Goal: Information Seeking & Learning: Learn about a topic

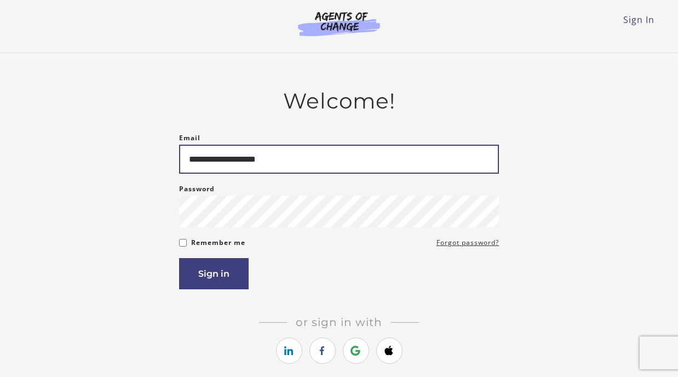
type input "**********"
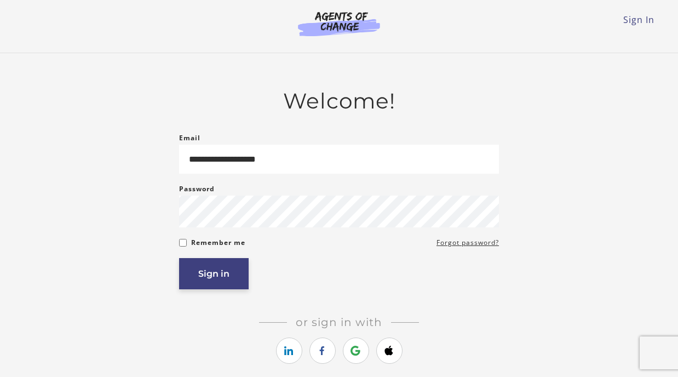
click at [201, 286] on button "Sign in" at bounding box center [214, 273] width 70 height 31
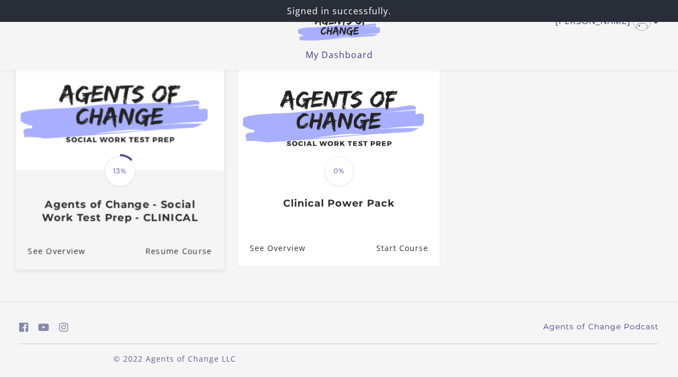
click at [130, 183] on span "13%" at bounding box center [120, 170] width 31 height 31
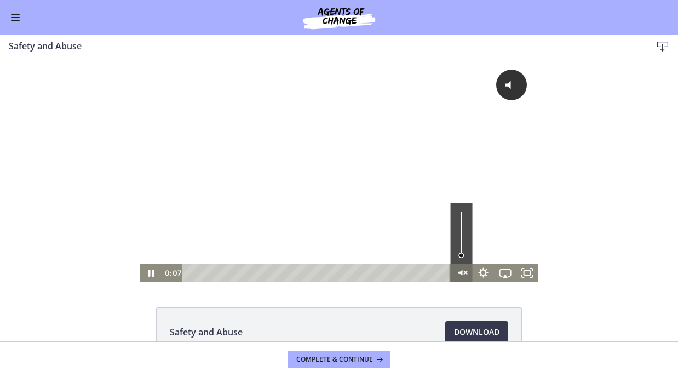
click at [462, 275] on icon "Unmute" at bounding box center [462, 272] width 22 height 19
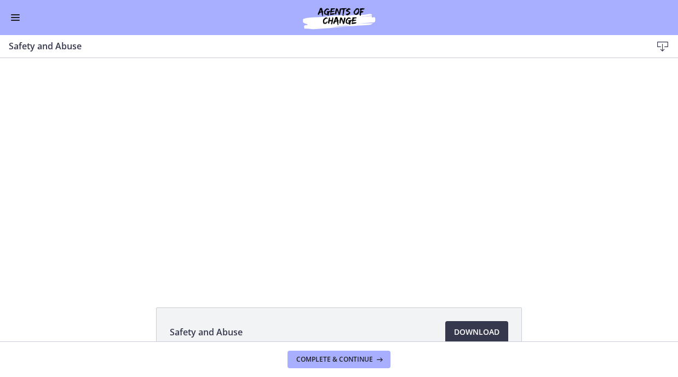
click at [15, 17] on span "Enable menu" at bounding box center [15, 17] width 9 height 1
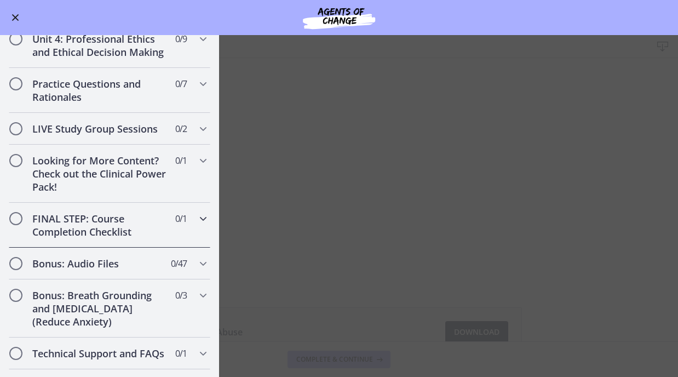
scroll to position [972, 0]
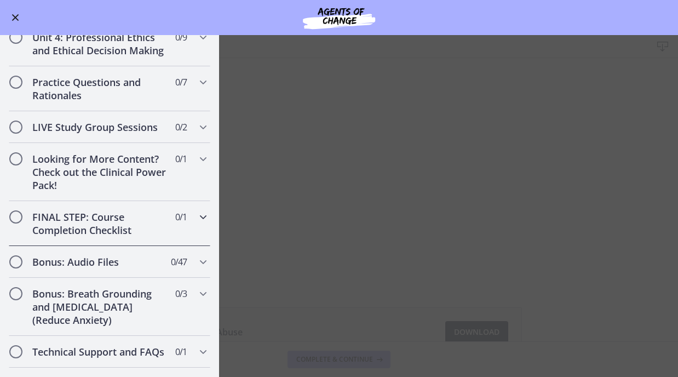
click at [198, 210] on icon "Chapters" at bounding box center [203, 216] width 13 height 13
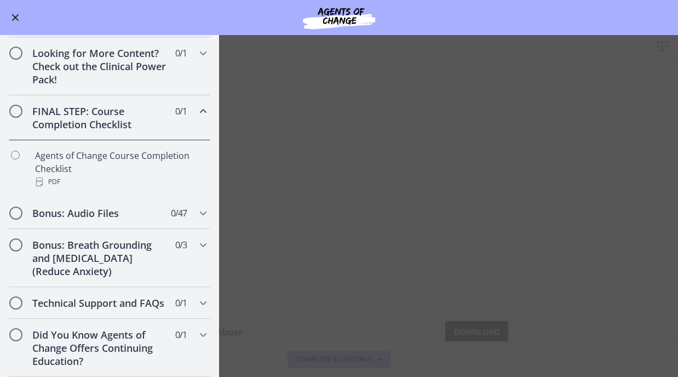
scroll to position [521, 0]
click at [195, 111] on div "FINAL STEP: Course Completion Checklist 0 / 1 Completed" at bounding box center [109, 118] width 201 height 45
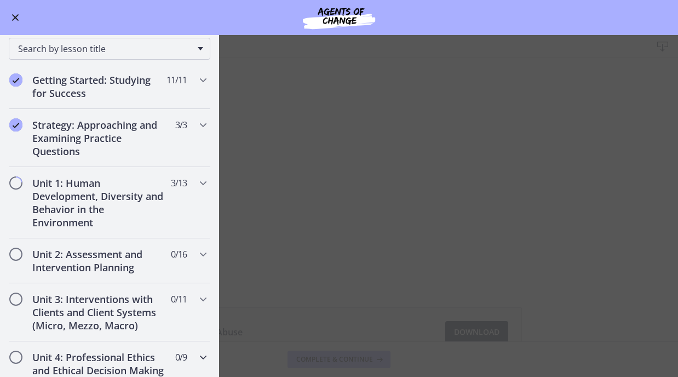
scroll to position [93, 0]
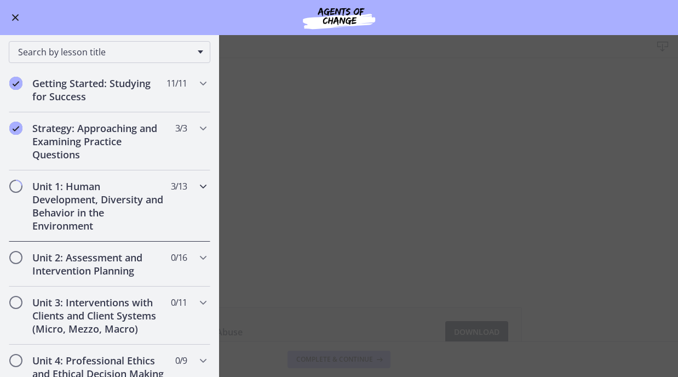
click at [203, 186] on icon "Chapters" at bounding box center [203, 186] width 13 height 13
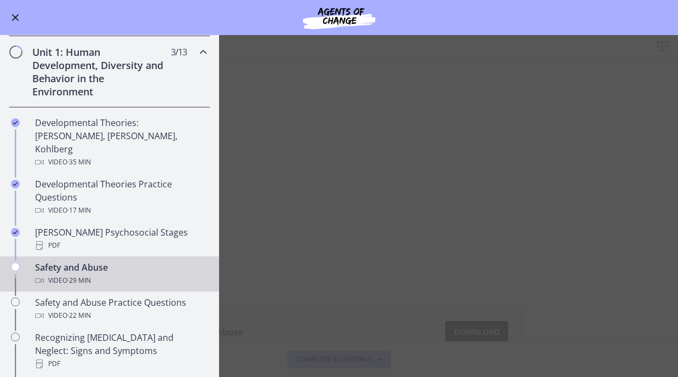
scroll to position [0, 0]
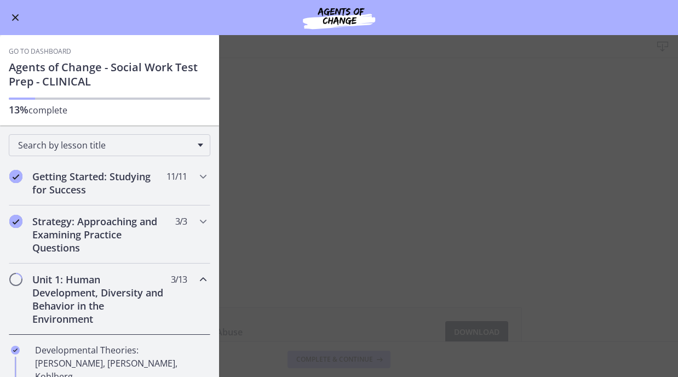
click at [600, 238] on main "Safety and Abuse Download Enable fullscreen Safety and Abuse Download Opens in …" at bounding box center [339, 206] width 678 height 342
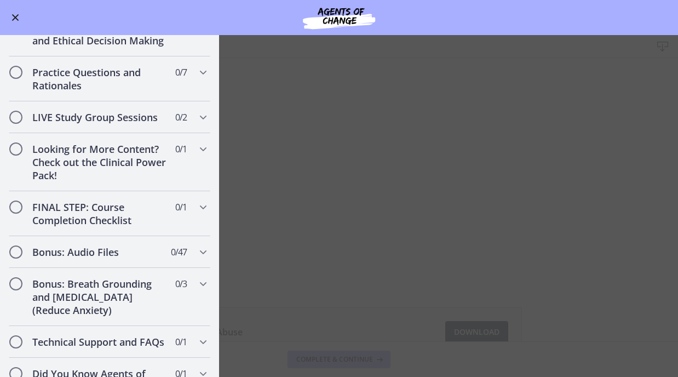
scroll to position [982, 0]
click at [13, 19] on button "Enable menu" at bounding box center [15, 17] width 13 height 13
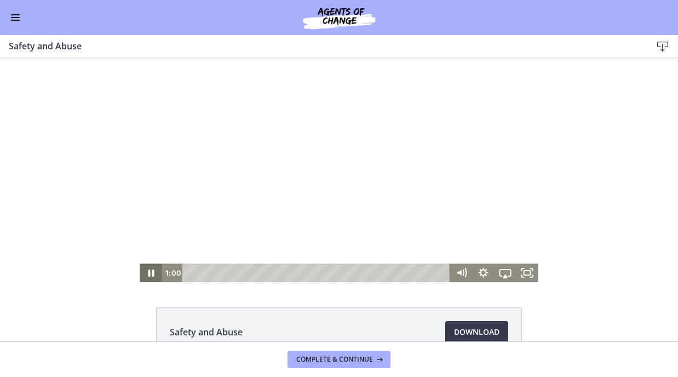
click at [154, 273] on icon "Pause" at bounding box center [151, 272] width 6 height 7
click at [154, 273] on icon "Play Video" at bounding box center [151, 273] width 5 height 8
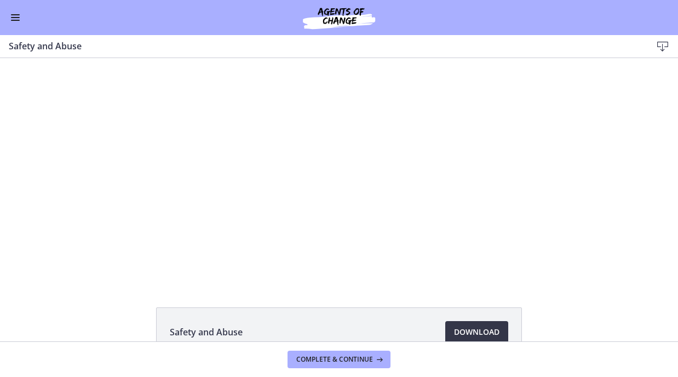
click at [456, 335] on span "Download Opens in a new window" at bounding box center [476, 331] width 45 height 13
click at [13, 22] on button "Enable menu" at bounding box center [15, 17] width 13 height 13
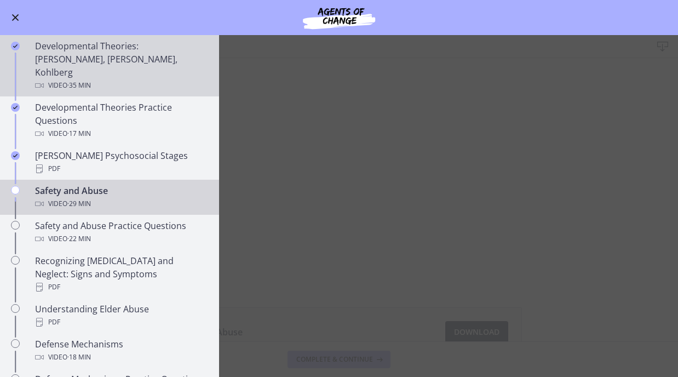
scroll to position [303, 0]
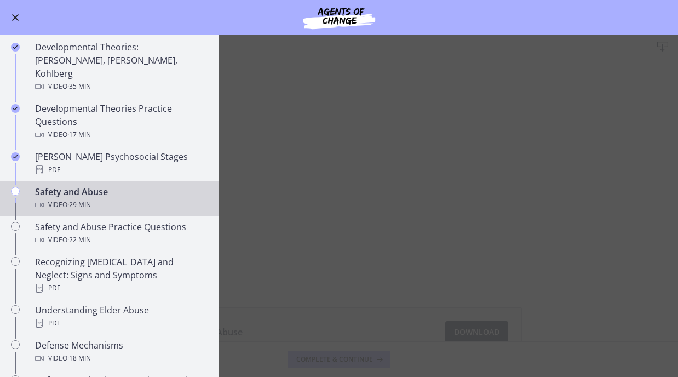
click at [559, 277] on main "Safety and Abuse Download Enable fullscreen Safety and Abuse Download Opens in …" at bounding box center [339, 206] width 678 height 342
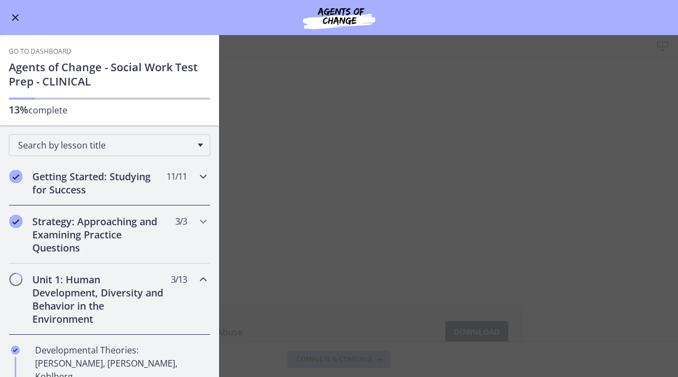
scroll to position [0, 0]
click at [57, 175] on h2 "Getting Started: Studying for Success" at bounding box center [99, 183] width 134 height 26
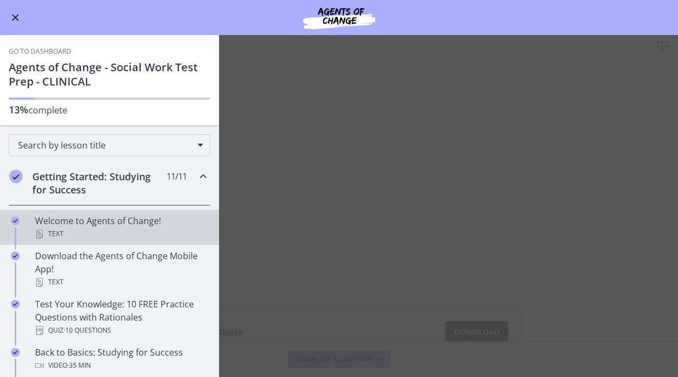
click at [65, 233] on div "Text" at bounding box center [120, 233] width 171 height 13
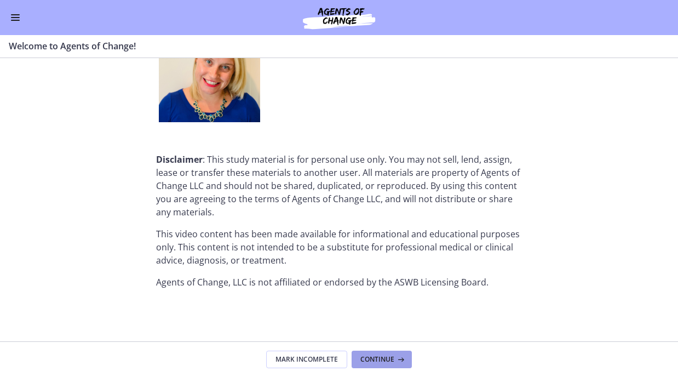
scroll to position [1425, 0]
click at [383, 355] on span "Continue" at bounding box center [377, 359] width 34 height 9
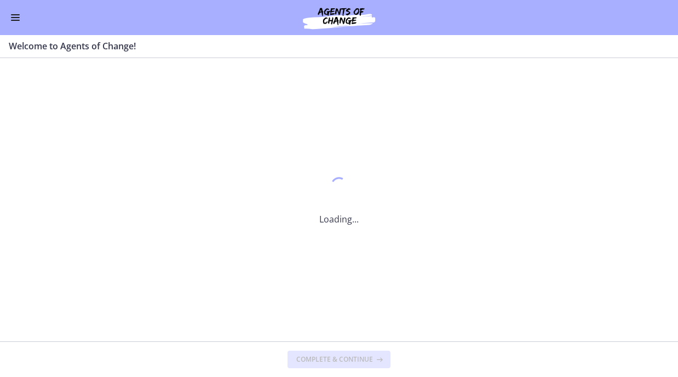
scroll to position [0, 0]
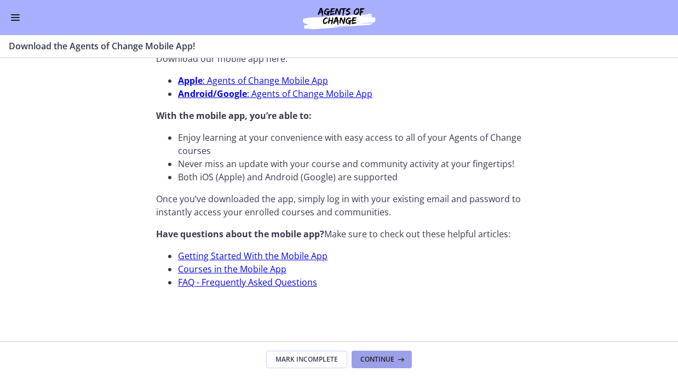
scroll to position [389, 0]
click at [379, 364] on button "Continue" at bounding box center [382, 359] width 60 height 18
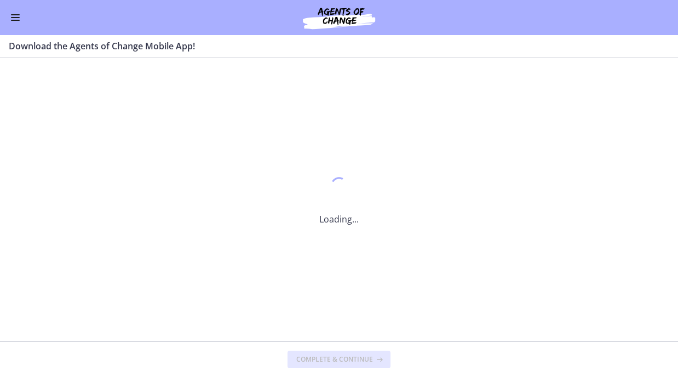
scroll to position [0, 0]
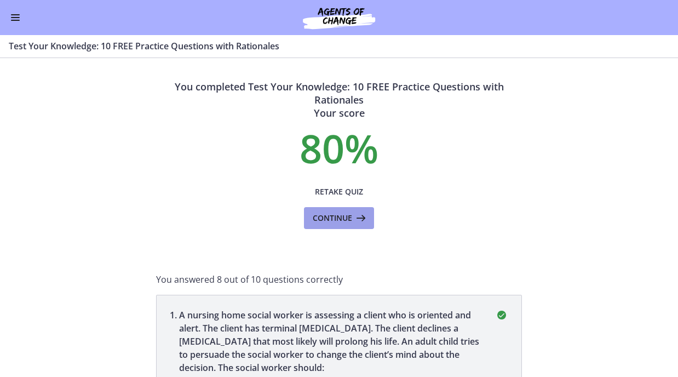
click at [352, 215] on span "Continue" at bounding box center [332, 217] width 39 height 13
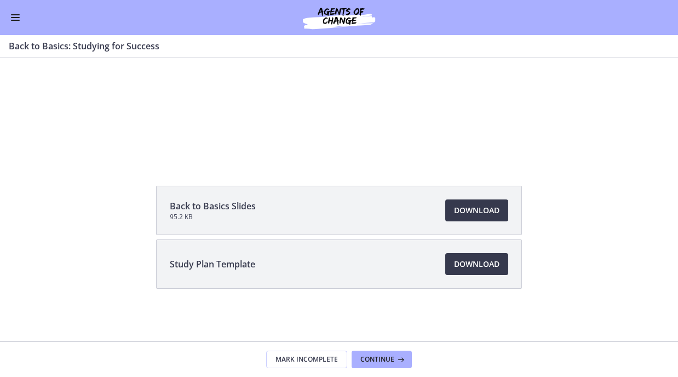
scroll to position [124, 0]
click at [16, 11] on button "Enable menu" at bounding box center [15, 17] width 13 height 13
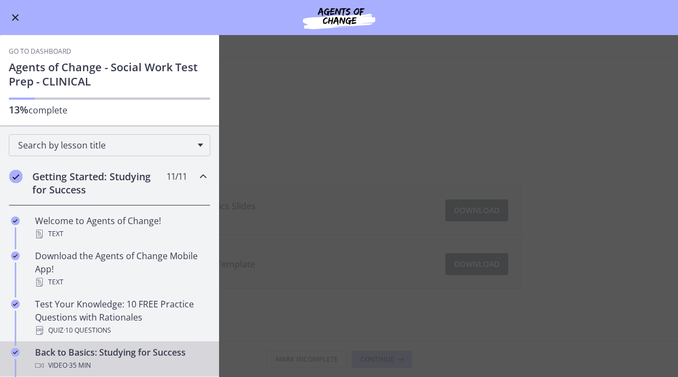
click at [293, 216] on main "Back to Basics: Studying for Success Enable fullscreen Back to Basics Slides 95…" at bounding box center [339, 206] width 678 height 342
click at [279, 127] on main "Back to Basics: Studying for Success Enable fullscreen Back to Basics Slides 95…" at bounding box center [339, 206] width 678 height 342
click at [480, 216] on main "Back to Basics: Studying for Success Enable fullscreen Back to Basics Slides 95…" at bounding box center [339, 206] width 678 height 342
click at [18, 17] on span "Enable menu" at bounding box center [15, 17] width 9 height 1
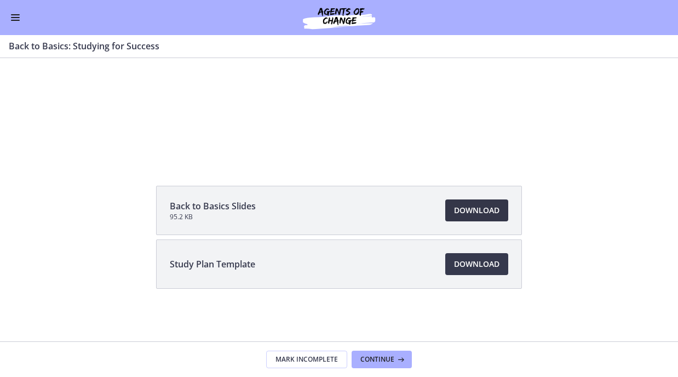
click at [471, 204] on span "Download Opens in a new window" at bounding box center [476, 210] width 45 height 13
click at [458, 257] on span "Download Opens in a new window" at bounding box center [476, 263] width 45 height 13
click at [371, 362] on span "Continue" at bounding box center [377, 359] width 34 height 9
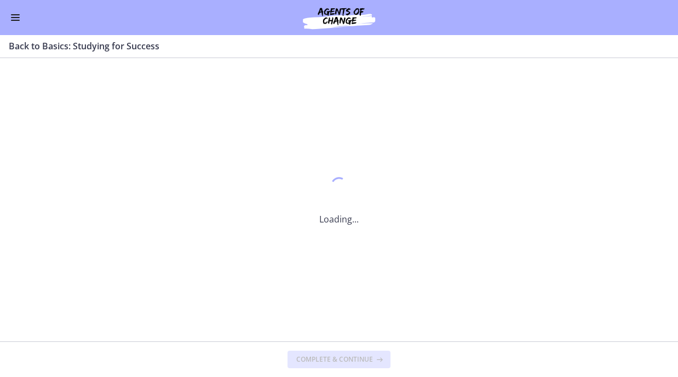
scroll to position [0, 0]
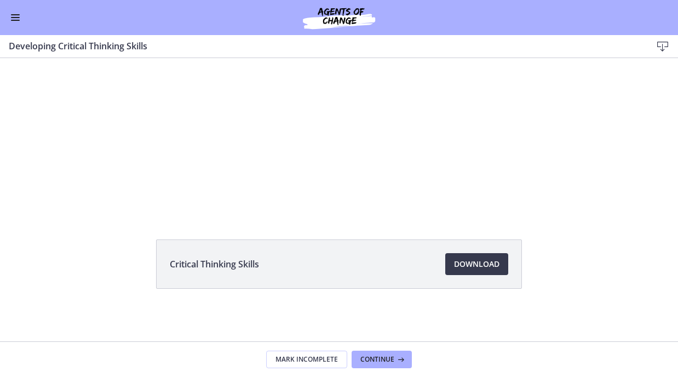
scroll to position [70, 0]
click at [368, 357] on span "Continue" at bounding box center [377, 359] width 34 height 9
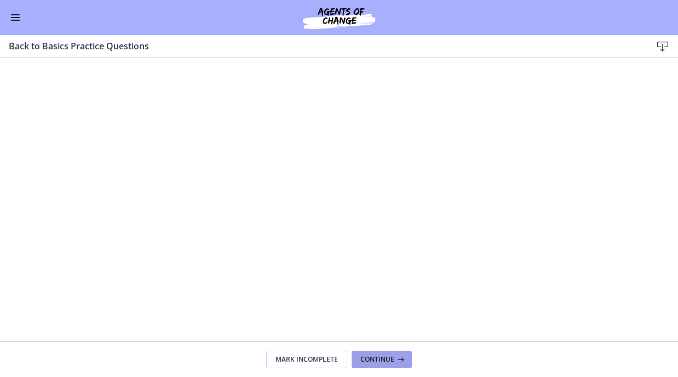
click at [381, 355] on span "Continue" at bounding box center [377, 359] width 34 height 9
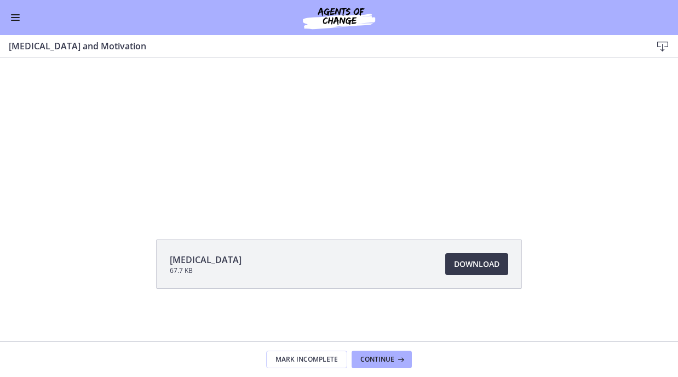
scroll to position [70, 0]
click at [377, 356] on span "Continue" at bounding box center [377, 359] width 34 height 9
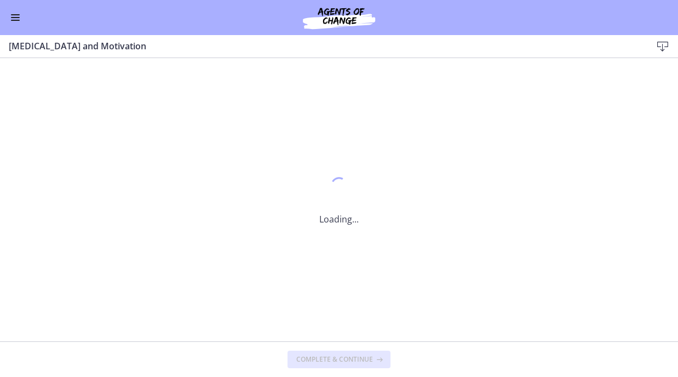
scroll to position [0, 0]
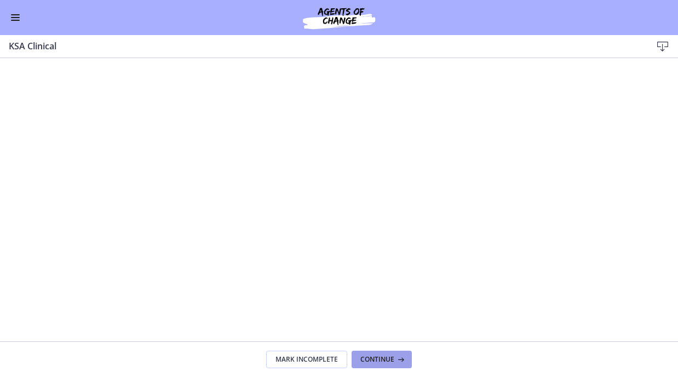
click at [385, 355] on span "Continue" at bounding box center [377, 359] width 34 height 9
click at [376, 355] on span "Continue" at bounding box center [377, 359] width 34 height 9
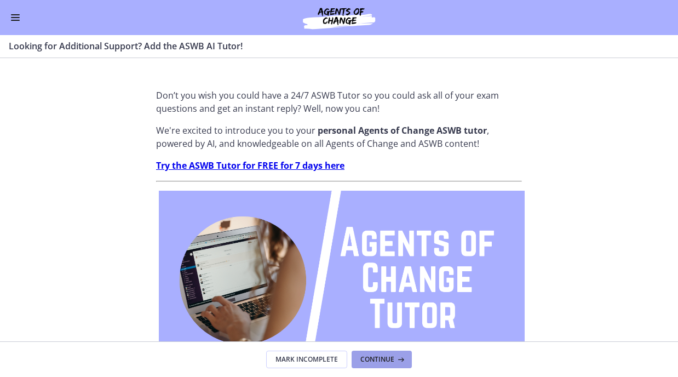
click at [380, 359] on span "Continue" at bounding box center [377, 359] width 34 height 9
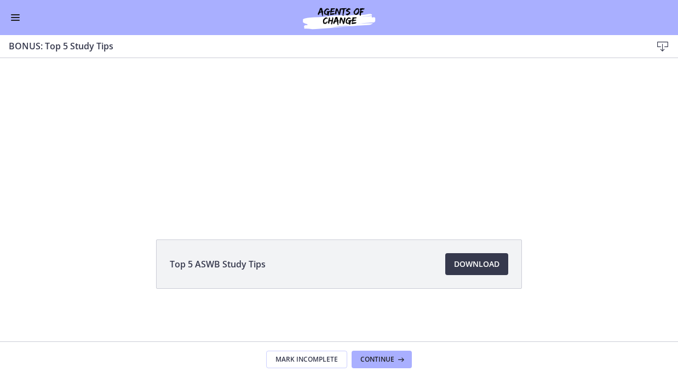
scroll to position [70, 0]
click at [388, 355] on span "Continue" at bounding box center [377, 359] width 34 height 9
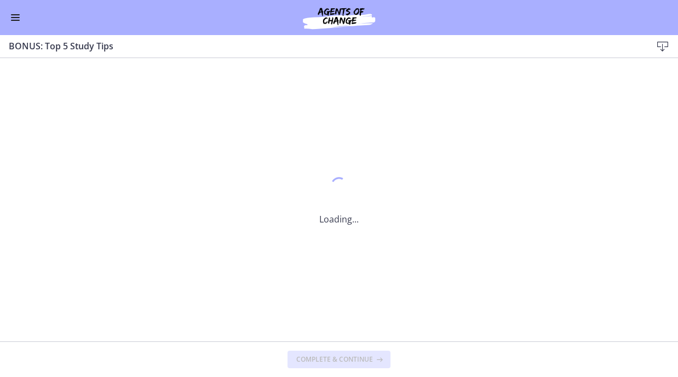
scroll to position [0, 0]
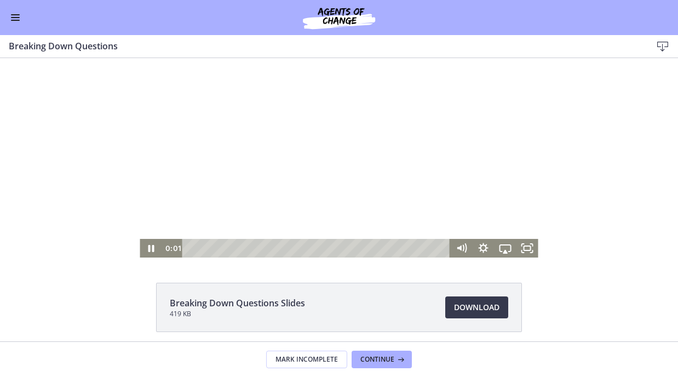
scroll to position [5, 0]
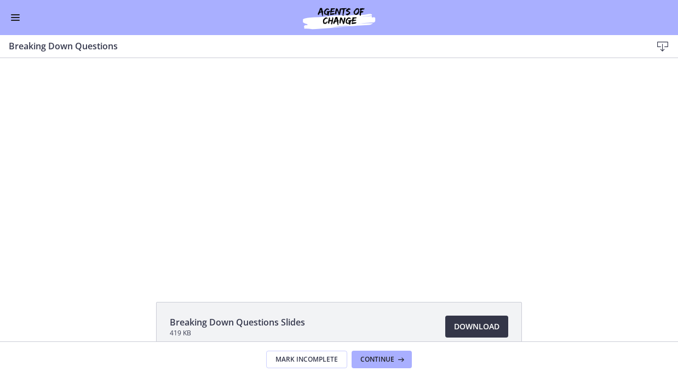
click at [476, 321] on span "Download Opens in a new window" at bounding box center [476, 326] width 45 height 13
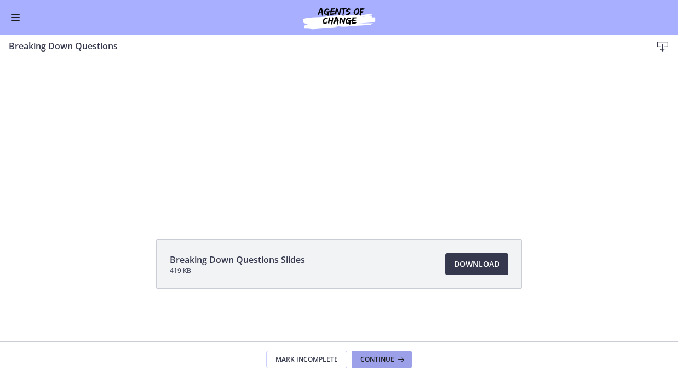
scroll to position [70, 0]
click at [391, 357] on span "Continue" at bounding box center [377, 359] width 34 height 9
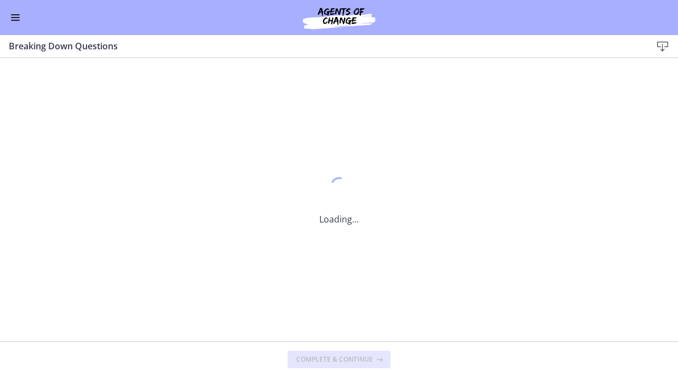
scroll to position [0, 0]
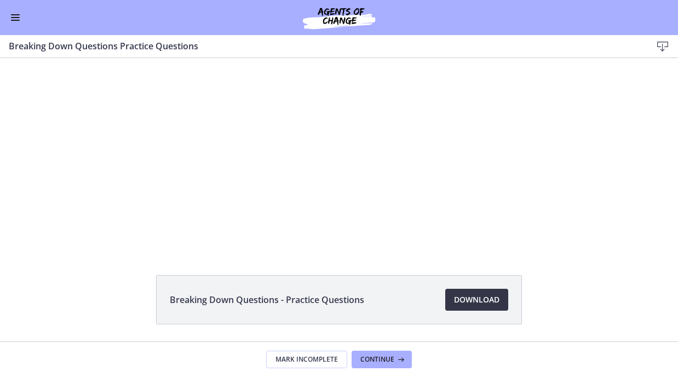
click at [475, 299] on span "Download Opens in a new window" at bounding box center [476, 299] width 45 height 13
click at [402, 355] on icon at bounding box center [399, 359] width 11 height 9
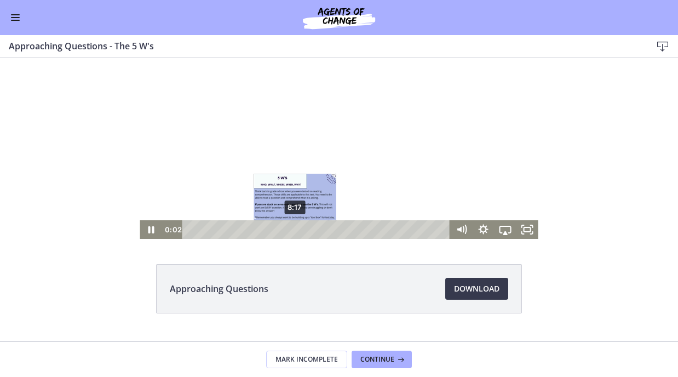
scroll to position [69, 0]
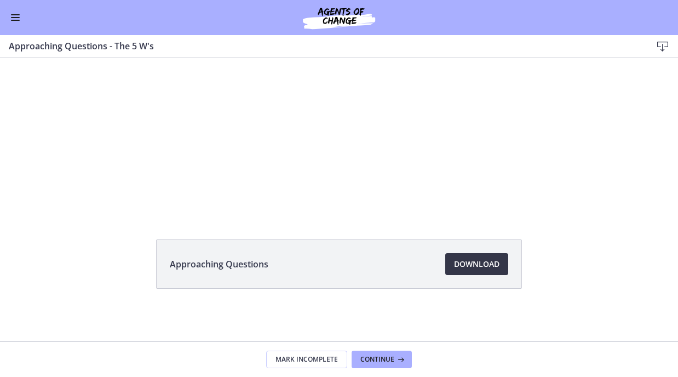
click at [482, 266] on span "Download Opens in a new window" at bounding box center [476, 263] width 45 height 13
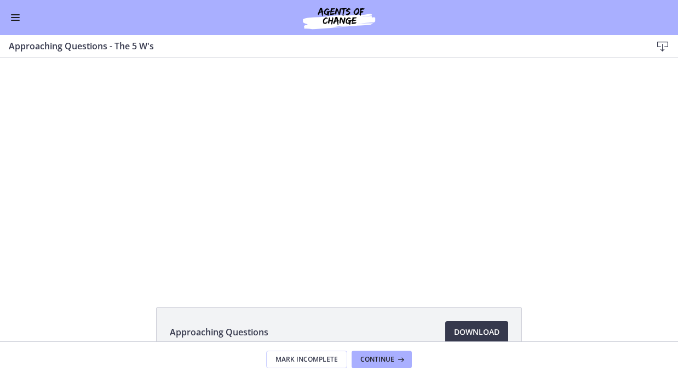
scroll to position [0, 0]
click at [16, 22] on button "Enable menu" at bounding box center [15, 17] width 13 height 13
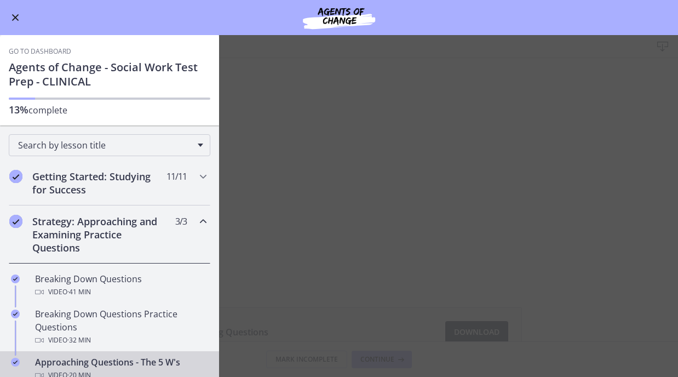
click at [61, 225] on h2 "Strategy: Approaching and Examining Practice Questions" at bounding box center [99, 234] width 134 height 39
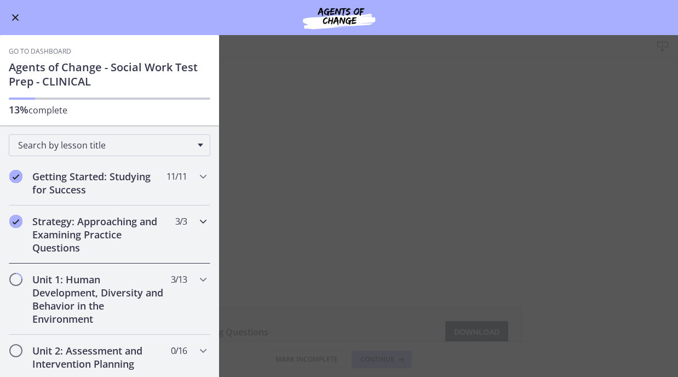
click at [38, 232] on h2 "Strategy: Approaching and Examining Practice Questions" at bounding box center [99, 234] width 134 height 39
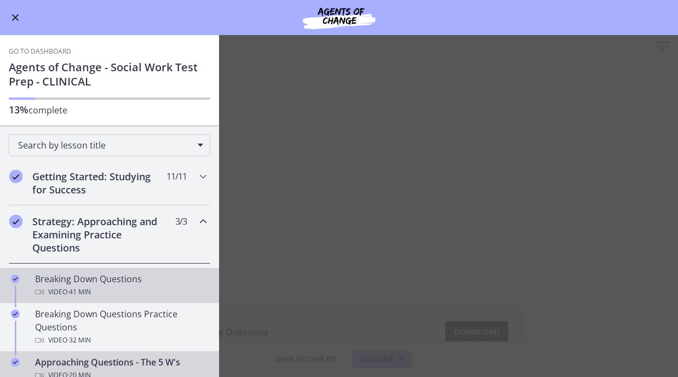
click at [66, 284] on div "Breaking Down Questions Video · 41 min" at bounding box center [120, 285] width 171 height 26
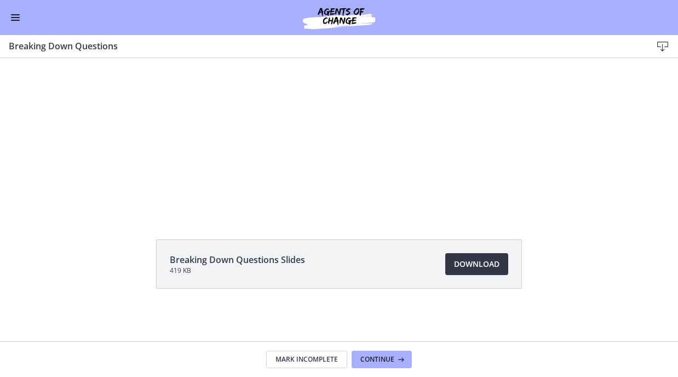
scroll to position [70, 0]
click at [385, 359] on span "Continue" at bounding box center [377, 359] width 34 height 9
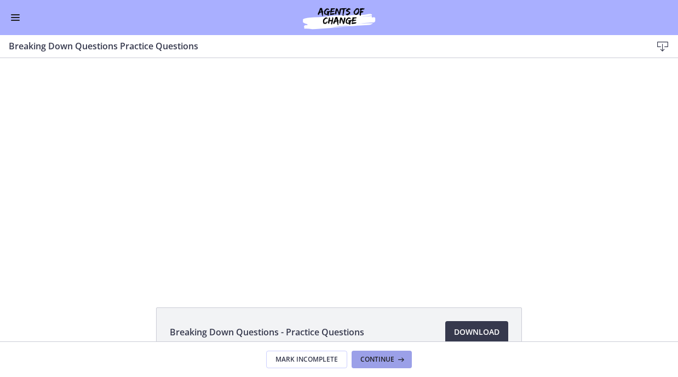
click at [390, 357] on span "Continue" at bounding box center [377, 359] width 34 height 9
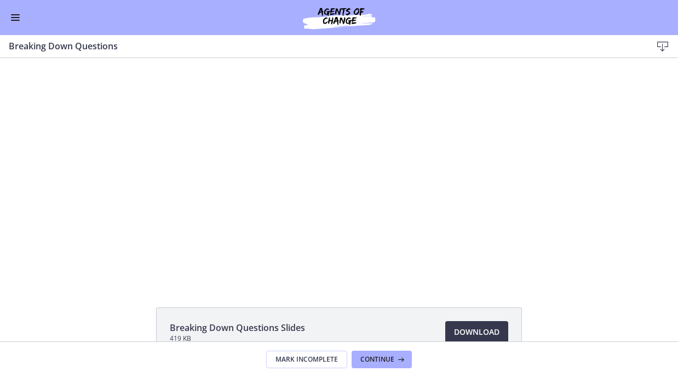
click at [14, 14] on span "Enable menu" at bounding box center [15, 14] width 9 height 1
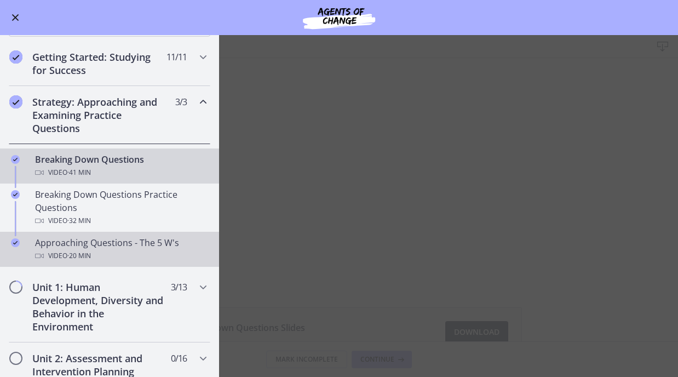
scroll to position [120, 0]
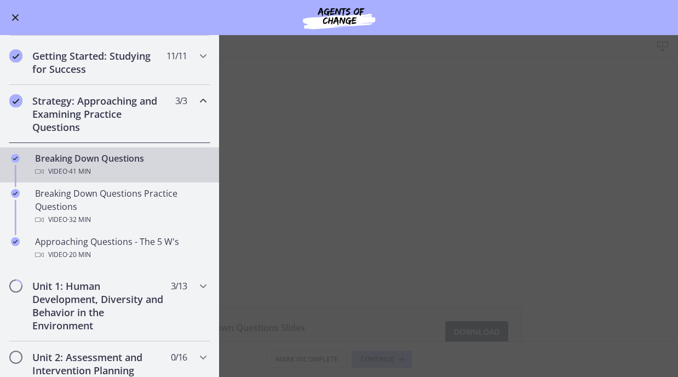
click at [84, 165] on span "· 41 min" at bounding box center [79, 171] width 24 height 13
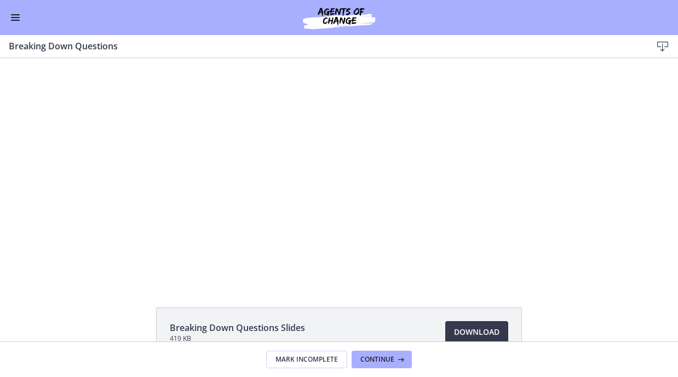
scroll to position [0, 0]
click at [15, 18] on span "Enable menu" at bounding box center [15, 17] width 9 height 1
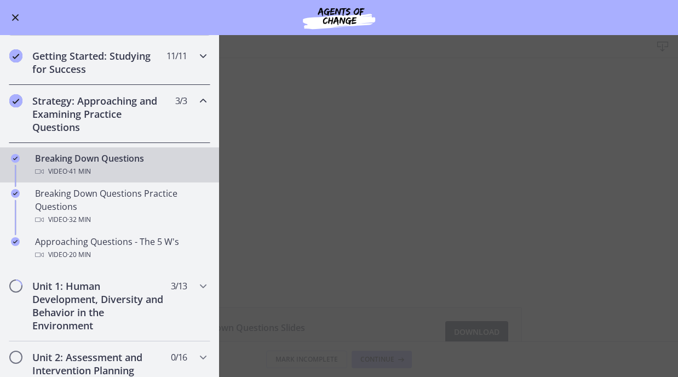
click at [49, 70] on h2 "Getting Started: Studying for Success" at bounding box center [99, 62] width 134 height 26
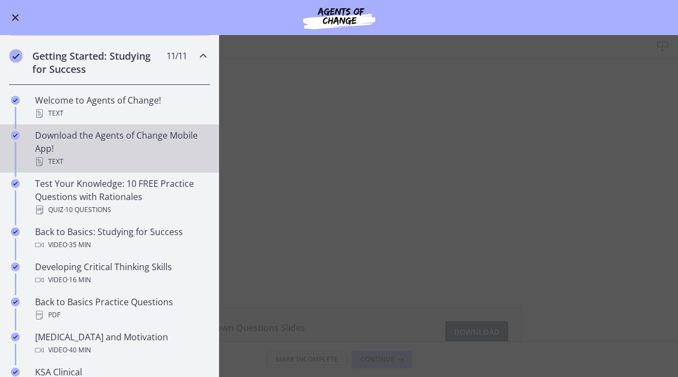
click at [129, 147] on div "Download the Agents of Change Mobile App! Text" at bounding box center [120, 148] width 171 height 39
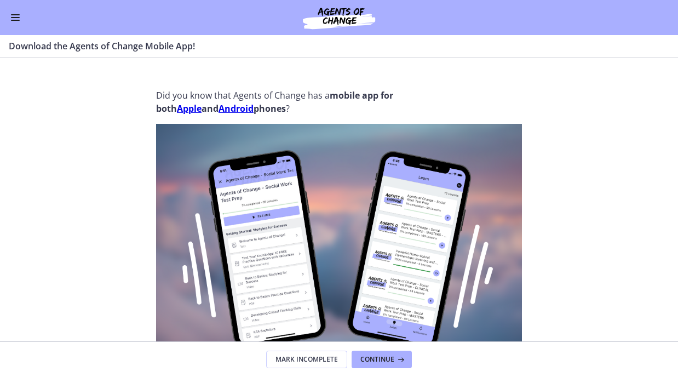
click at [16, 21] on button "Enable menu" at bounding box center [15, 17] width 13 height 13
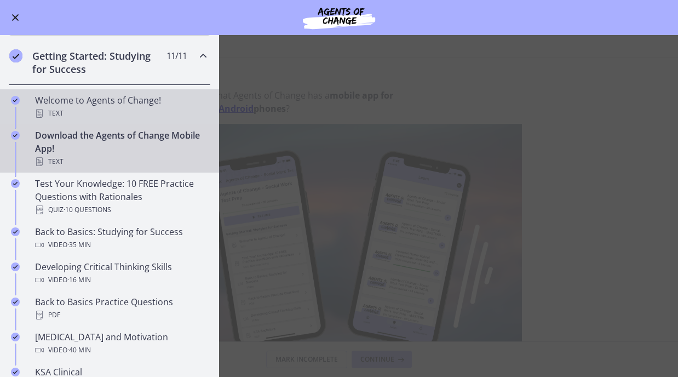
click at [79, 112] on div "Text" at bounding box center [120, 113] width 171 height 13
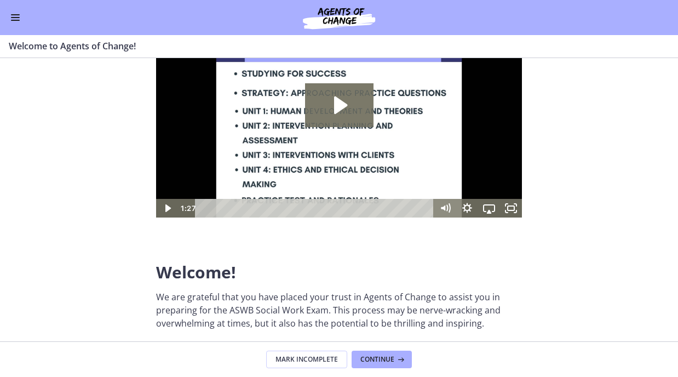
scroll to position [83, 0]
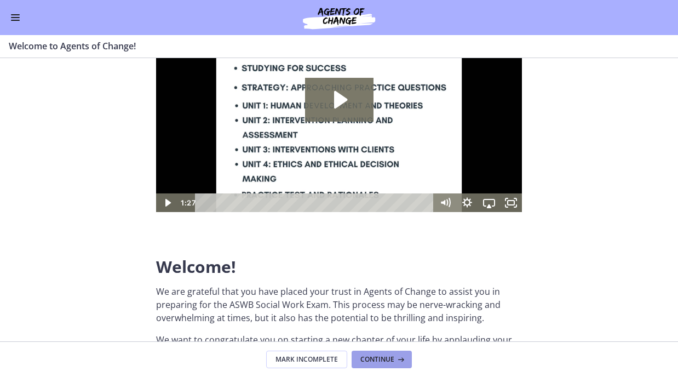
click at [367, 355] on span "Continue" at bounding box center [377, 359] width 34 height 9
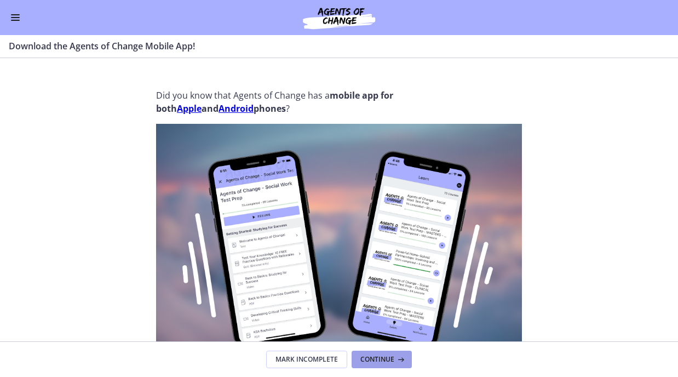
click at [373, 355] on span "Continue" at bounding box center [377, 359] width 34 height 9
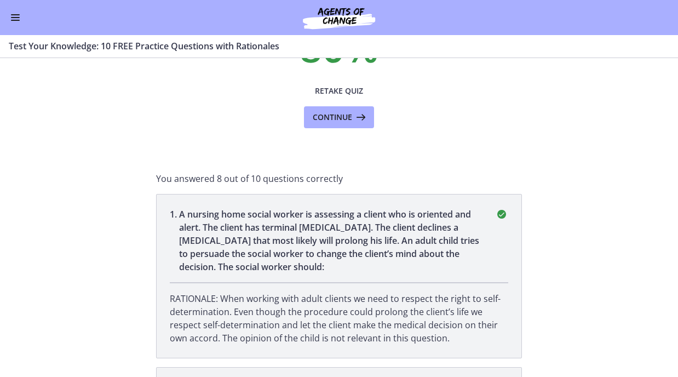
scroll to position [120, 0]
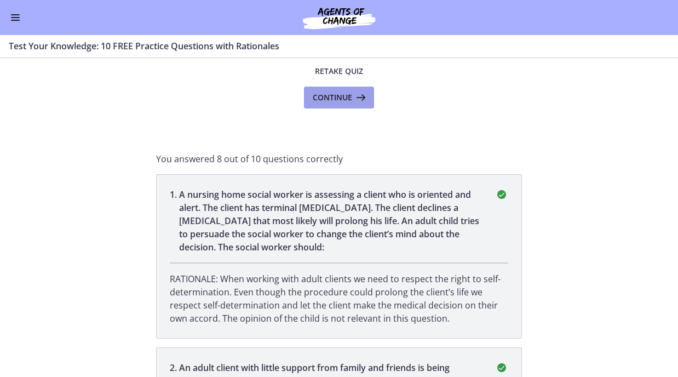
click at [349, 95] on span "Continue" at bounding box center [332, 97] width 39 height 13
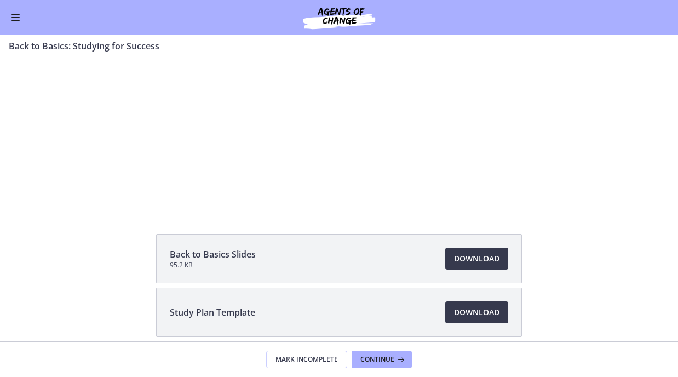
scroll to position [124, 0]
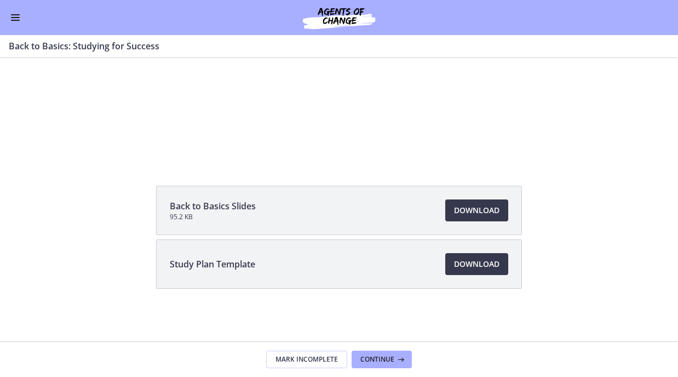
click at [347, 267] on li "Study Plan Template Download Opens in a new window" at bounding box center [339, 263] width 366 height 49
click at [461, 267] on span "Download Opens in a new window" at bounding box center [476, 263] width 45 height 13
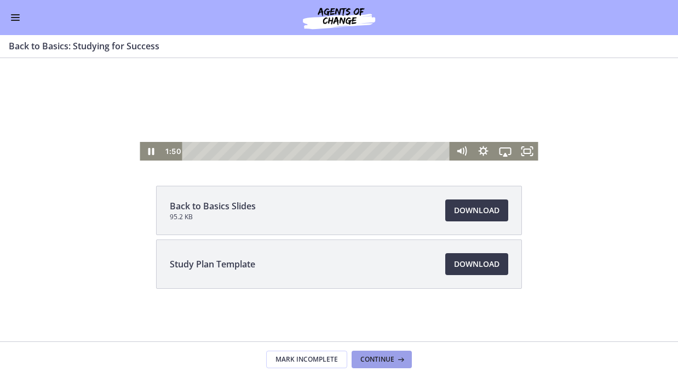
click at [402, 355] on icon at bounding box center [399, 359] width 11 height 9
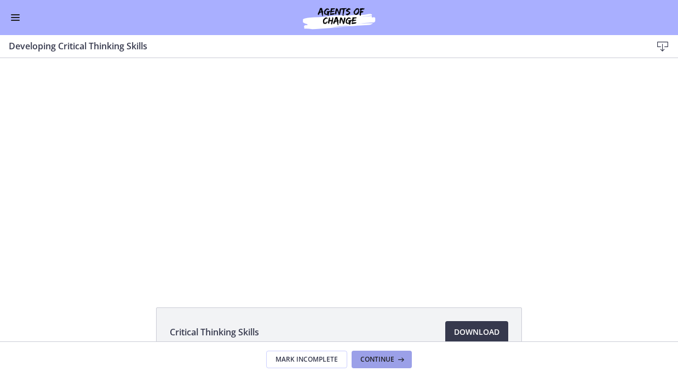
click at [398, 356] on icon at bounding box center [399, 359] width 11 height 9
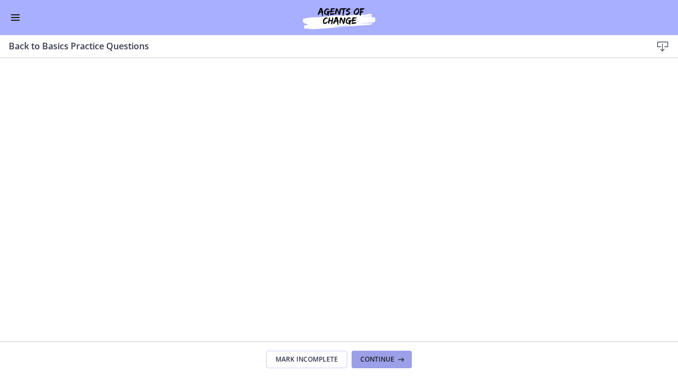
click at [391, 363] on button "Continue" at bounding box center [382, 359] width 60 height 18
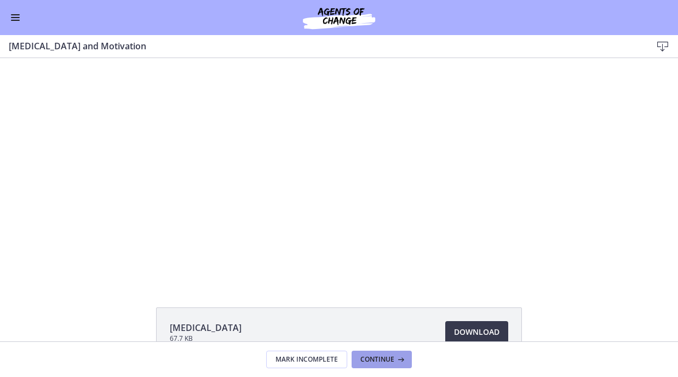
click at [386, 364] on button "Continue" at bounding box center [382, 359] width 60 height 18
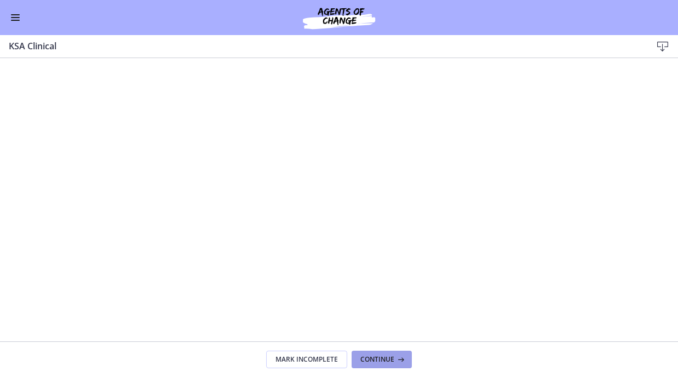
click at [388, 355] on span "Continue" at bounding box center [377, 359] width 34 height 9
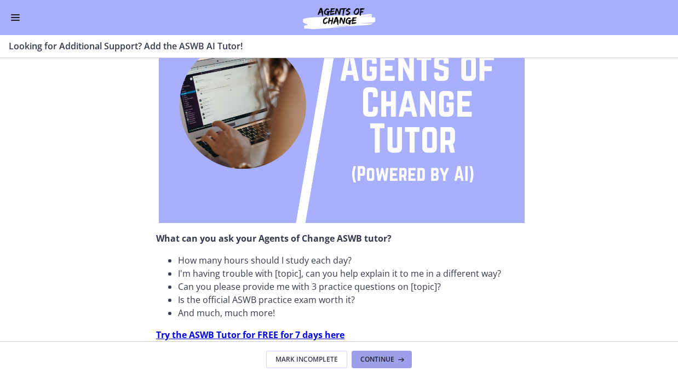
scroll to position [250, 0]
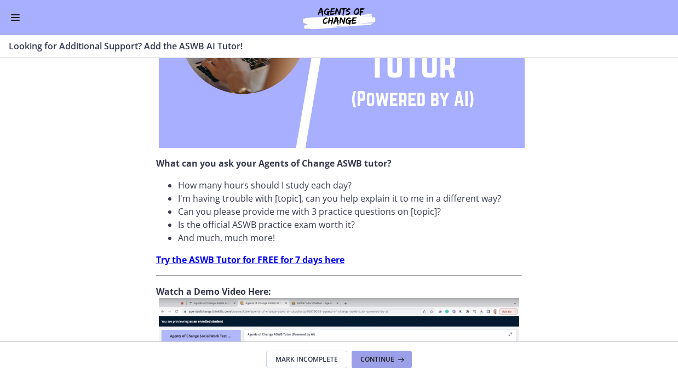
click at [374, 365] on button "Continue" at bounding box center [382, 359] width 60 height 18
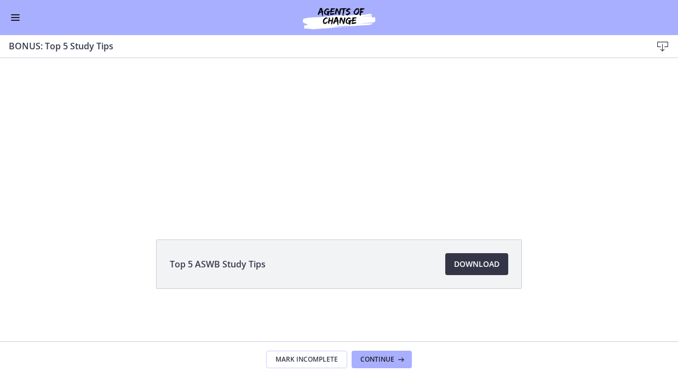
scroll to position [70, 0]
click at [469, 262] on span "Download Opens in a new window" at bounding box center [476, 263] width 45 height 13
click at [375, 355] on span "Continue" at bounding box center [377, 359] width 34 height 9
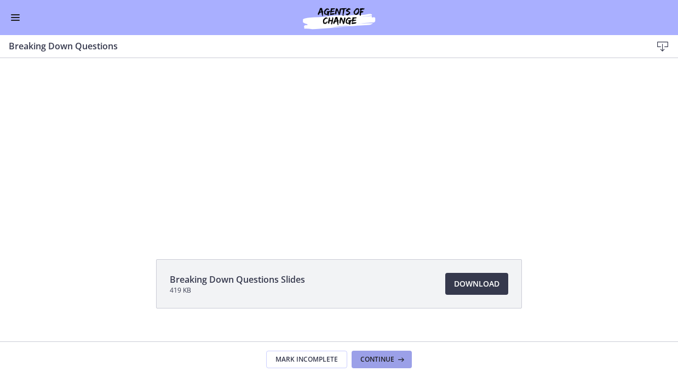
scroll to position [67, 0]
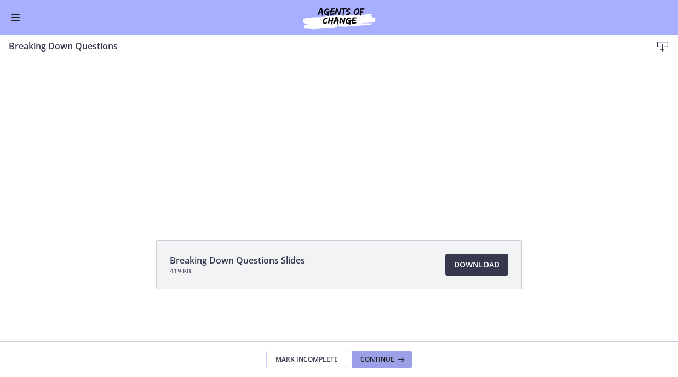
click at [389, 362] on button "Continue" at bounding box center [382, 359] width 60 height 18
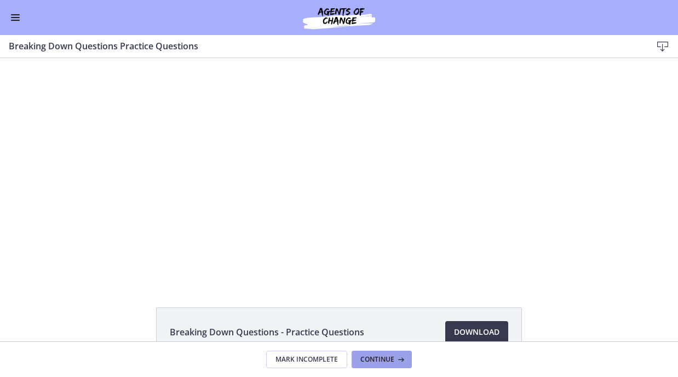
click at [388, 360] on span "Continue" at bounding box center [377, 359] width 34 height 9
click at [308, 355] on span "Mark Incomplete" at bounding box center [306, 359] width 62 height 9
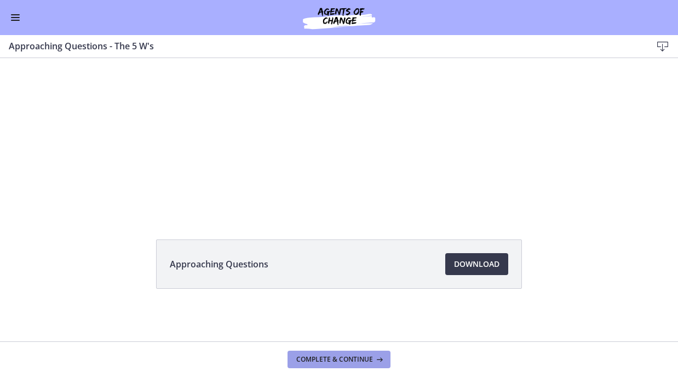
scroll to position [70, 0]
click at [355, 361] on span "Complete & continue" at bounding box center [334, 359] width 77 height 9
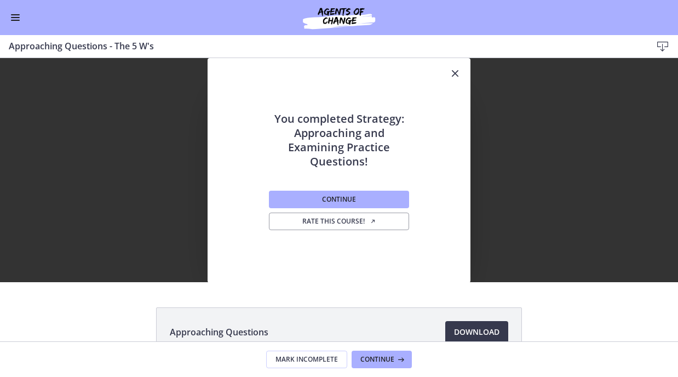
scroll to position [0, 0]
click at [341, 199] on span "Continue" at bounding box center [339, 199] width 34 height 9
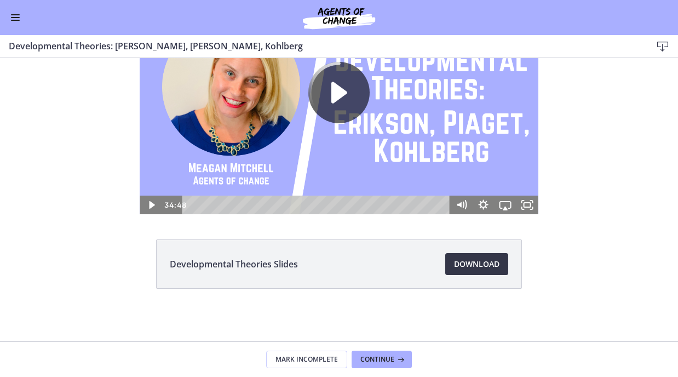
click at [477, 257] on span "Download Opens in a new window" at bounding box center [476, 263] width 45 height 13
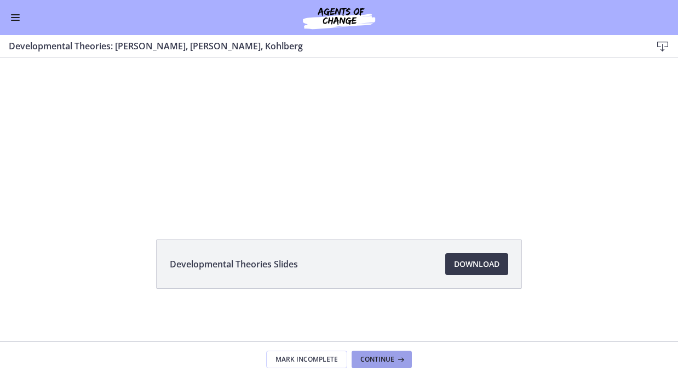
click at [395, 361] on icon at bounding box center [399, 359] width 11 height 9
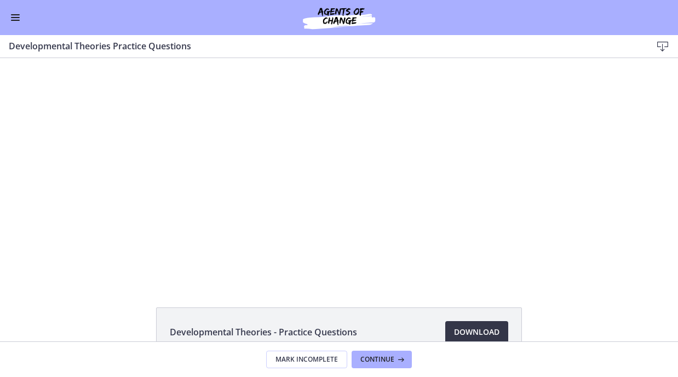
click at [475, 326] on span "Download Opens in a new window" at bounding box center [476, 331] width 45 height 13
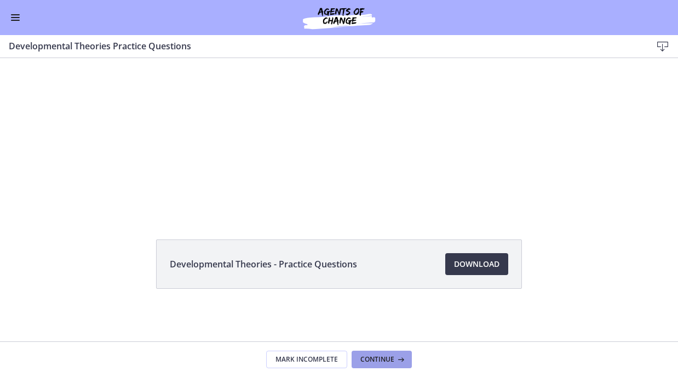
scroll to position [70, 0]
click at [374, 355] on span "Continue" at bounding box center [377, 359] width 34 height 9
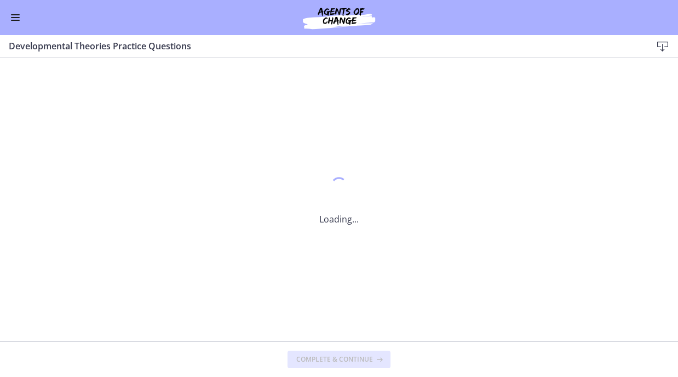
scroll to position [0, 0]
click at [404, 358] on icon at bounding box center [399, 359] width 11 height 9
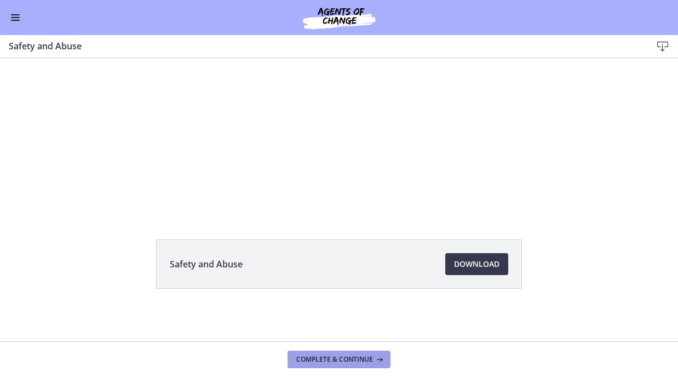
scroll to position [70, 0]
click at [376, 358] on icon at bounding box center [378, 359] width 11 height 9
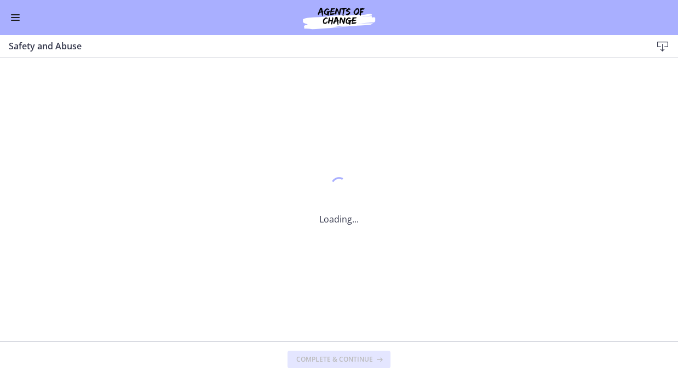
scroll to position [0, 0]
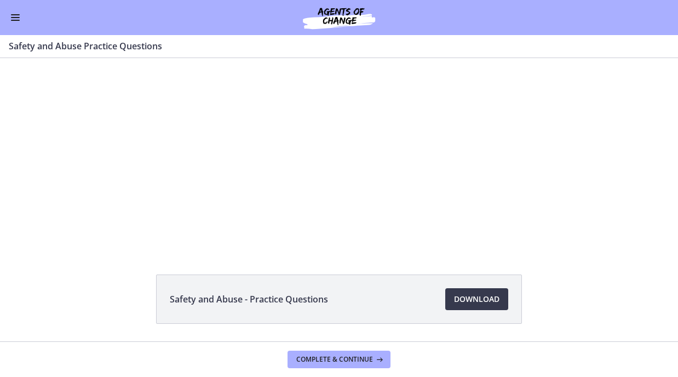
scroll to position [30, 0]
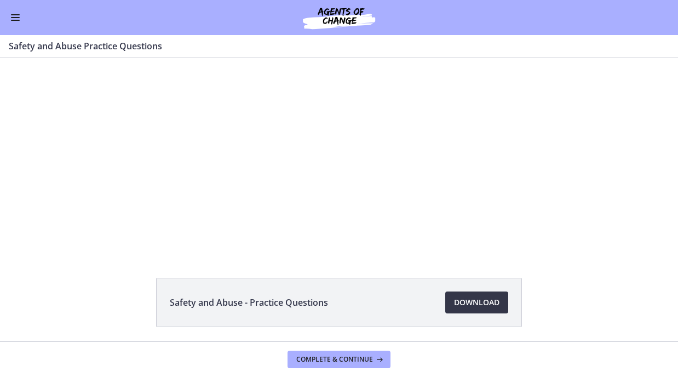
click at [492, 301] on span "Download Opens in a new window" at bounding box center [476, 302] width 45 height 13
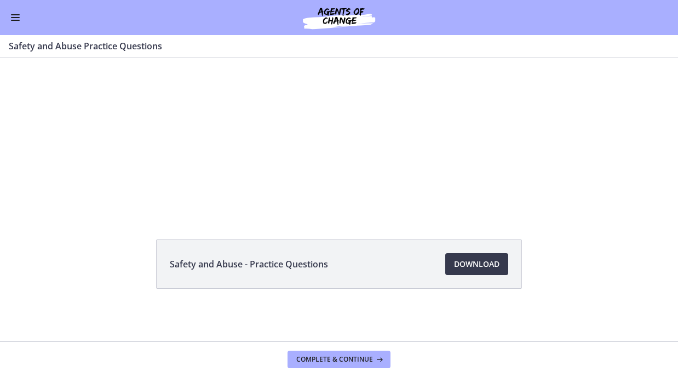
scroll to position [70, 0]
click at [340, 359] on span "Complete & continue" at bounding box center [334, 359] width 77 height 9
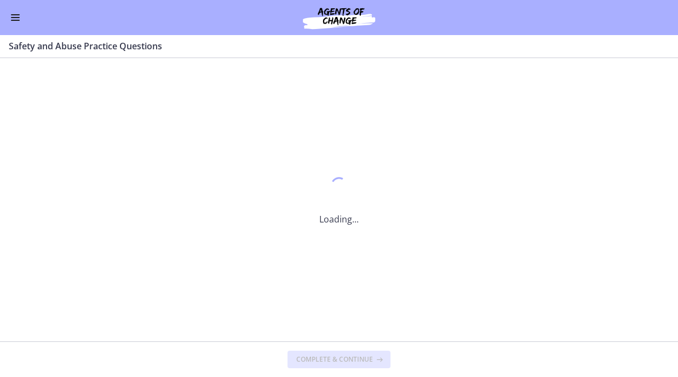
scroll to position [0, 0]
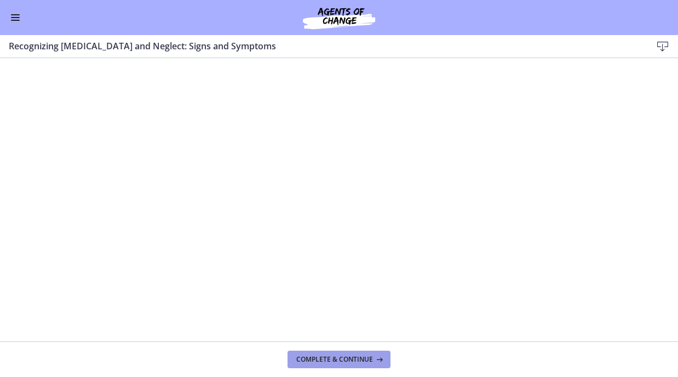
click at [350, 362] on button "Complete & continue" at bounding box center [338, 359] width 103 height 18
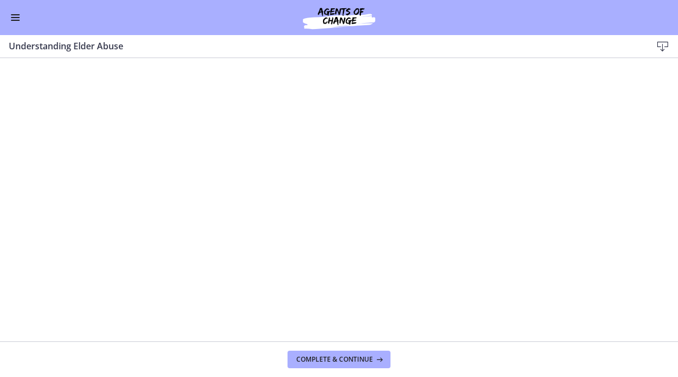
click at [16, 16] on button "Enable menu" at bounding box center [15, 17] width 13 height 13
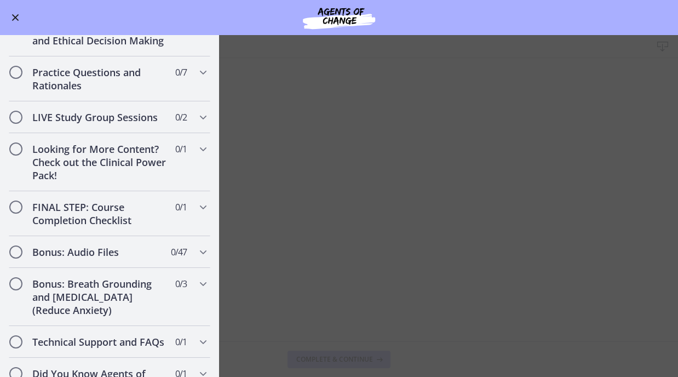
scroll to position [982, 0]
click at [585, 108] on main "Understanding Elder Abuse Download Enable fullscreen Complete & continue" at bounding box center [339, 206] width 678 height 342
click at [482, 160] on main "Understanding Elder Abuse Download Enable fullscreen Complete & continue" at bounding box center [339, 206] width 678 height 342
click at [16, 15] on button "Enable menu" at bounding box center [15, 17] width 13 height 13
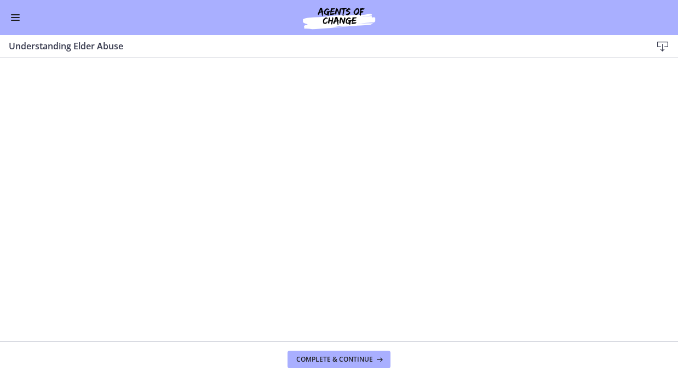
click at [665, 49] on icon at bounding box center [662, 46] width 13 height 13
click at [19, 22] on button "Enable menu" at bounding box center [15, 17] width 13 height 13
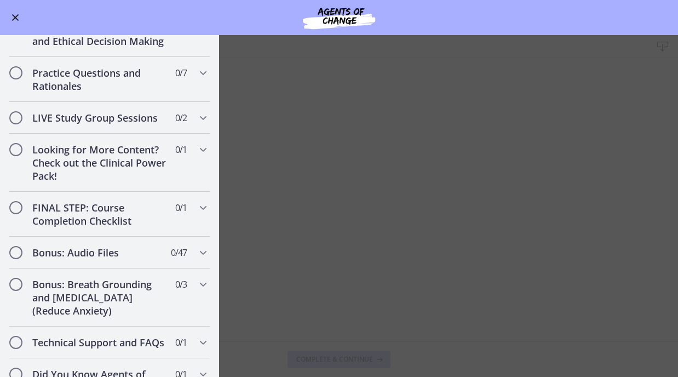
click at [19, 22] on button "Enable menu" at bounding box center [15, 17] width 13 height 13
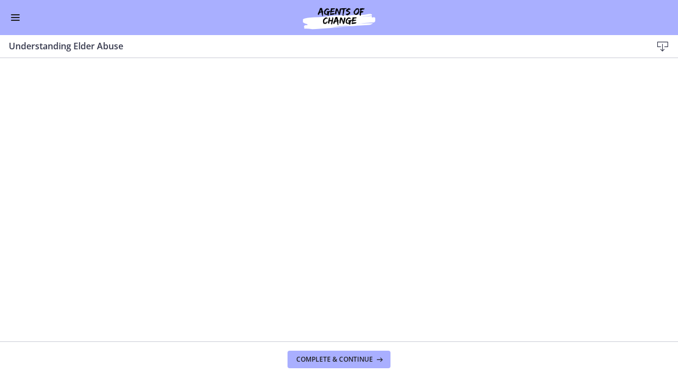
click at [16, 21] on button "Enable menu" at bounding box center [15, 17] width 13 height 13
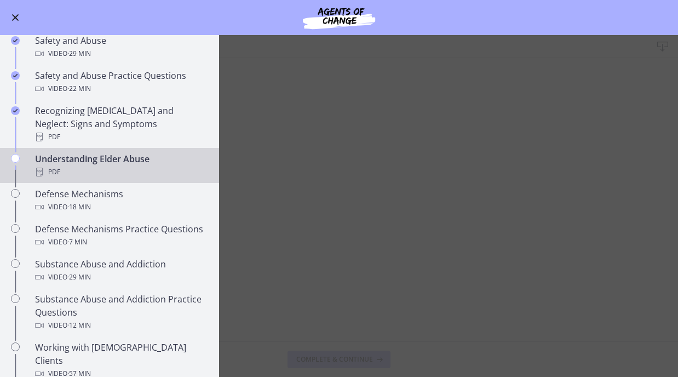
scroll to position [441, 0]
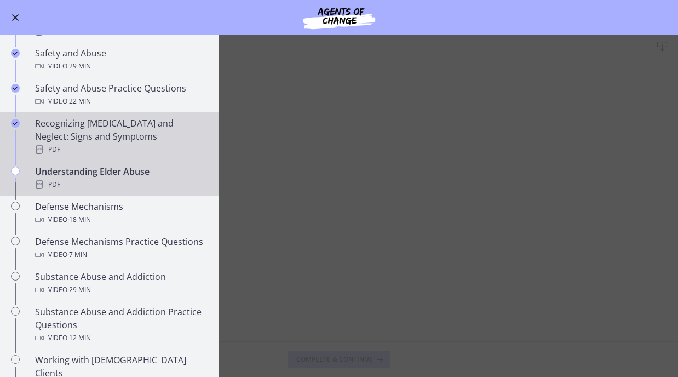
click at [96, 143] on div "PDF" at bounding box center [120, 149] width 171 height 13
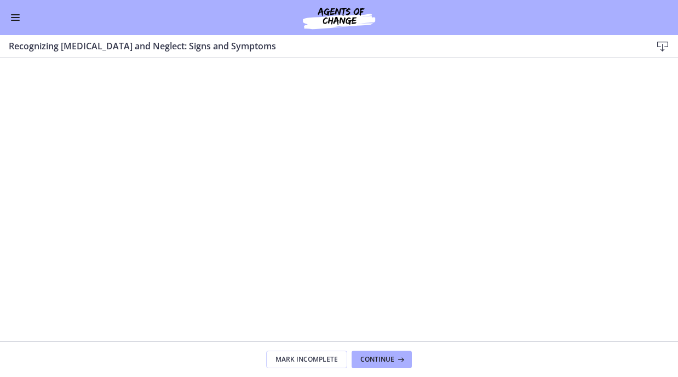
click at [667, 49] on icon at bounding box center [662, 46] width 13 height 13
click at [384, 355] on span "Continue" at bounding box center [377, 359] width 34 height 9
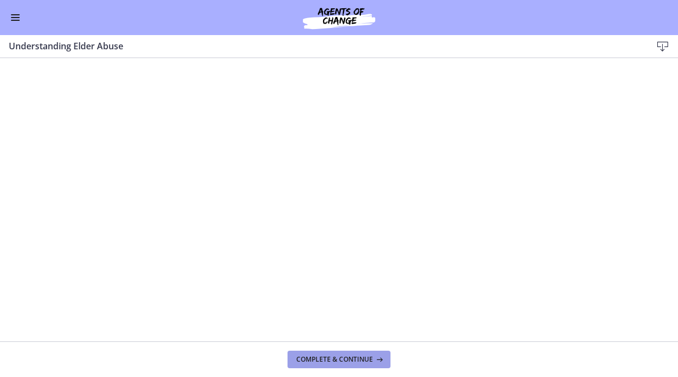
click at [340, 362] on button "Complete & continue" at bounding box center [338, 359] width 103 height 18
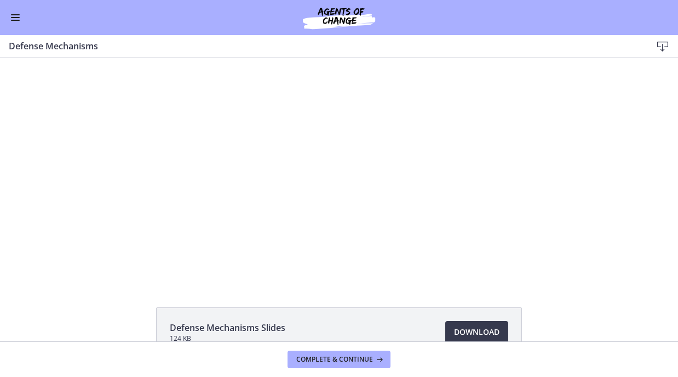
click at [16, 20] on span "Enable menu" at bounding box center [15, 20] width 9 height 1
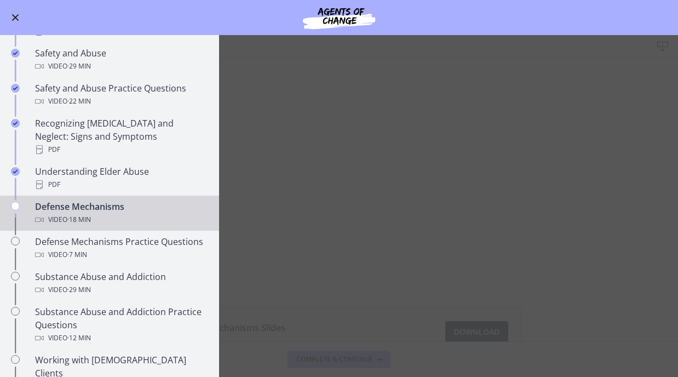
click at [556, 302] on main "Defense Mechanisms Download Enable fullscreen Defense Mechanisms Slides 124 KB …" at bounding box center [339, 206] width 678 height 342
click at [478, 338] on main "Defense Mechanisms Download Enable fullscreen Defense Mechanisms Slides 124 KB …" at bounding box center [339, 206] width 678 height 342
click at [14, 17] on span "Enable menu" at bounding box center [15, 17] width 9 height 1
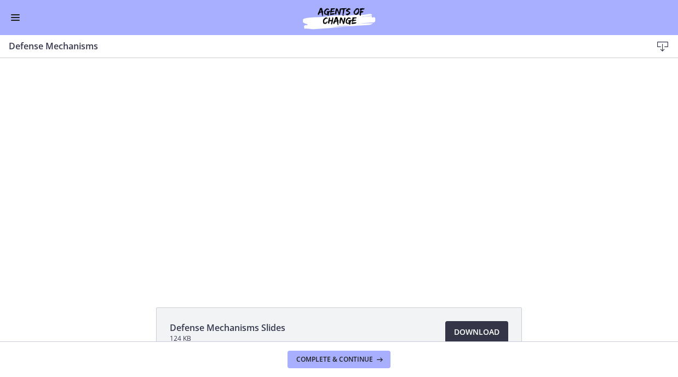
click at [464, 332] on span "Download Opens in a new window" at bounding box center [476, 331] width 45 height 13
click at [347, 360] on span "Complete & continue" at bounding box center [334, 359] width 77 height 9
click at [463, 337] on span "Download Opens in a new window" at bounding box center [476, 331] width 45 height 13
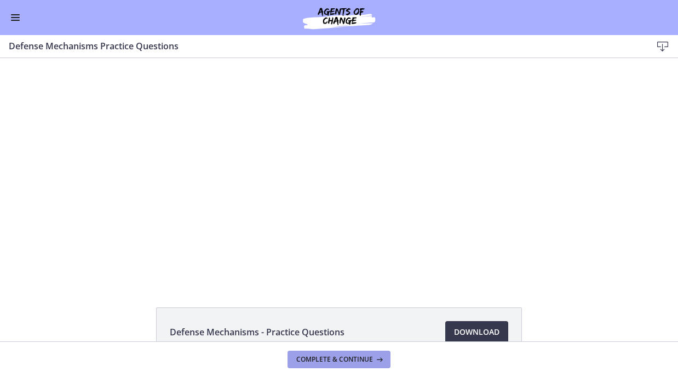
click at [349, 355] on span "Complete & continue" at bounding box center [334, 359] width 77 height 9
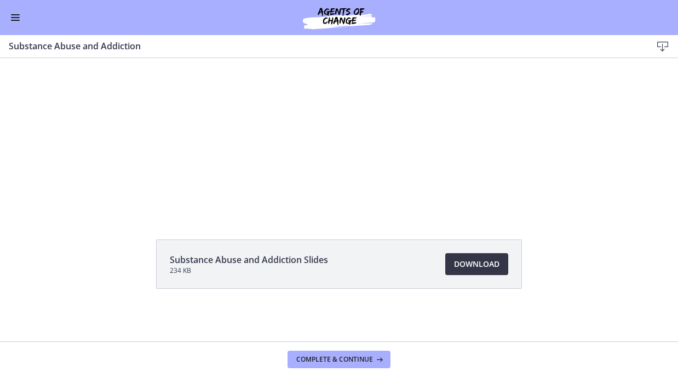
scroll to position [70, 0]
click at [479, 257] on span "Download Opens in a new window" at bounding box center [476, 263] width 45 height 13
click at [342, 357] on span "Complete & continue" at bounding box center [334, 359] width 77 height 9
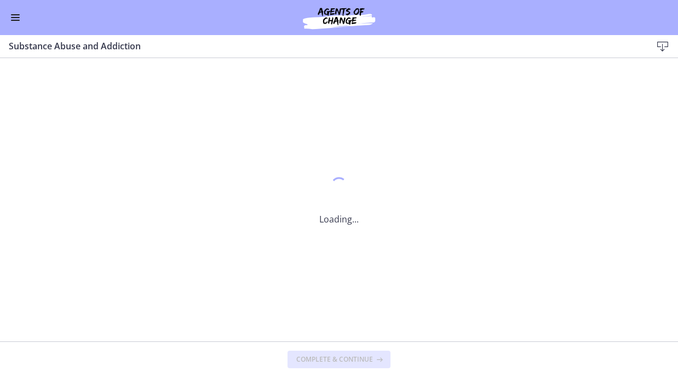
scroll to position [0, 0]
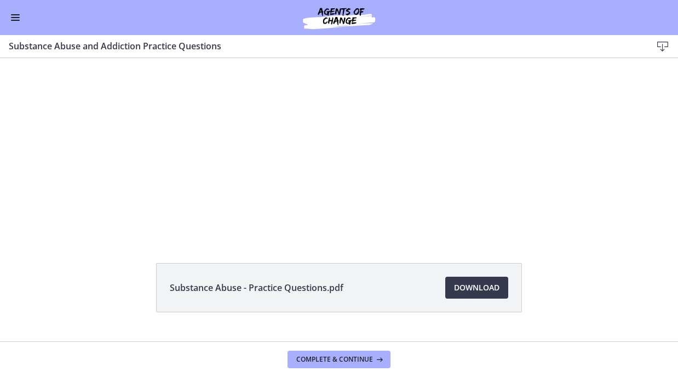
scroll to position [47, 0]
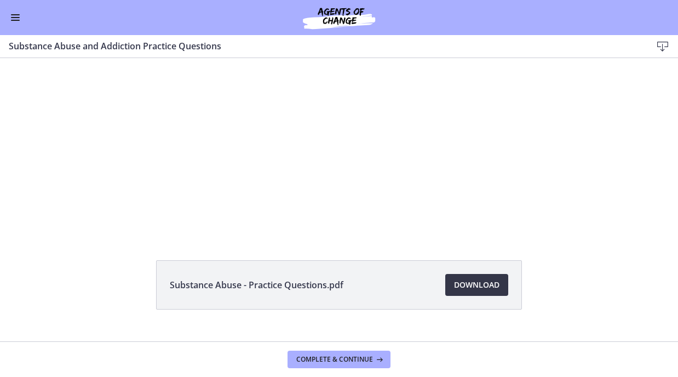
click at [462, 285] on span "Download Opens in a new window" at bounding box center [476, 284] width 45 height 13
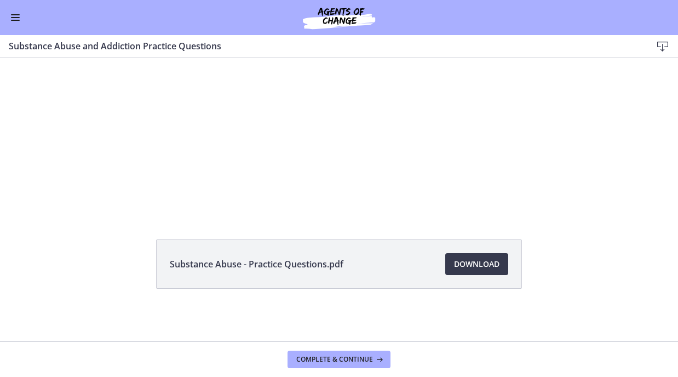
scroll to position [70, 0]
click at [354, 360] on span "Complete & continue" at bounding box center [334, 359] width 77 height 9
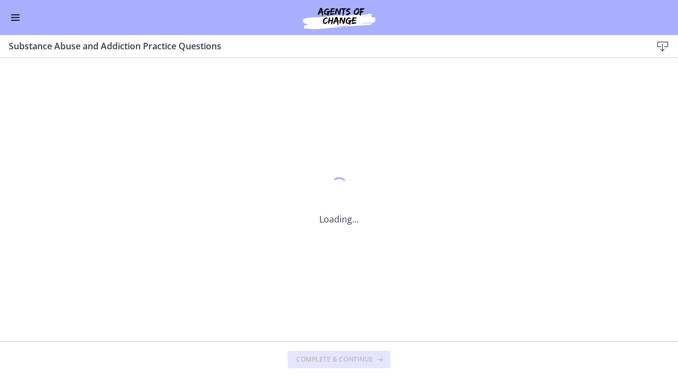
scroll to position [0, 0]
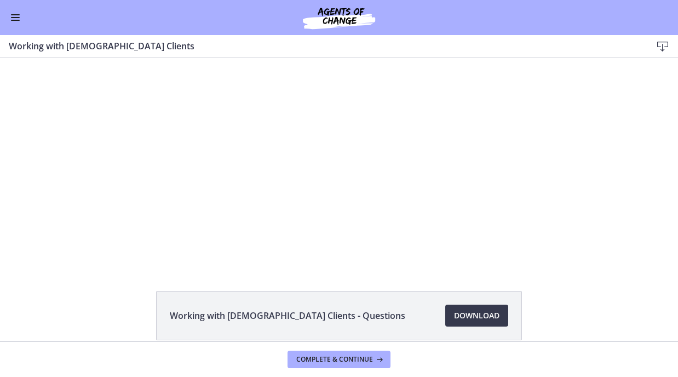
scroll to position [10, 0]
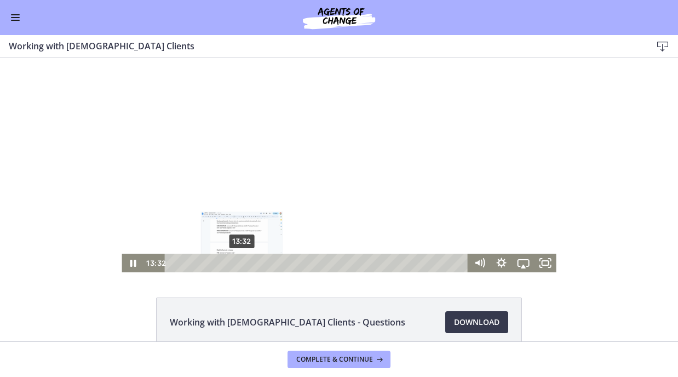
click at [242, 264] on div "13:32" at bounding box center [317, 262] width 290 height 19
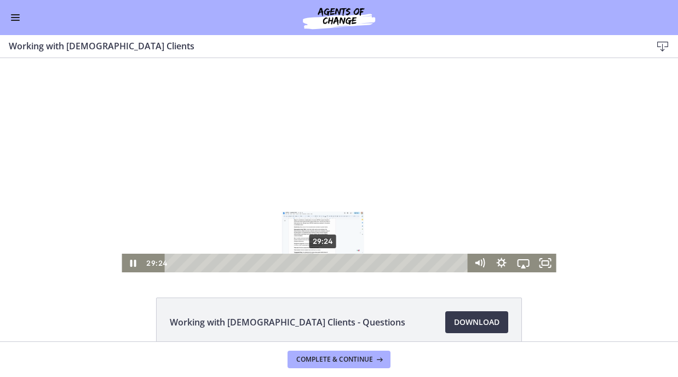
drag, startPoint x: 242, startPoint y: 260, endPoint x: 329, endPoint y: 253, distance: 86.8
click at [329, 253] on div "Click for sound @keyframes VOLUME_SMALL_WAVE_FLASH { 0% { opacity: 0; } 33% { o…" at bounding box center [339, 160] width 434 height 224
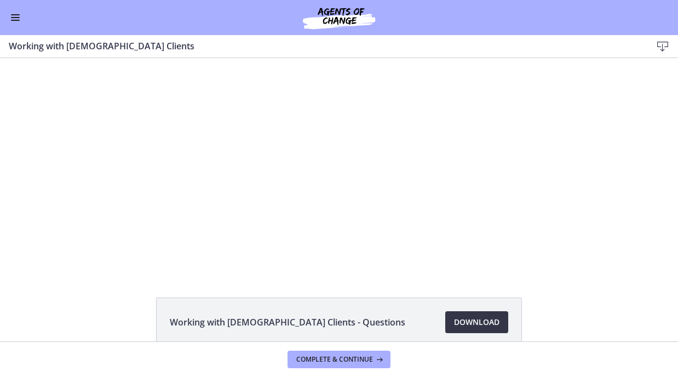
click at [490, 322] on span "Download Opens in a new window" at bounding box center [476, 321] width 45 height 13
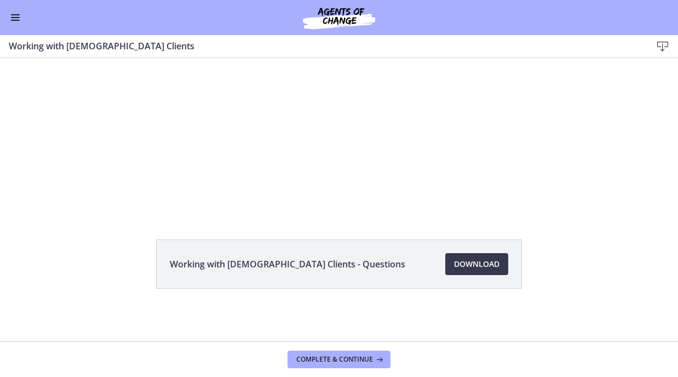
click at [355, 369] on footer "Complete & continue" at bounding box center [339, 359] width 678 height 36
click at [356, 356] on span "Complete & continue" at bounding box center [334, 359] width 77 height 9
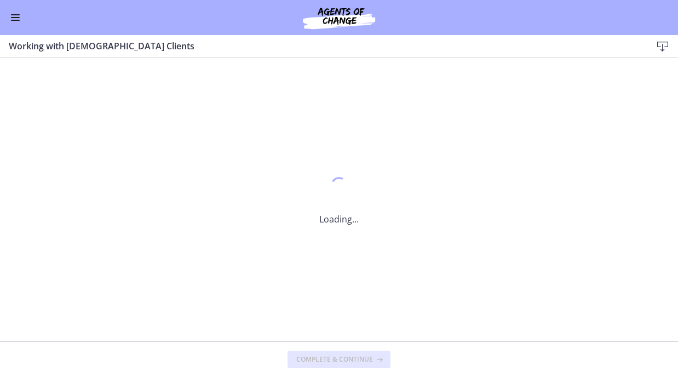
scroll to position [0, 0]
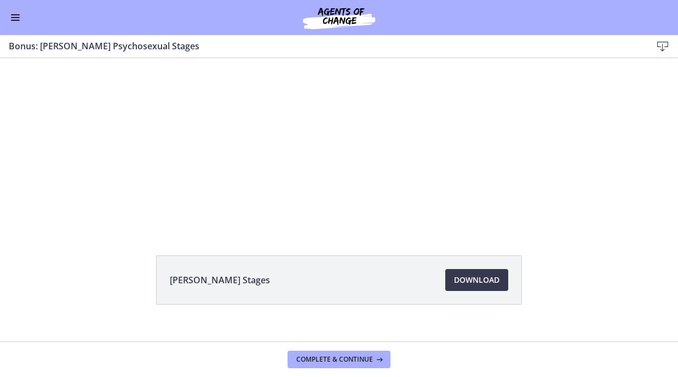
scroll to position [70, 0]
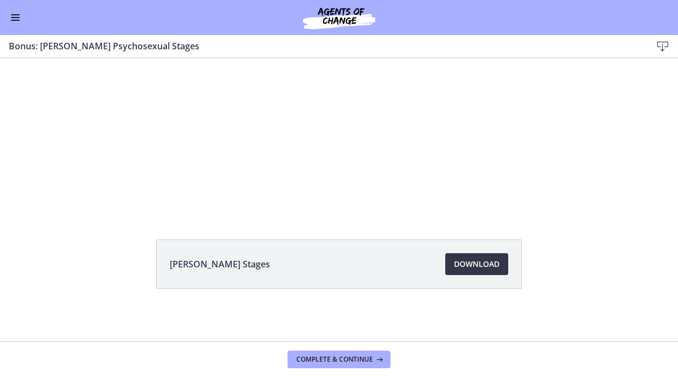
click at [485, 266] on span "Download Opens in a new window" at bounding box center [476, 263] width 45 height 13
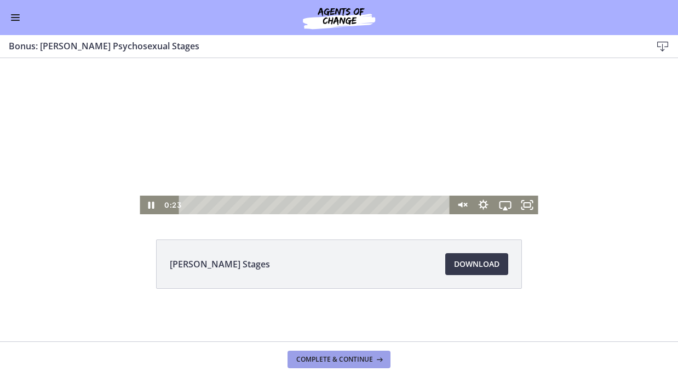
click at [369, 356] on span "Complete & continue" at bounding box center [334, 359] width 77 height 9
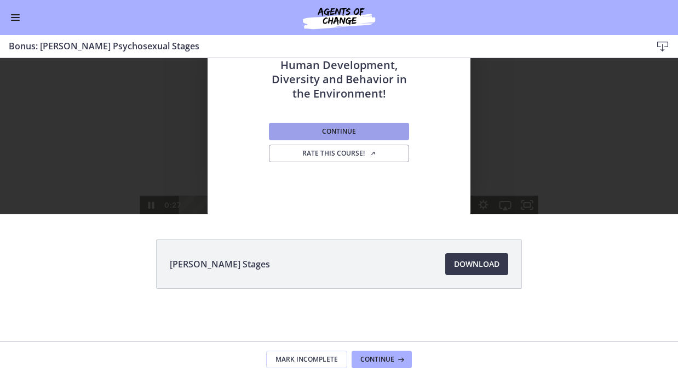
click at [368, 127] on button "Continue" at bounding box center [339, 132] width 140 height 18
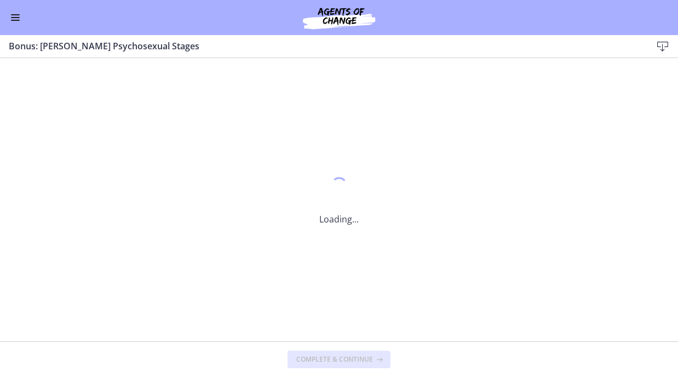
scroll to position [0, 0]
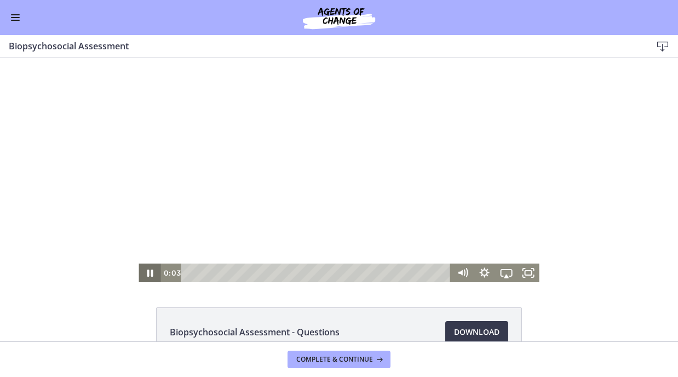
click at [152, 274] on icon "Pause" at bounding box center [150, 272] width 6 height 7
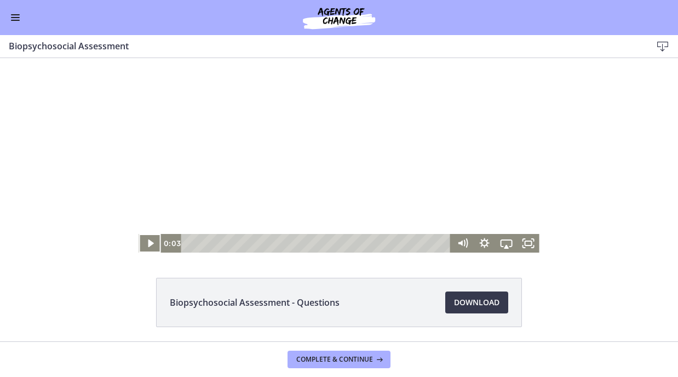
scroll to position [30, 0]
click at [152, 246] on icon "Play Video" at bounding box center [151, 242] width 22 height 19
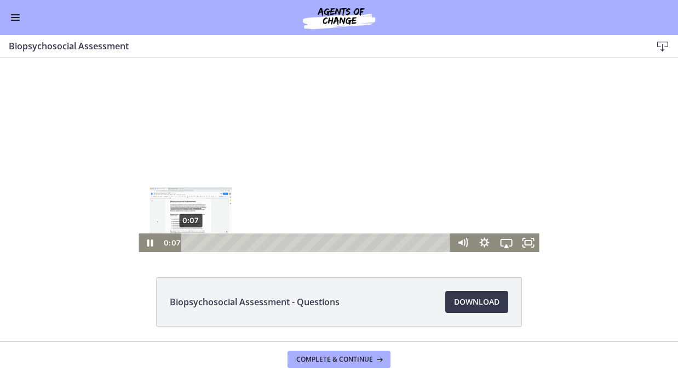
drag, startPoint x: 190, startPoint y: 241, endPoint x: 248, endPoint y: 241, distance: 58.0
click at [193, 241] on div "Playbar" at bounding box center [190, 242] width 6 height 6
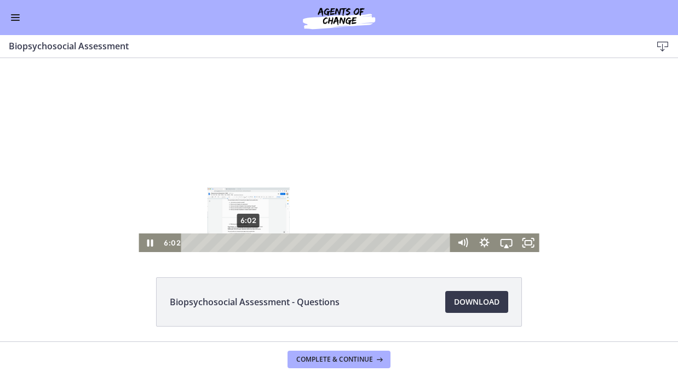
click at [310, 237] on div "6:02" at bounding box center [317, 242] width 257 height 19
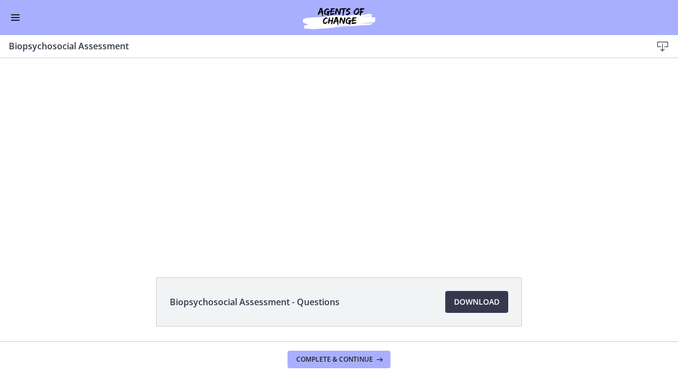
click at [488, 289] on li "Biopsychosocial Assessment - Questions Download Opens in a new window" at bounding box center [339, 301] width 366 height 49
click at [483, 297] on span "Download Opens in a new window" at bounding box center [476, 301] width 45 height 13
click at [341, 355] on span "Complete & continue" at bounding box center [334, 359] width 77 height 9
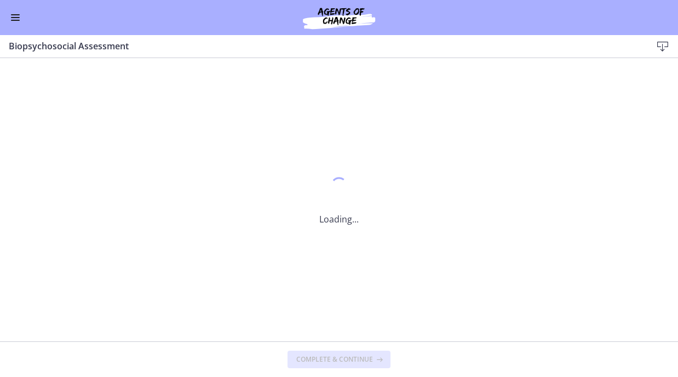
scroll to position [0, 0]
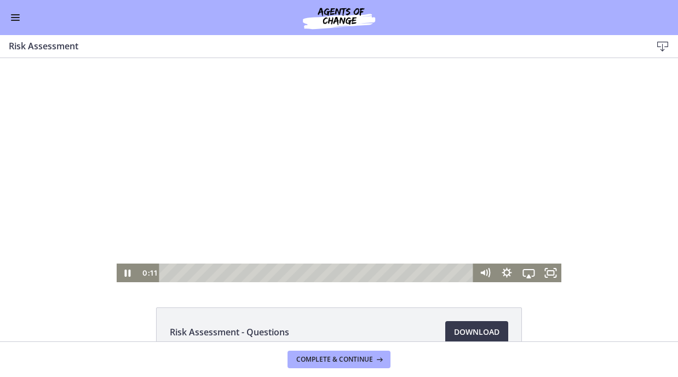
scroll to position [21, 0]
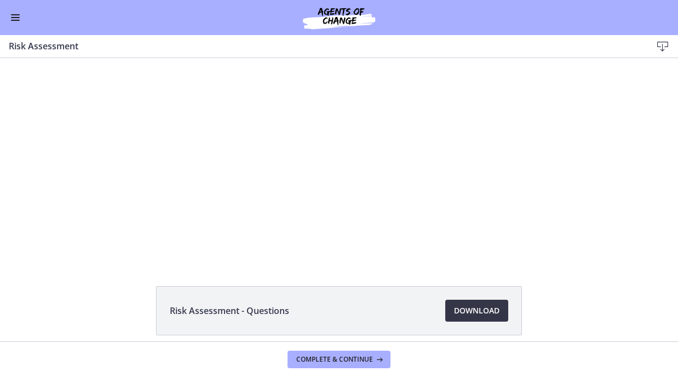
click at [470, 308] on span "Download Opens in a new window" at bounding box center [476, 310] width 45 height 13
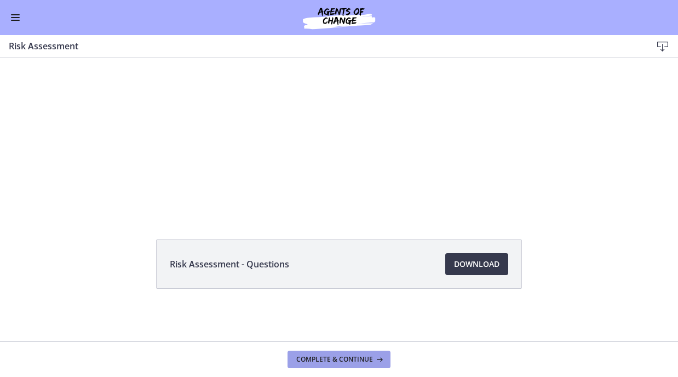
scroll to position [70, 0]
click at [339, 364] on button "Complete & continue" at bounding box center [338, 359] width 103 height 18
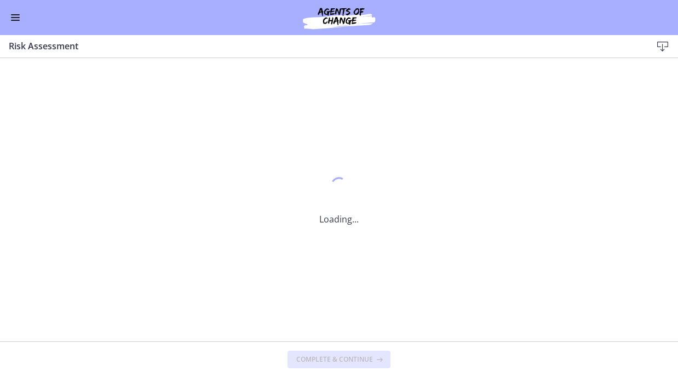
scroll to position [0, 0]
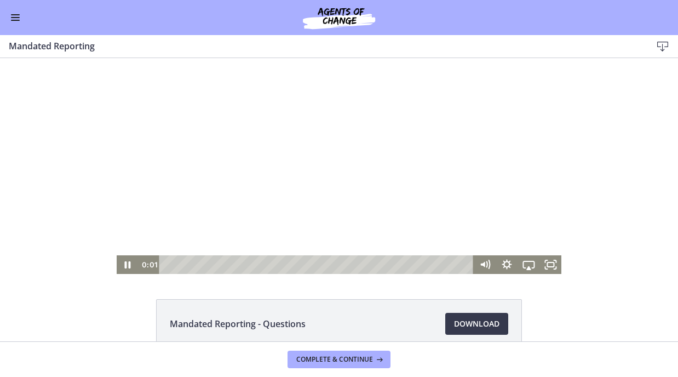
scroll to position [16, 0]
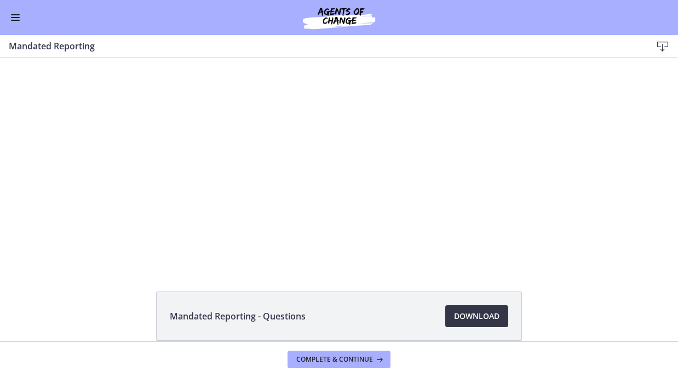
click at [474, 316] on span "Download Opens in a new window" at bounding box center [476, 315] width 45 height 13
click at [342, 363] on button "Complete & continue" at bounding box center [338, 359] width 103 height 18
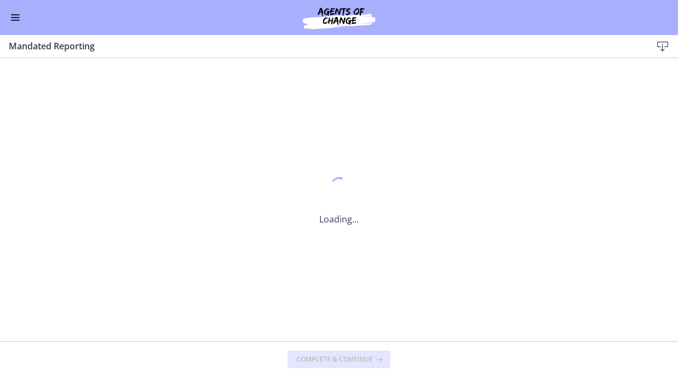
scroll to position [0, 0]
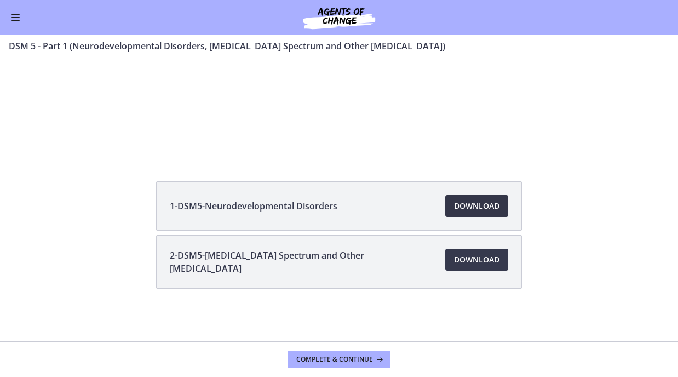
scroll to position [128, 0]
click at [483, 199] on span "Download Opens in a new window" at bounding box center [476, 205] width 45 height 13
click at [479, 262] on span "Download Opens in a new window" at bounding box center [476, 259] width 45 height 13
click at [330, 358] on span "Complete & continue" at bounding box center [334, 359] width 77 height 9
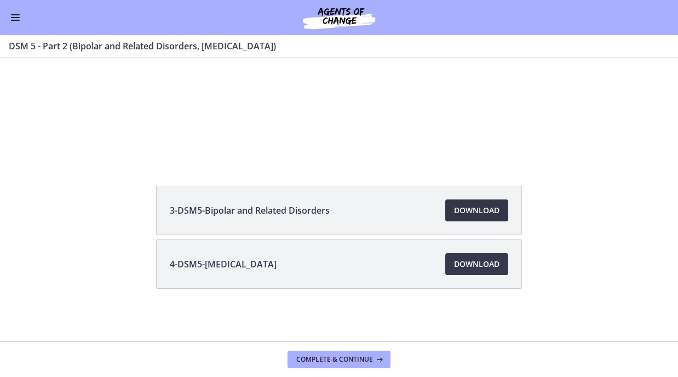
scroll to position [124, 0]
click at [473, 213] on span "Download Opens in a new window" at bounding box center [476, 210] width 45 height 13
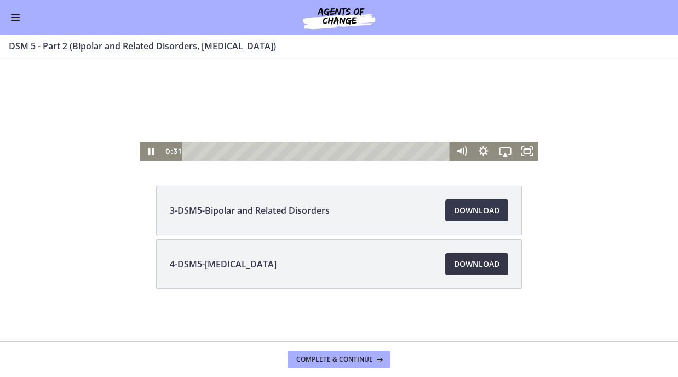
click at [475, 258] on span "Download Opens in a new window" at bounding box center [476, 263] width 45 height 13
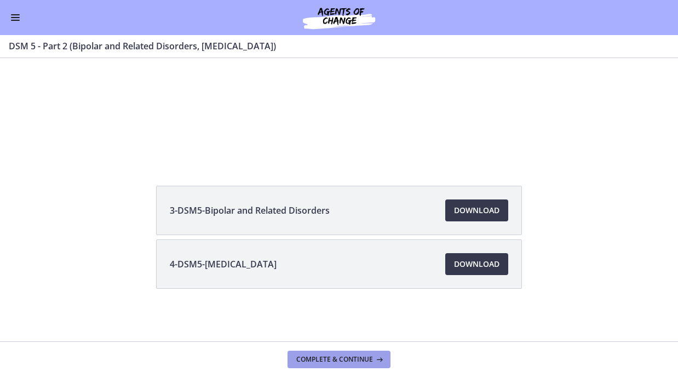
click at [330, 360] on span "Complete & continue" at bounding box center [334, 359] width 77 height 9
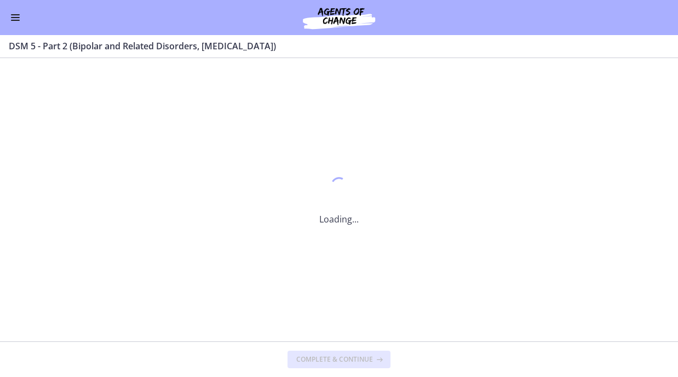
scroll to position [0, 0]
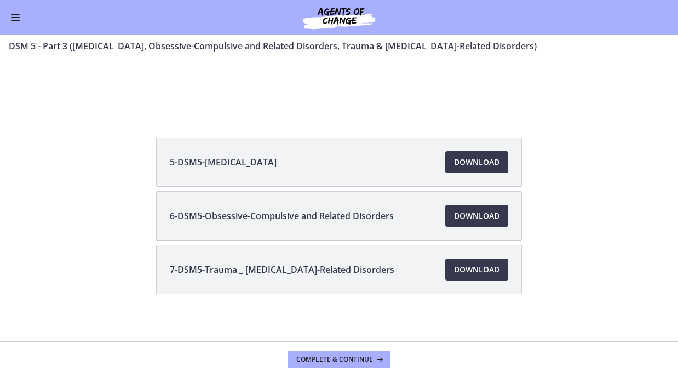
scroll to position [169, 0]
click at [481, 163] on span "Download Opens in a new window" at bounding box center [476, 162] width 45 height 13
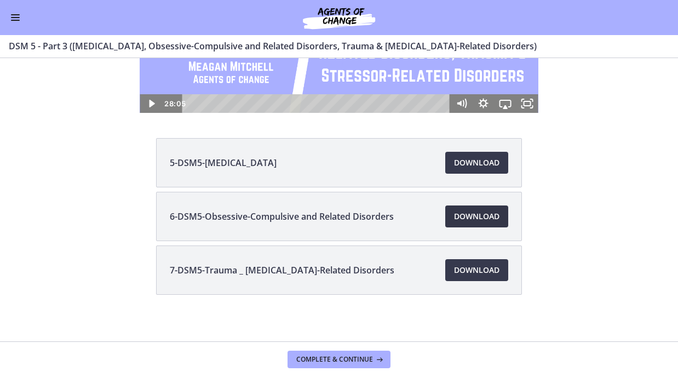
click at [469, 222] on span "Download Opens in a new window" at bounding box center [476, 216] width 45 height 13
click at [464, 271] on span "Download Opens in a new window" at bounding box center [476, 269] width 45 height 13
click at [347, 366] on button "Complete & continue" at bounding box center [338, 359] width 103 height 18
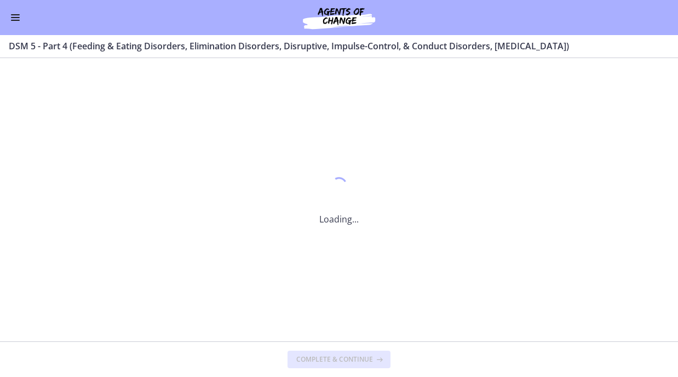
scroll to position [0, 0]
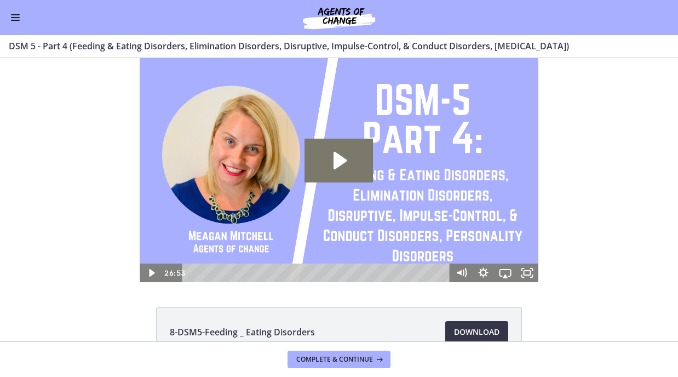
click at [489, 331] on span "Download Opens in a new window" at bounding box center [476, 331] width 45 height 13
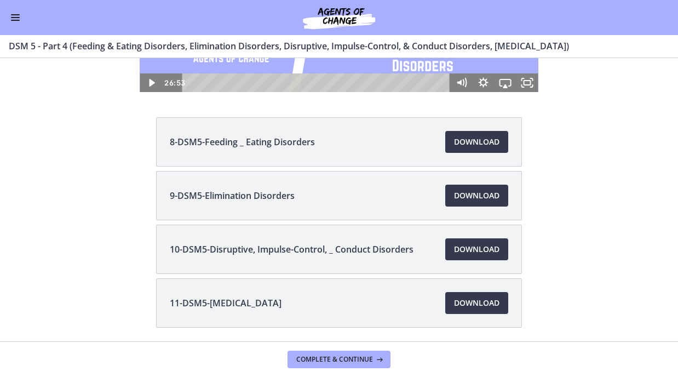
scroll to position [203, 0]
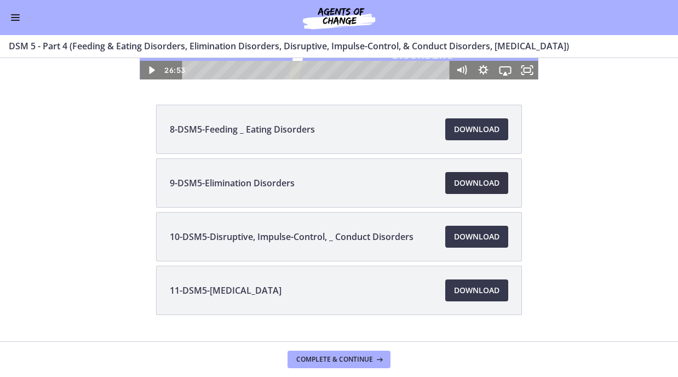
click at [482, 182] on span "Download Opens in a new window" at bounding box center [476, 182] width 45 height 13
click at [497, 246] on link "Download Opens in a new window" at bounding box center [476, 237] width 63 height 22
click at [482, 288] on span "Download Opens in a new window" at bounding box center [476, 290] width 45 height 13
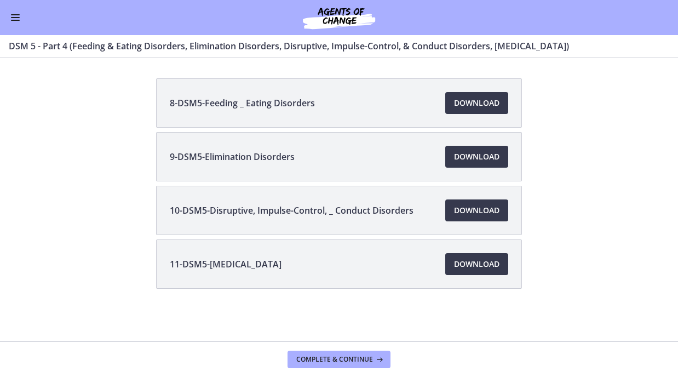
scroll to position [231, 0]
click at [347, 361] on span "Complete & continue" at bounding box center [334, 359] width 77 height 9
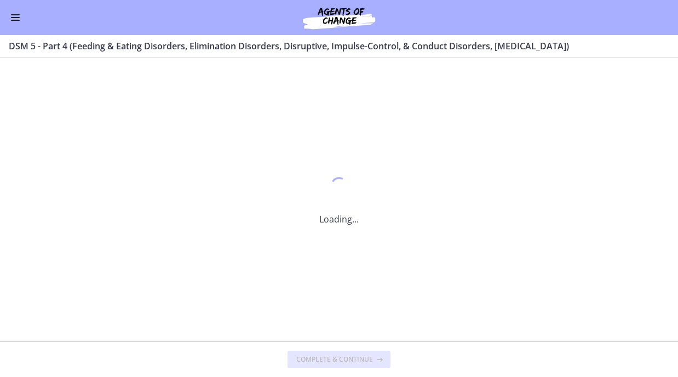
scroll to position [0, 0]
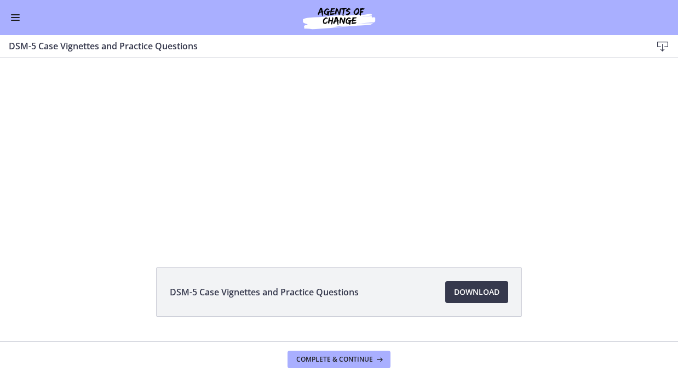
scroll to position [41, 0]
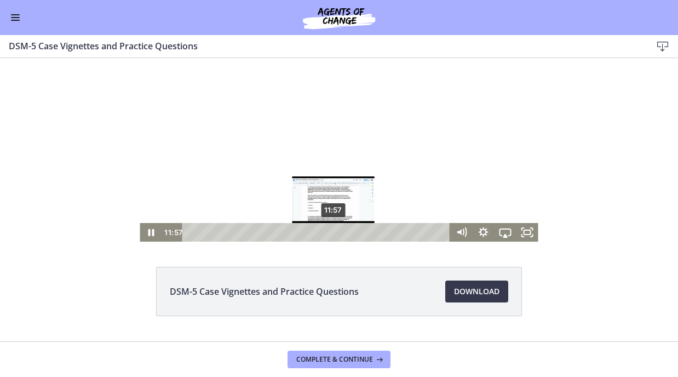
click at [334, 237] on div "11:57" at bounding box center [318, 232] width 255 height 19
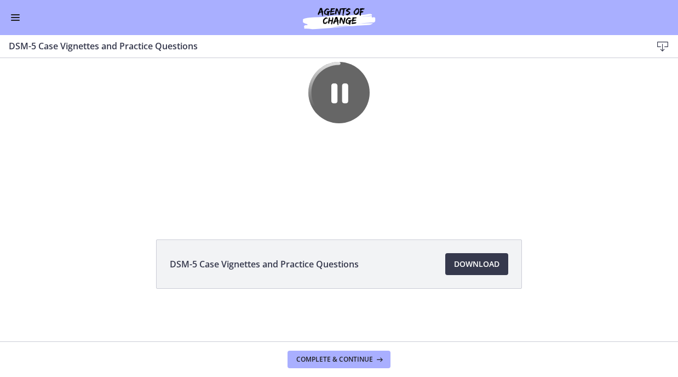
scroll to position [70, 0]
click at [355, 362] on span "Complete & continue" at bounding box center [334, 359] width 77 height 9
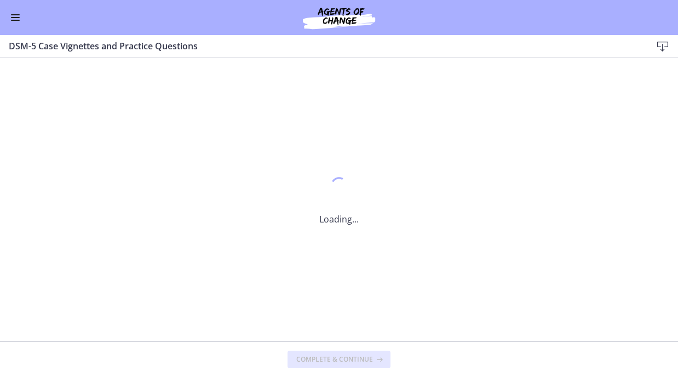
scroll to position [0, 0]
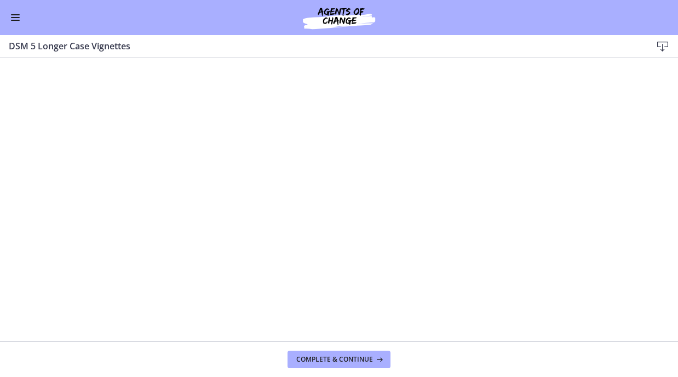
click at [664, 47] on icon at bounding box center [662, 46] width 13 height 13
click at [358, 366] on button "Complete & continue" at bounding box center [338, 359] width 103 height 18
click at [658, 47] on icon at bounding box center [662, 46] width 13 height 13
click at [364, 365] on button "Complete & continue" at bounding box center [338, 359] width 103 height 18
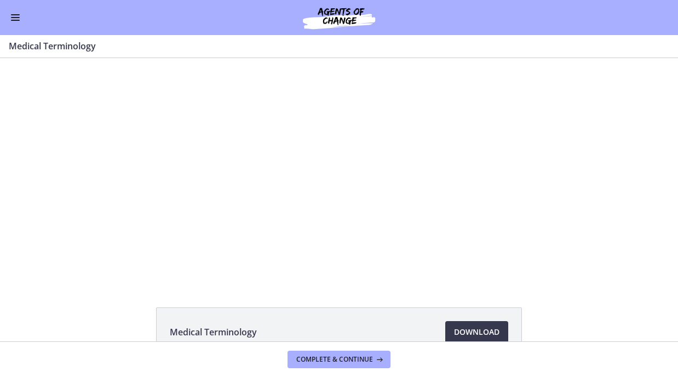
click at [18, 23] on button "Enable menu" at bounding box center [15, 17] width 13 height 13
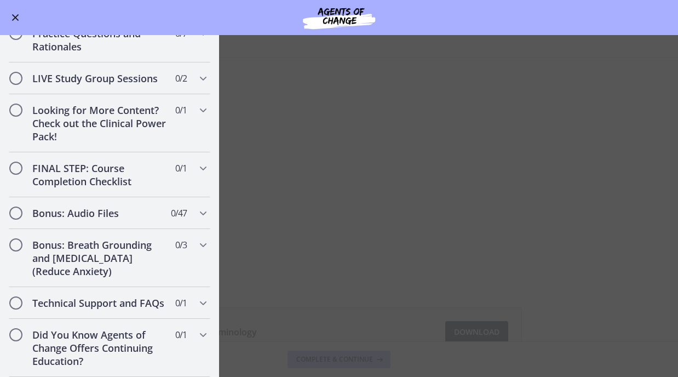
scroll to position [1166, 0]
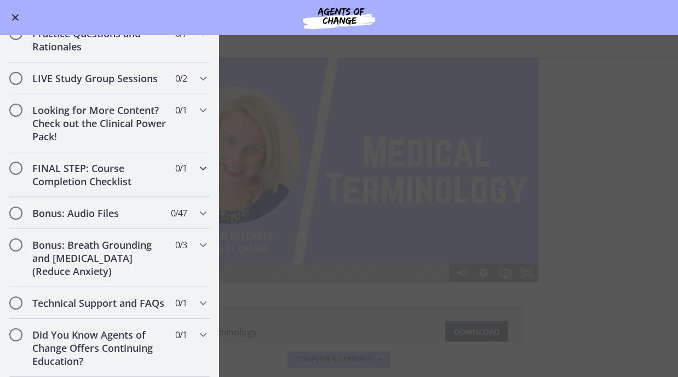
click at [198, 175] on icon "Chapters" at bounding box center [203, 168] width 13 height 13
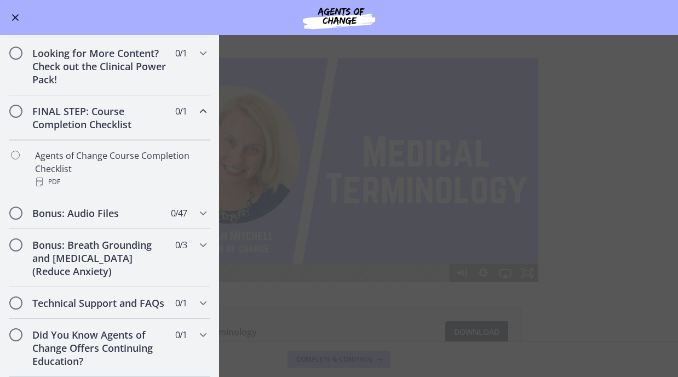
scroll to position [522, 0]
click at [578, 181] on main "Medical Terminology Enable fullscreen Medical Terminology Download Opens in a n…" at bounding box center [339, 206] width 678 height 342
click at [13, 19] on button "Enable menu" at bounding box center [15, 17] width 13 height 13
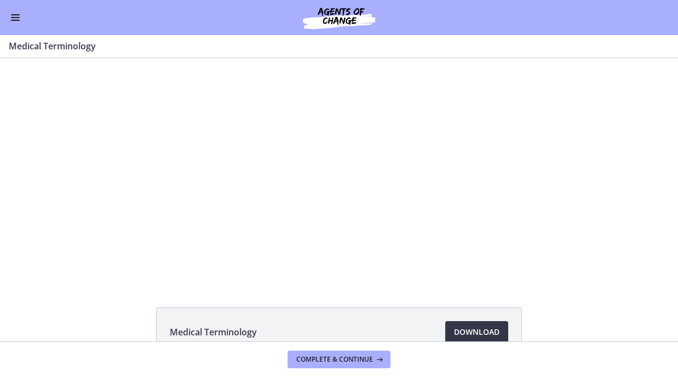
click at [490, 331] on span "Download Opens in a new window" at bounding box center [476, 331] width 45 height 13
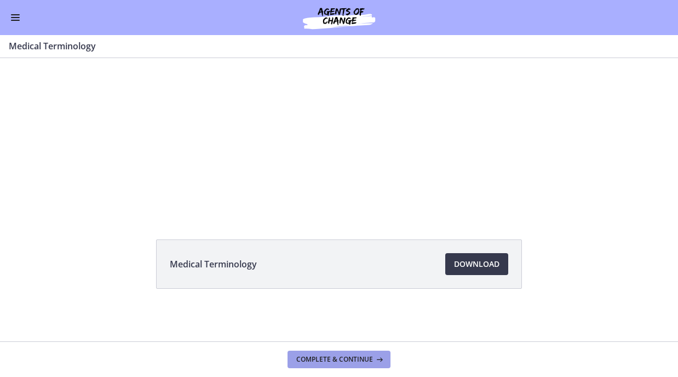
scroll to position [70, 0]
click at [387, 355] on button "Complete & continue" at bounding box center [338, 359] width 103 height 18
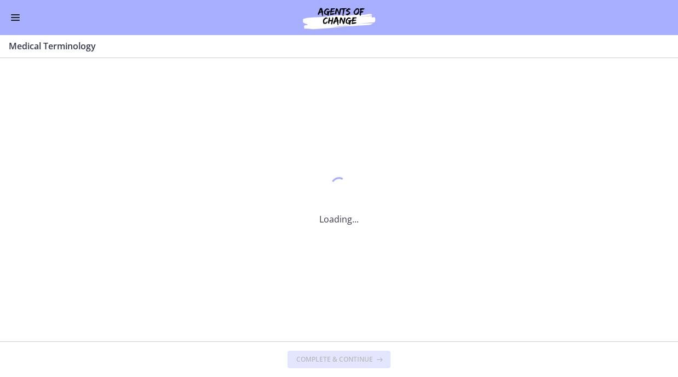
scroll to position [0, 0]
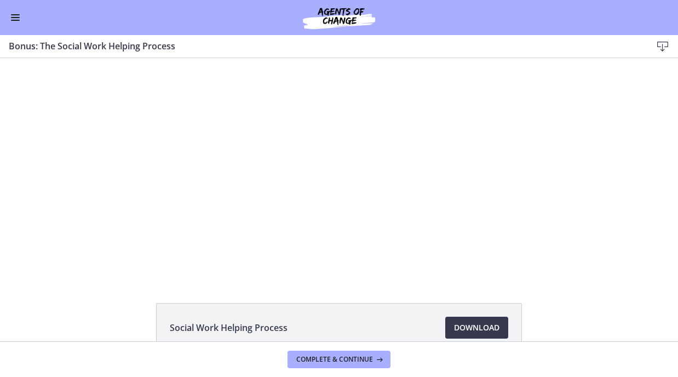
scroll to position [8, 0]
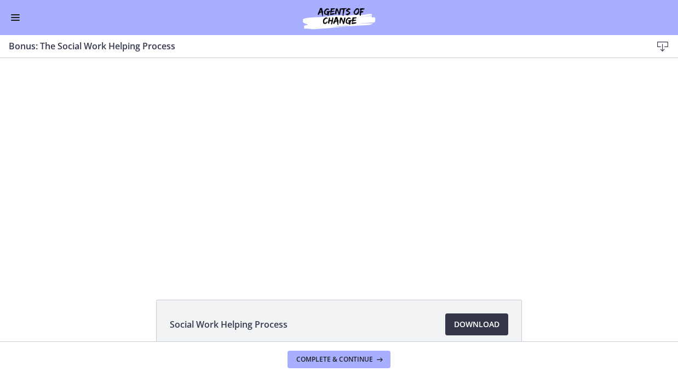
click at [475, 320] on span "Download Opens in a new window" at bounding box center [476, 324] width 45 height 13
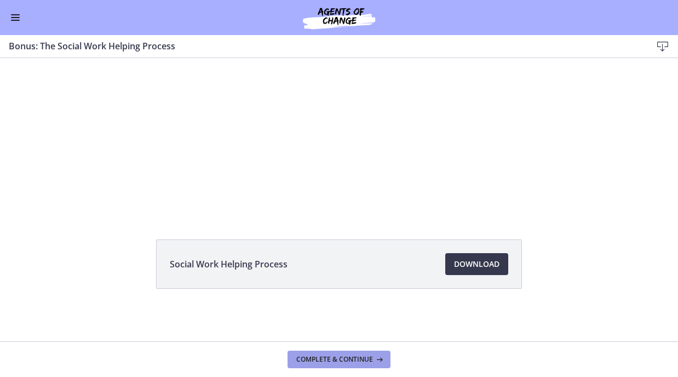
scroll to position [70, 0]
click at [353, 355] on span "Complete & continue" at bounding box center [334, 359] width 77 height 9
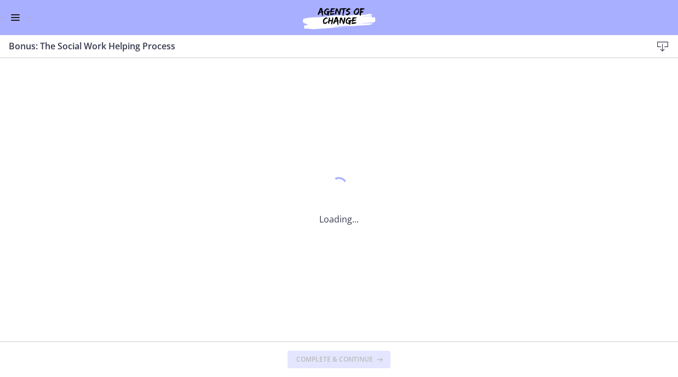
scroll to position [0, 0]
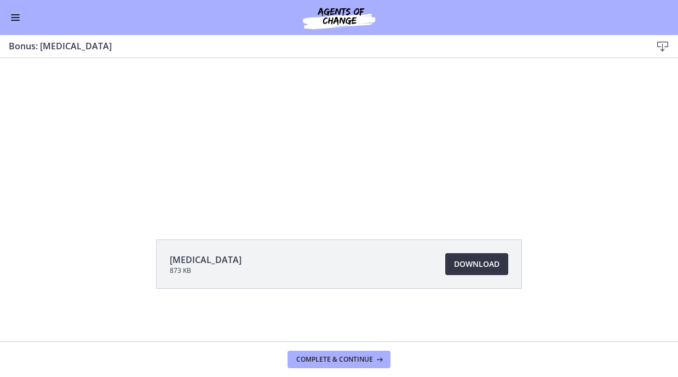
scroll to position [70, 0]
click at [490, 264] on span "Download Opens in a new window" at bounding box center [476, 263] width 45 height 13
click at [326, 356] on span "Complete & continue" at bounding box center [334, 359] width 77 height 9
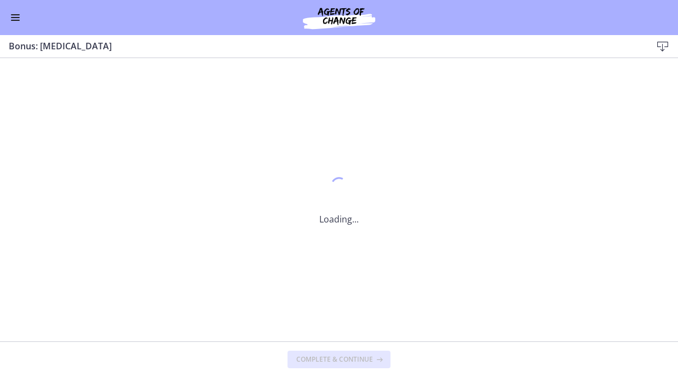
scroll to position [0, 0]
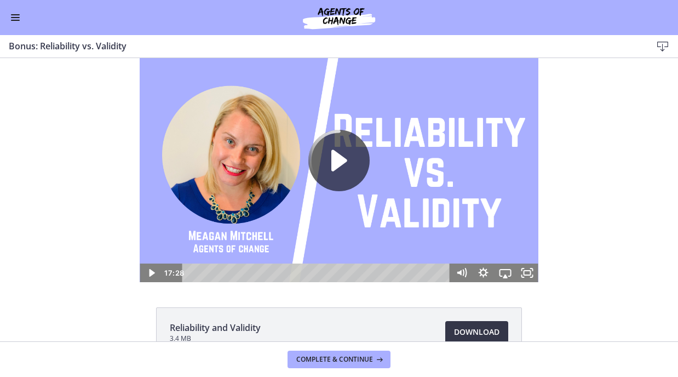
click at [476, 338] on span "Download Opens in a new window" at bounding box center [476, 331] width 45 height 13
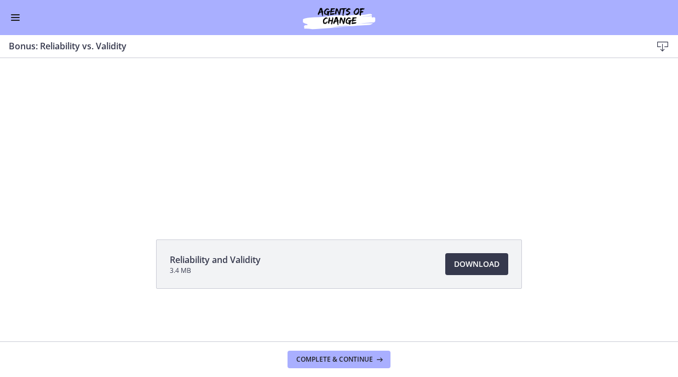
scroll to position [70, 0]
click at [343, 361] on span "Complete & continue" at bounding box center [334, 359] width 77 height 9
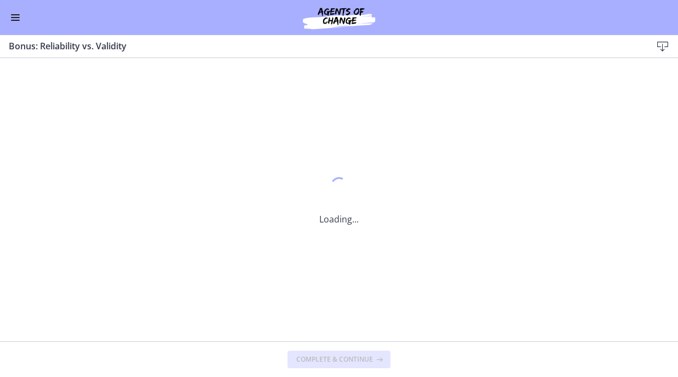
scroll to position [0, 0]
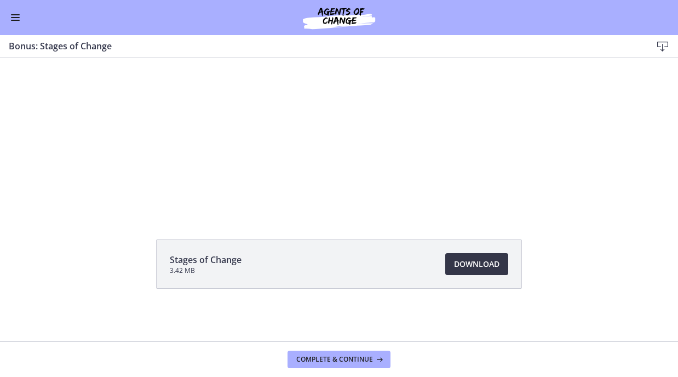
scroll to position [70, 0]
click at [491, 266] on span "Download Opens in a new window" at bounding box center [476, 263] width 45 height 13
click at [319, 362] on span "Complete & continue" at bounding box center [334, 359] width 77 height 9
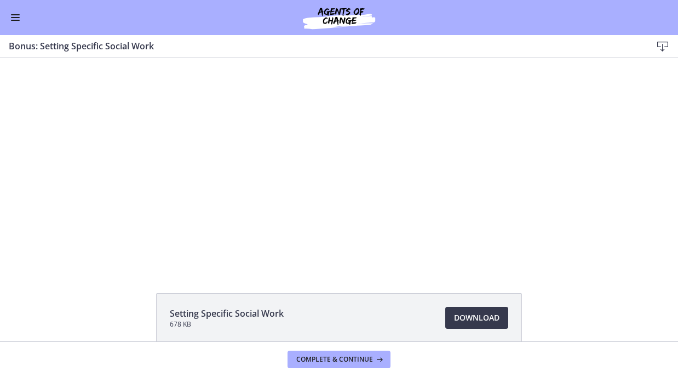
scroll to position [13, 0]
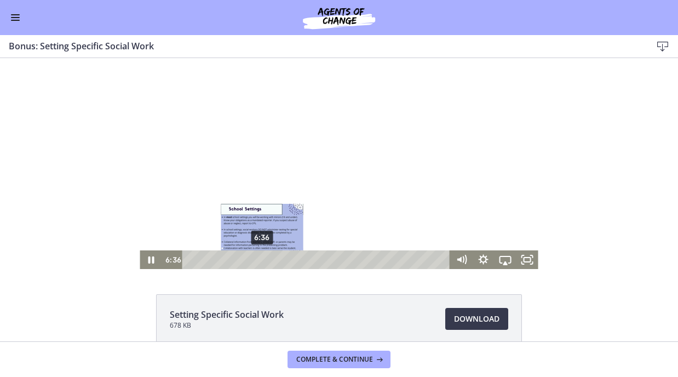
click at [278, 257] on div "6:36" at bounding box center [318, 259] width 255 height 19
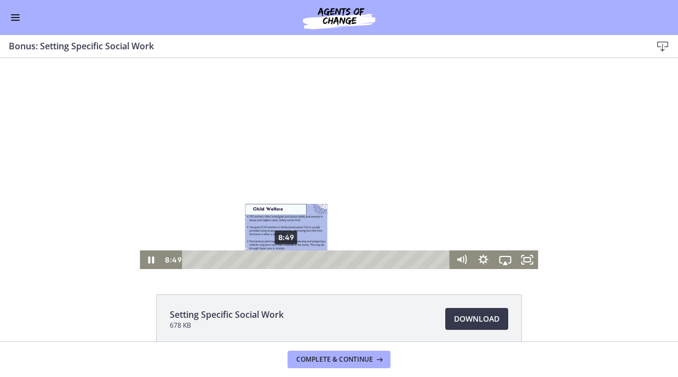
drag, startPoint x: 278, startPoint y: 257, endPoint x: 296, endPoint y: 257, distance: 17.5
click at [289, 257] on div "Playbar" at bounding box center [286, 259] width 6 height 6
click at [344, 252] on div "9:40" at bounding box center [318, 259] width 255 height 19
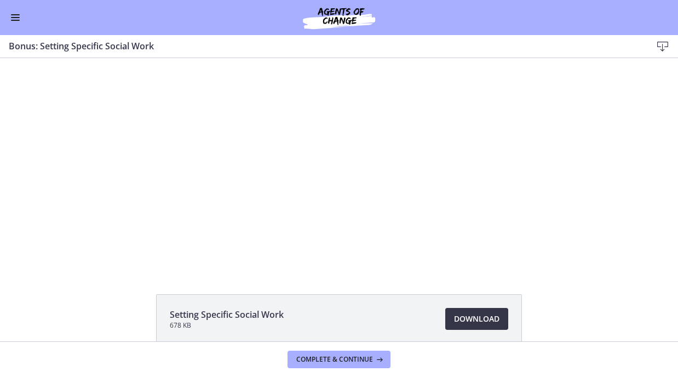
click at [483, 322] on span "Download Opens in a new window" at bounding box center [476, 318] width 45 height 13
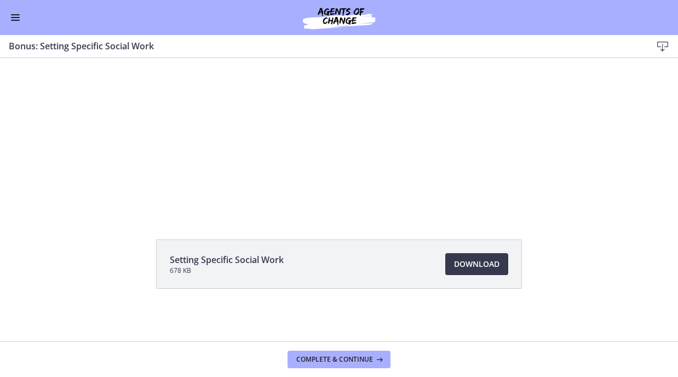
scroll to position [70, 0]
click at [355, 361] on span "Complete & continue" at bounding box center [334, 359] width 77 height 9
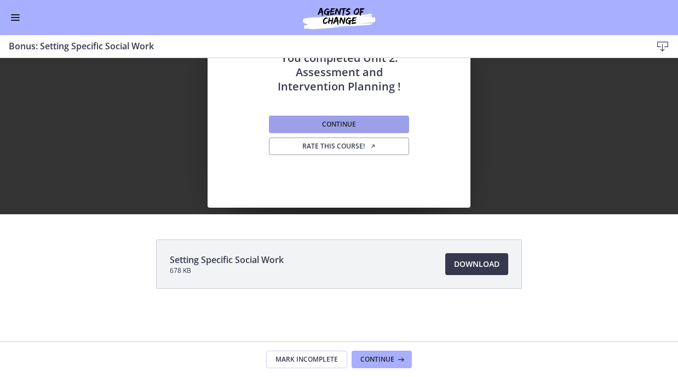
click at [348, 120] on span "Continue" at bounding box center [339, 124] width 34 height 9
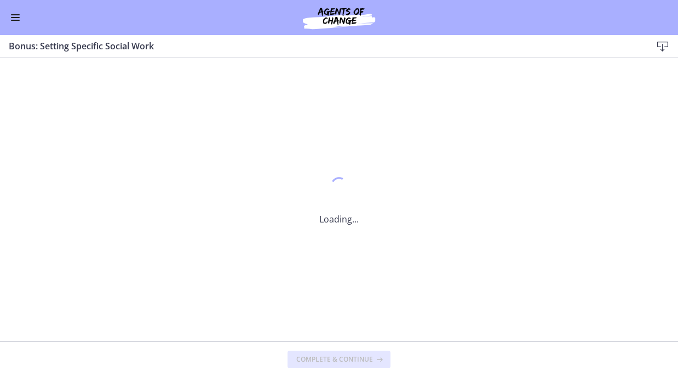
scroll to position [0, 0]
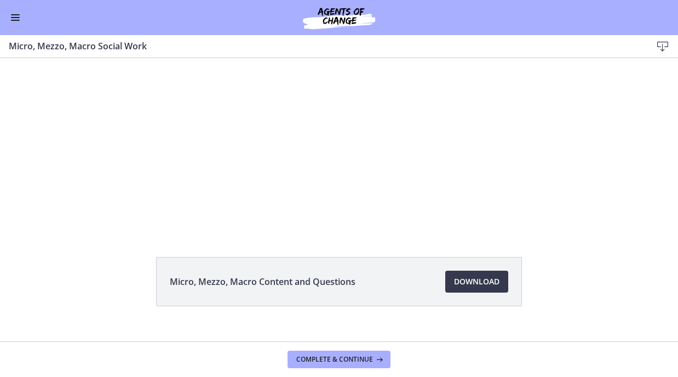
scroll to position [51, 0]
click at [460, 274] on span "Download Opens in a new window" at bounding box center [476, 280] width 45 height 13
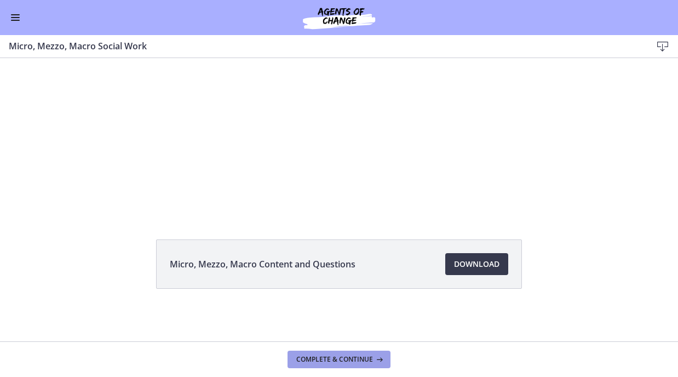
scroll to position [70, 0]
click at [368, 357] on span "Complete & continue" at bounding box center [334, 359] width 77 height 9
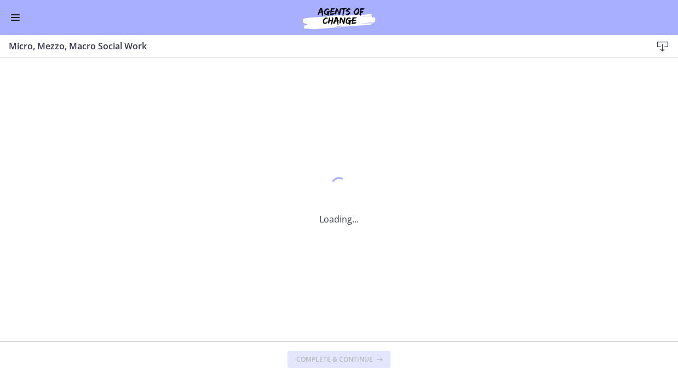
scroll to position [0, 0]
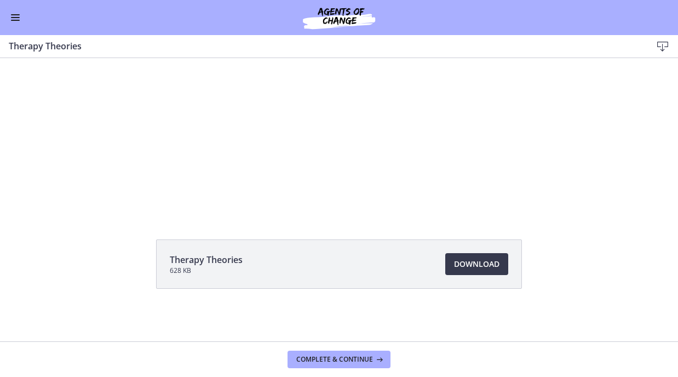
scroll to position [70, 0]
click at [466, 261] on span "Download Opens in a new window" at bounding box center [476, 263] width 45 height 13
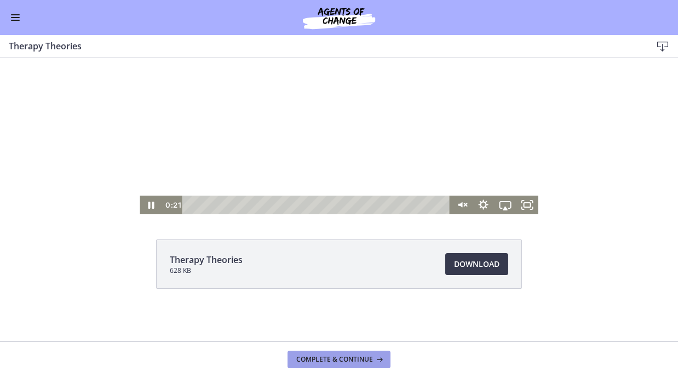
click at [329, 364] on button "Complete & continue" at bounding box center [338, 359] width 103 height 18
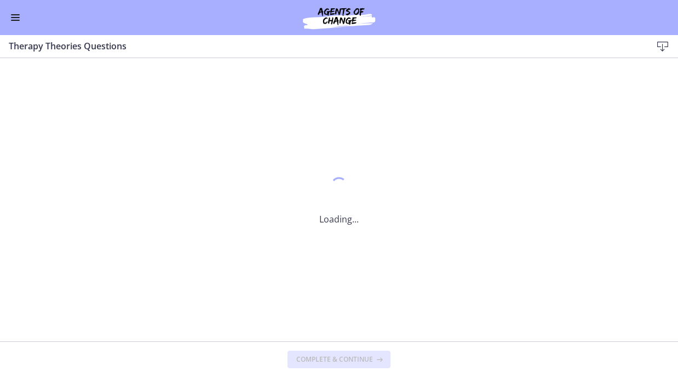
scroll to position [0, 0]
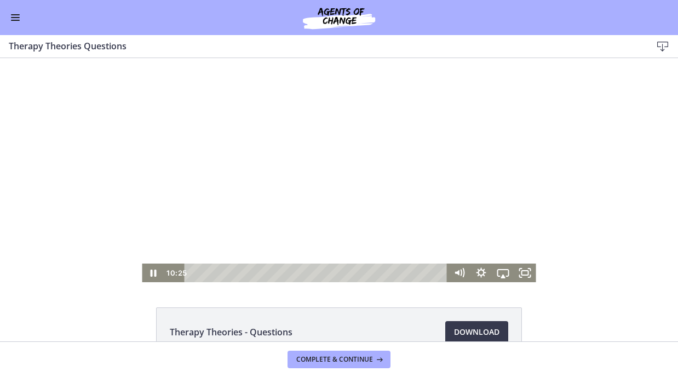
click at [365, 274] on div "Playbar" at bounding box center [318, 272] width 250 height 19
click at [402, 273] on div "12:36" at bounding box center [318, 272] width 250 height 19
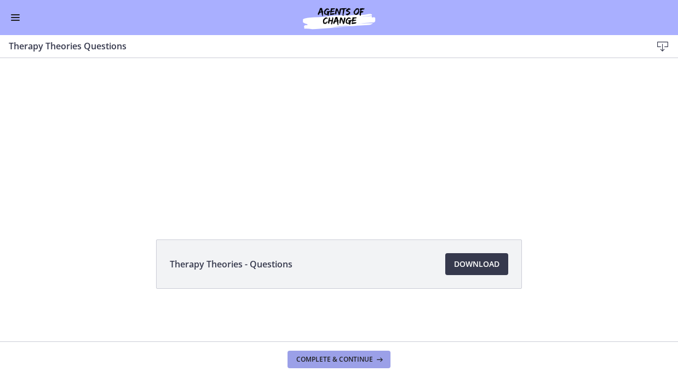
scroll to position [70, 0]
click at [474, 260] on span "Download Opens in a new window" at bounding box center [476, 263] width 45 height 13
click at [371, 356] on span "Complete & continue" at bounding box center [334, 359] width 77 height 9
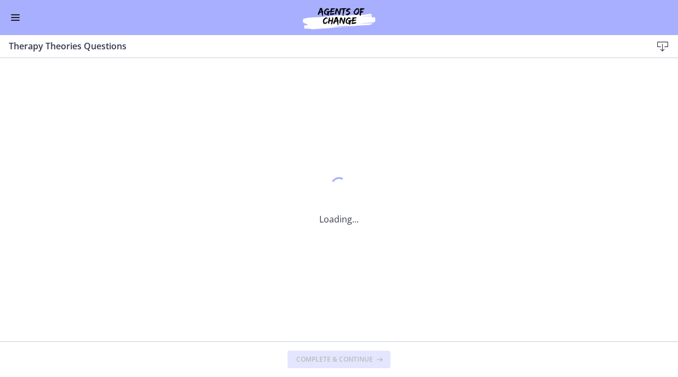
scroll to position [0, 0]
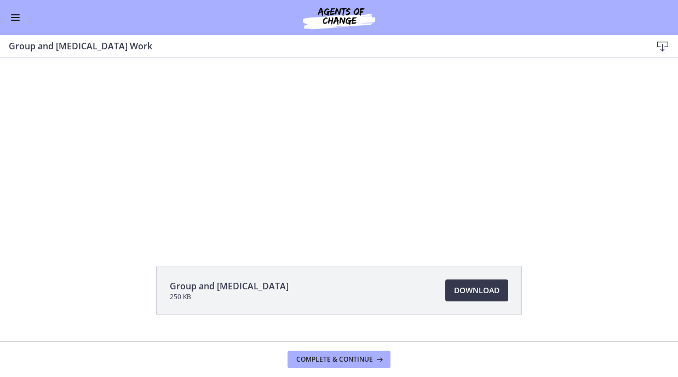
scroll to position [70, 0]
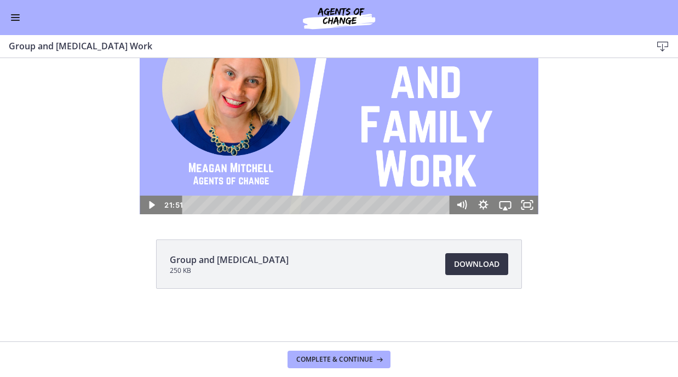
click at [482, 261] on span "Download Opens in a new window" at bounding box center [476, 263] width 45 height 13
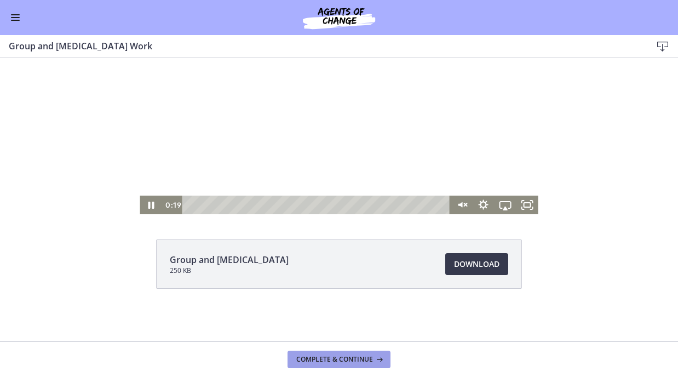
click at [351, 356] on span "Complete & continue" at bounding box center [334, 359] width 77 height 9
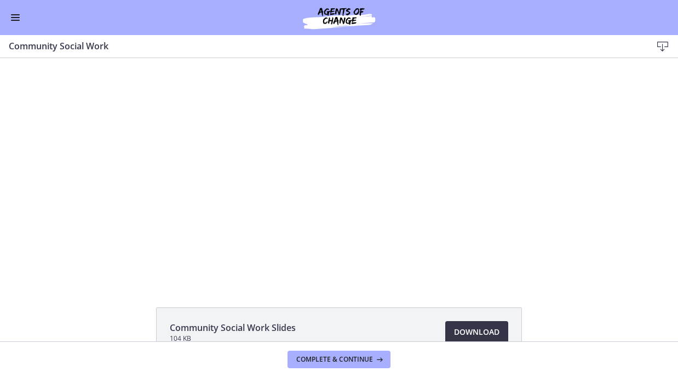
click at [476, 332] on span "Download Opens in a new window" at bounding box center [476, 331] width 45 height 13
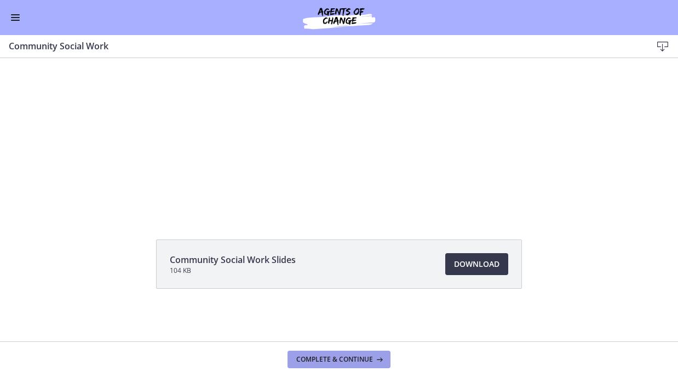
scroll to position [70, 0]
click at [371, 352] on button "Complete & continue" at bounding box center [338, 359] width 103 height 18
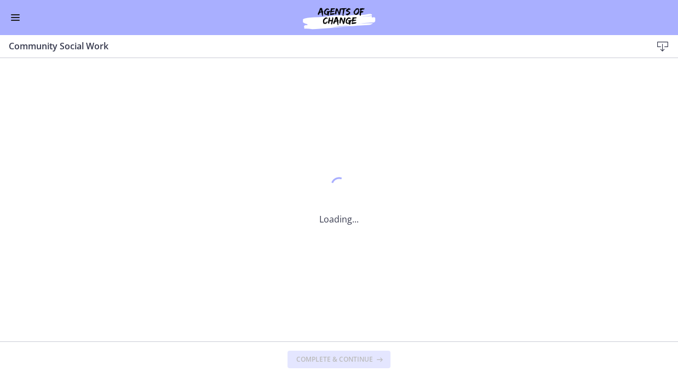
scroll to position [0, 0]
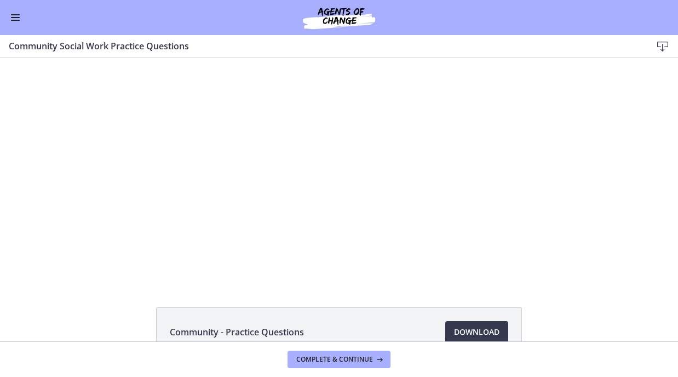
scroll to position [48, 0]
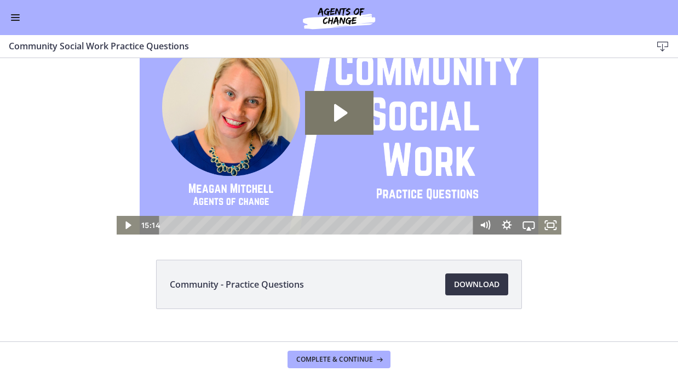
click at [461, 281] on span "Download Opens in a new window" at bounding box center [476, 284] width 45 height 13
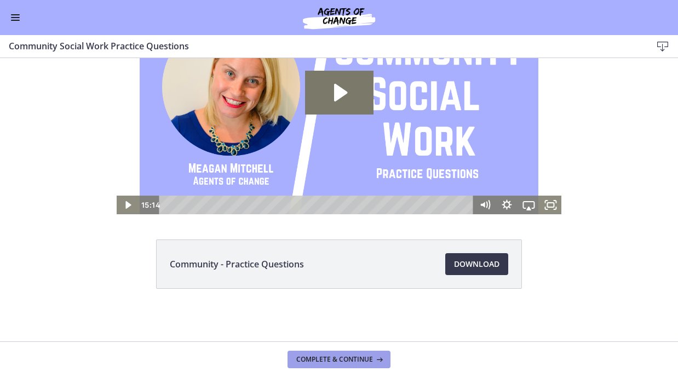
scroll to position [70, 0]
click at [343, 361] on span "Complete & continue" at bounding box center [334, 359] width 77 height 9
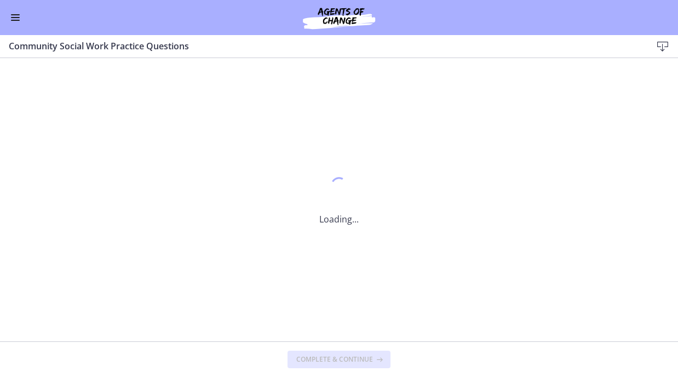
scroll to position [0, 0]
click at [662, 47] on icon at bounding box center [662, 46] width 13 height 13
click at [321, 355] on span "Complete & continue" at bounding box center [334, 359] width 77 height 9
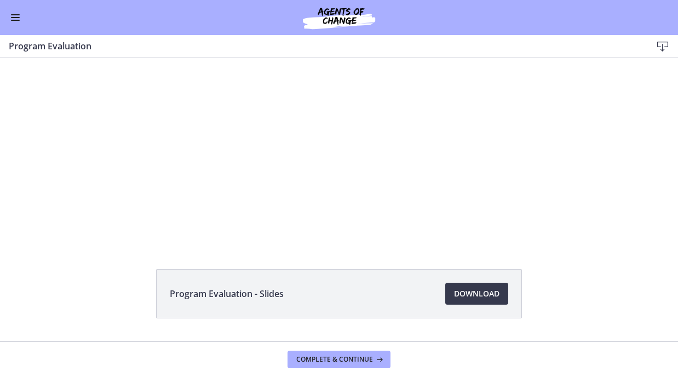
scroll to position [39, 0]
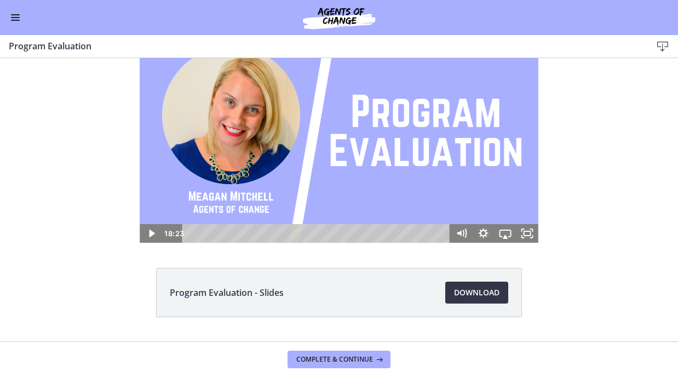
click at [481, 291] on span "Download Opens in a new window" at bounding box center [476, 292] width 45 height 13
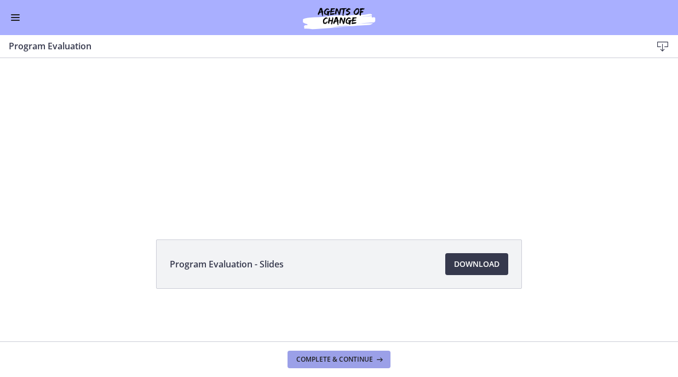
scroll to position [70, 0]
click at [334, 362] on button "Complete & continue" at bounding box center [338, 359] width 103 height 18
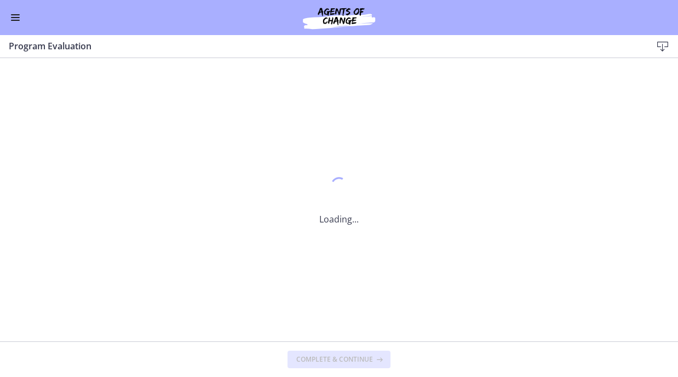
scroll to position [0, 0]
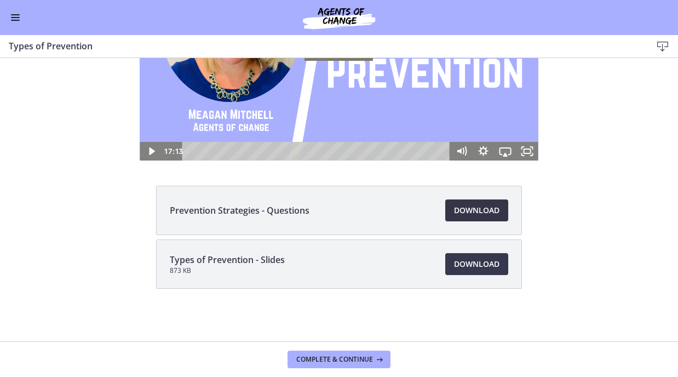
scroll to position [124, 0]
click at [463, 212] on span "Download Opens in a new window" at bounding box center [476, 210] width 45 height 13
click at [478, 261] on span "Download Opens in a new window" at bounding box center [476, 263] width 45 height 13
click at [339, 355] on span "Complete & continue" at bounding box center [334, 359] width 77 height 9
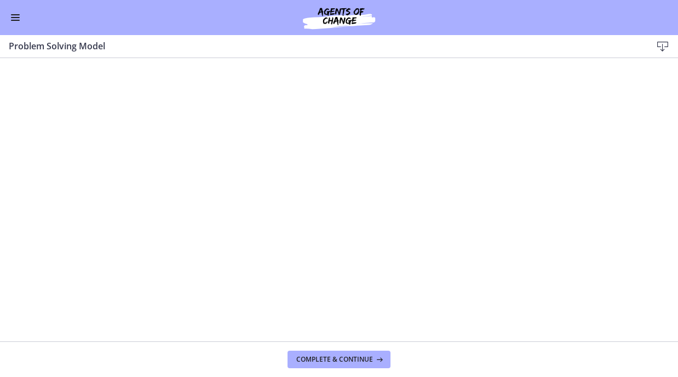
click at [662, 52] on icon at bounding box center [662, 46] width 13 height 13
click at [373, 355] on icon at bounding box center [378, 359] width 11 height 9
click at [656, 46] on icon at bounding box center [662, 46] width 13 height 13
click at [359, 361] on span "Complete & continue" at bounding box center [334, 359] width 77 height 9
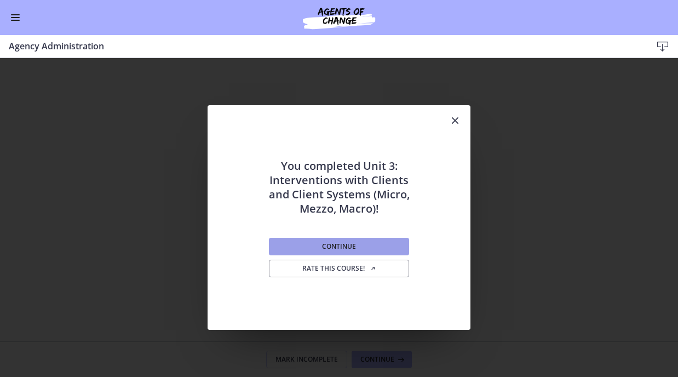
click at [351, 243] on span "Continue" at bounding box center [339, 246] width 34 height 9
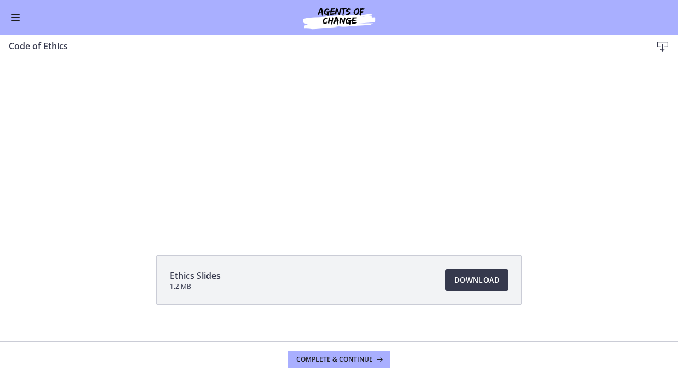
scroll to position [57, 0]
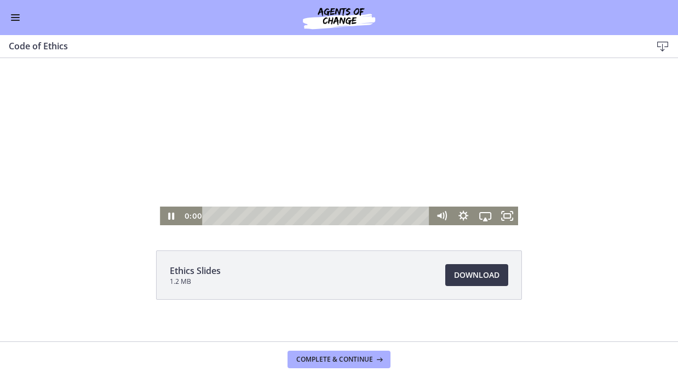
click at [14, 16] on button "Enable menu" at bounding box center [15, 17] width 13 height 13
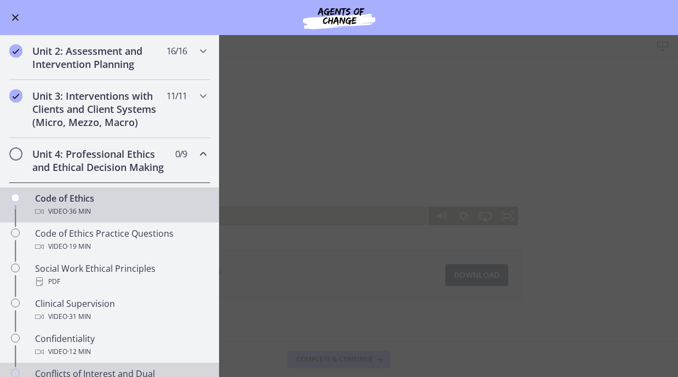
scroll to position [268, 0]
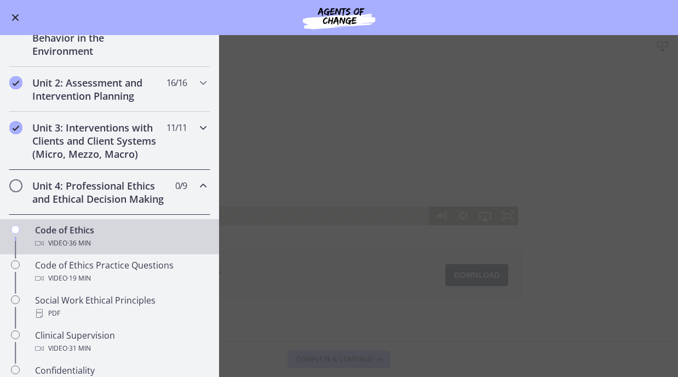
click at [200, 133] on icon "Chapters" at bounding box center [203, 127] width 13 height 13
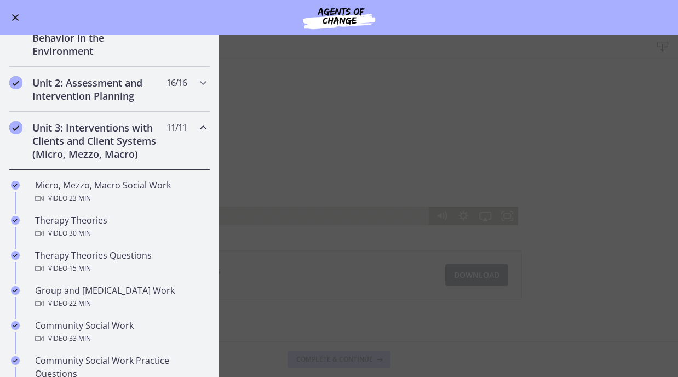
click at [200, 133] on icon "Chapters" at bounding box center [203, 127] width 13 height 13
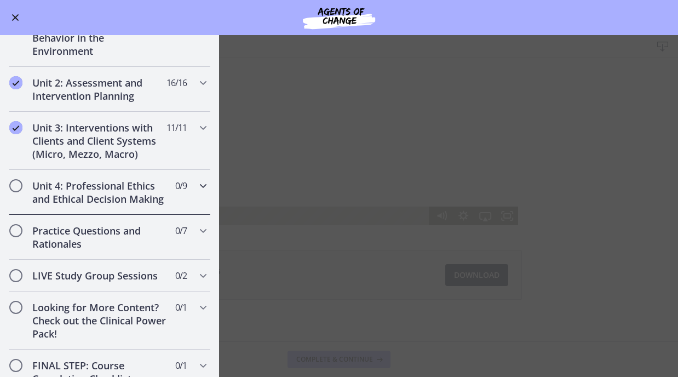
click at [187, 187] on div "Unit 4: Professional Ethics and Ethical Decision Making 0 / 9 Completed" at bounding box center [109, 192] width 201 height 45
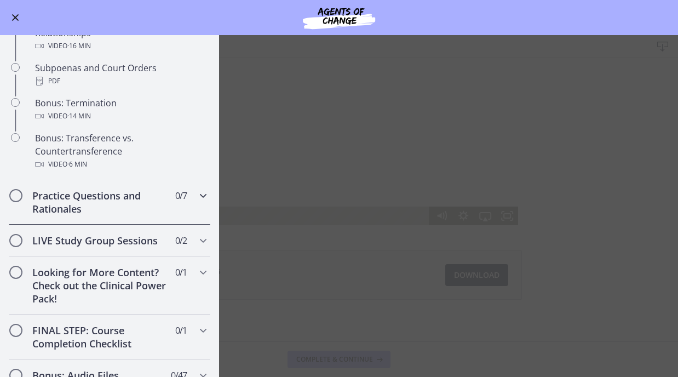
scroll to position [657, 0]
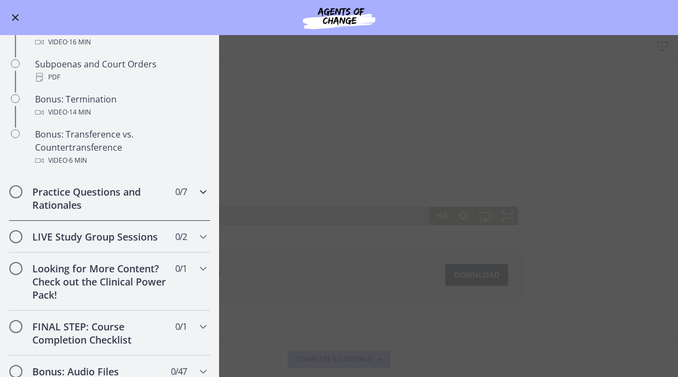
click at [187, 188] on div "Practice Questions and Rationales 0 / 7 Completed" at bounding box center [109, 198] width 201 height 45
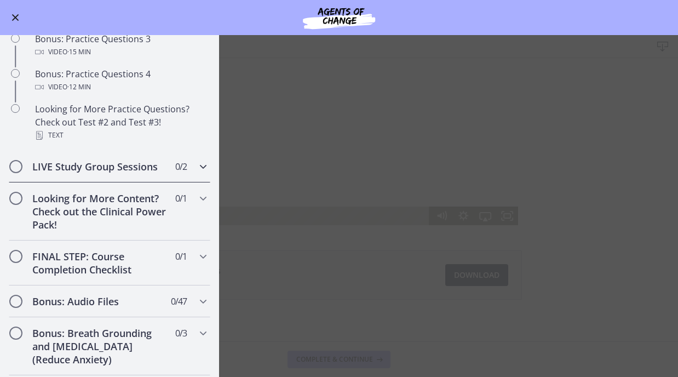
click at [152, 178] on div "LIVE Study Group Sessions 0 / 2 Completed" at bounding box center [109, 167] width 201 height 32
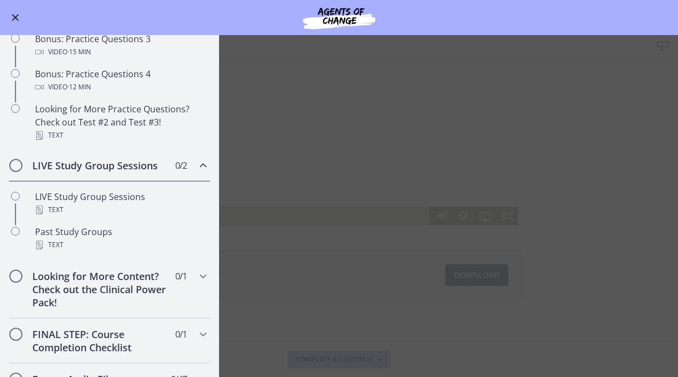
scroll to position [544, 0]
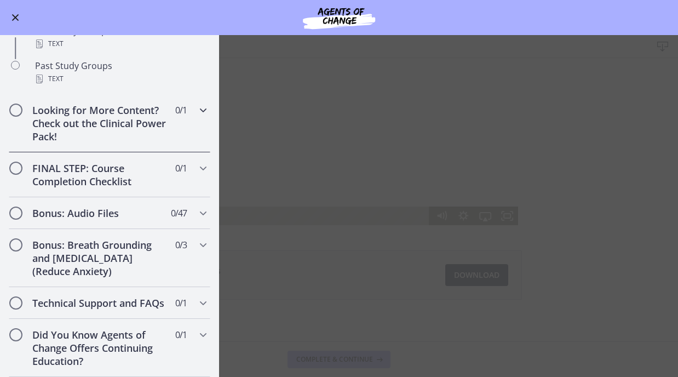
click at [164, 131] on h2 "Looking for More Content? Check out the Clinical Power Pack!" at bounding box center [99, 122] width 134 height 39
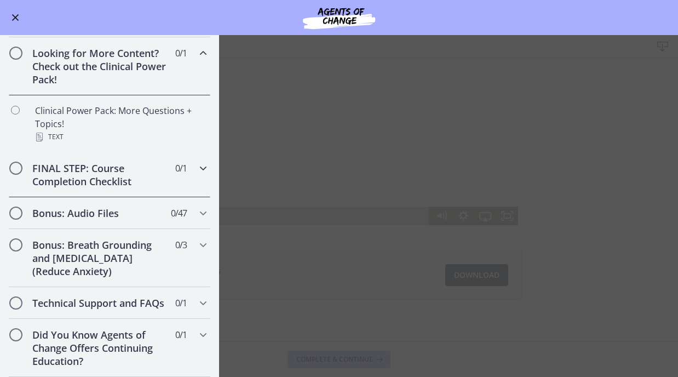
click at [147, 177] on h2 "FINAL STEP: Course Completion Checklist" at bounding box center [99, 175] width 134 height 26
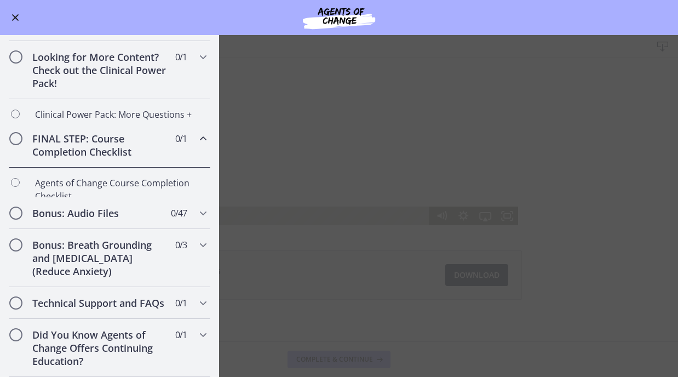
scroll to position [518, 0]
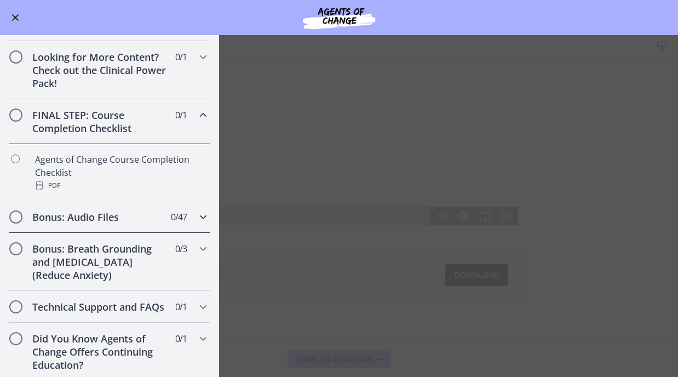
click at [139, 224] on div "Bonus: Audio Files 0 / 47 Completed" at bounding box center [109, 217] width 201 height 32
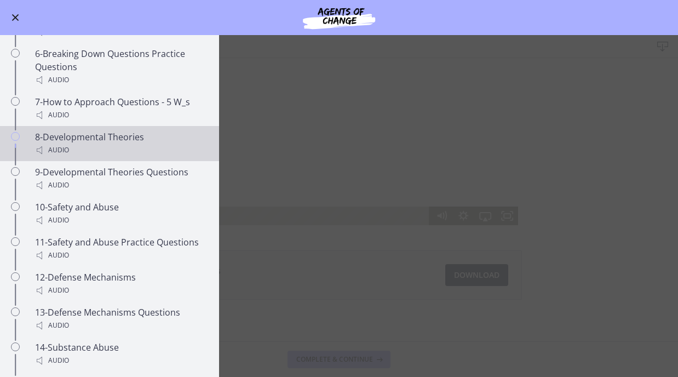
scroll to position [1011, 0]
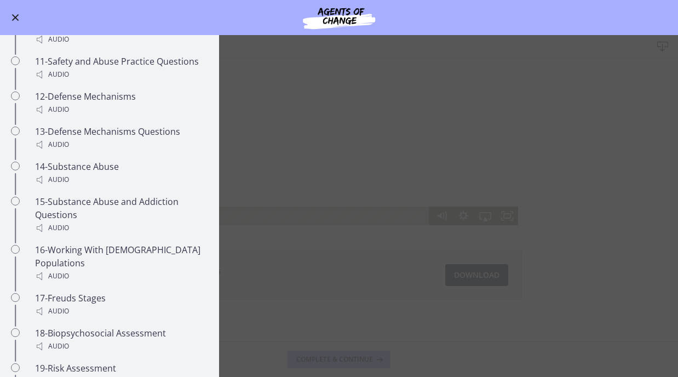
click at [375, 266] on main "Code of Ethics Download Enable fullscreen Ethics Slides 1.2 MB Download Opens i…" at bounding box center [339, 206] width 678 height 342
click at [491, 276] on main "Code of Ethics Download Enable fullscreen Ethics Slides 1.2 MB Download Opens i…" at bounding box center [339, 206] width 678 height 342
click at [16, 18] on span "Enable menu" at bounding box center [15, 17] width 9 height 1
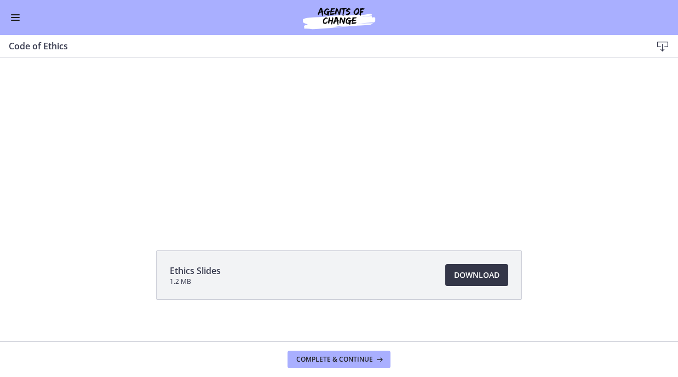
click at [482, 282] on link "Download Opens in a new window" at bounding box center [476, 275] width 63 height 22
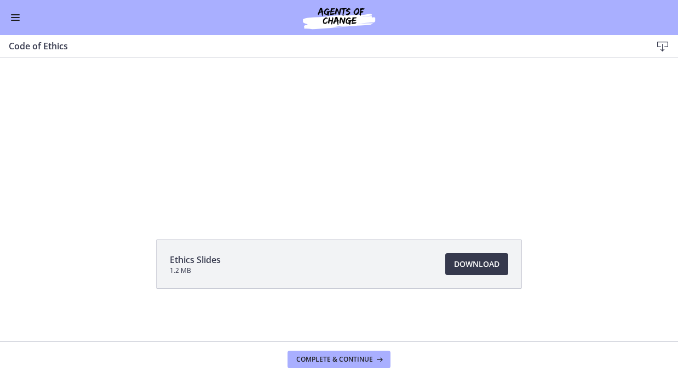
scroll to position [70, 0]
click at [341, 358] on span "Complete & continue" at bounding box center [334, 359] width 77 height 9
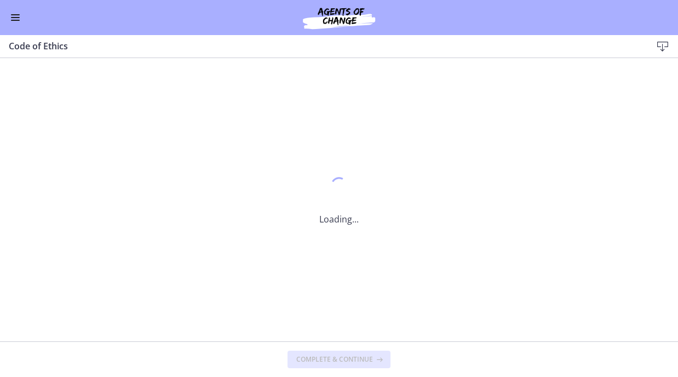
scroll to position [0, 0]
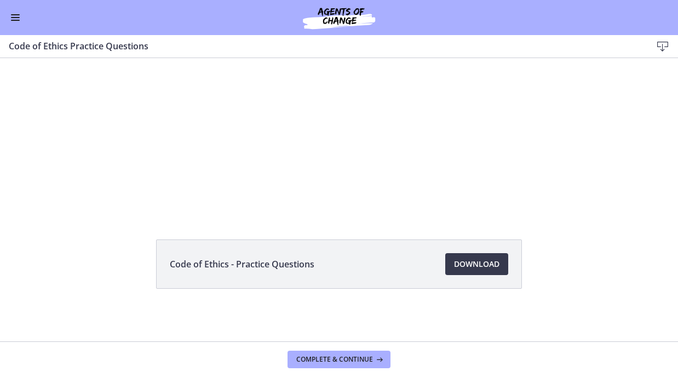
scroll to position [70, 0]
click at [324, 357] on span "Complete & continue" at bounding box center [334, 359] width 77 height 9
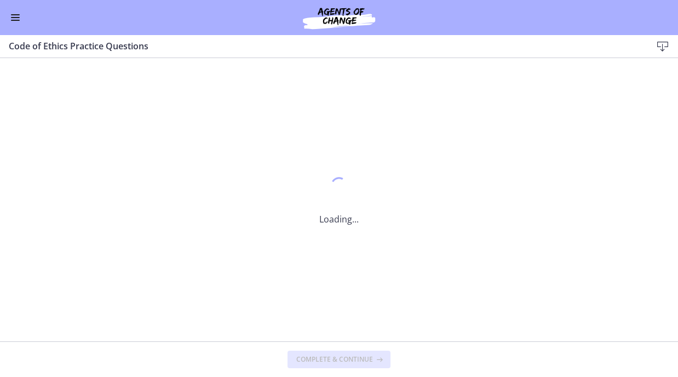
scroll to position [0, 0]
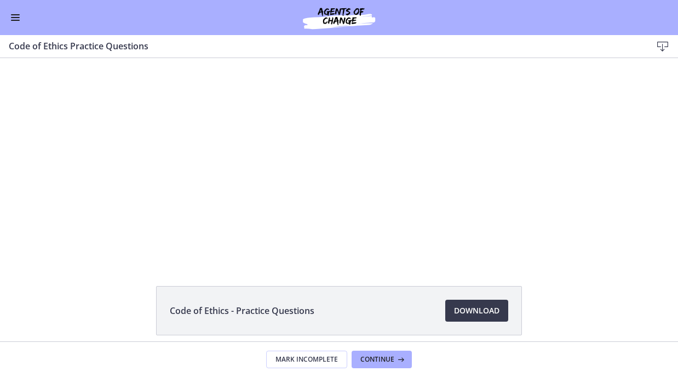
scroll to position [23, 0]
click at [465, 305] on span "Download Opens in a new window" at bounding box center [476, 308] width 45 height 13
click at [385, 350] on button "Continue" at bounding box center [382, 359] width 60 height 18
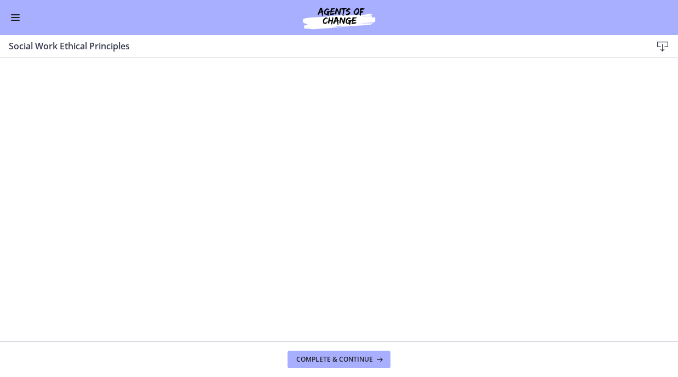
click at [668, 44] on icon at bounding box center [662, 46] width 13 height 13
click at [362, 359] on span "Complete & continue" at bounding box center [334, 359] width 77 height 9
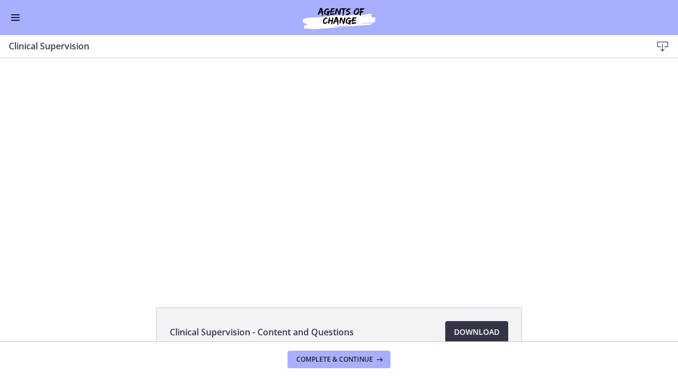
click at [485, 334] on span "Download Opens in a new window" at bounding box center [476, 331] width 45 height 13
click at [344, 351] on button "Complete & continue" at bounding box center [338, 359] width 103 height 18
click at [483, 331] on span "Download Opens in a new window" at bounding box center [476, 331] width 45 height 13
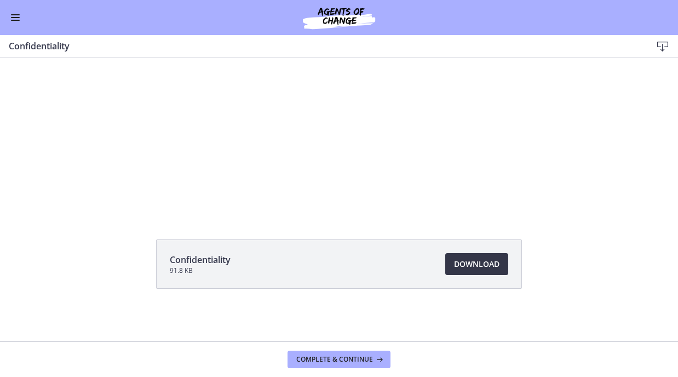
scroll to position [70, 0]
click at [352, 364] on button "Complete & continue" at bounding box center [338, 359] width 103 height 18
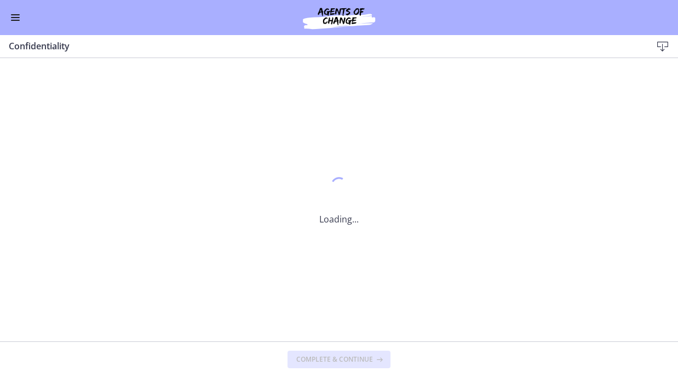
scroll to position [0, 0]
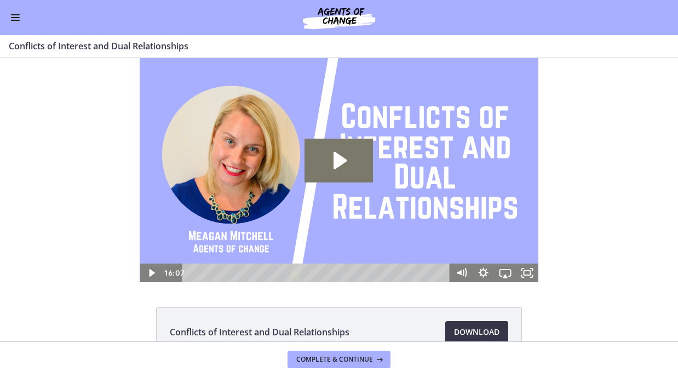
click at [463, 324] on link "Download Opens in a new window" at bounding box center [476, 332] width 63 height 22
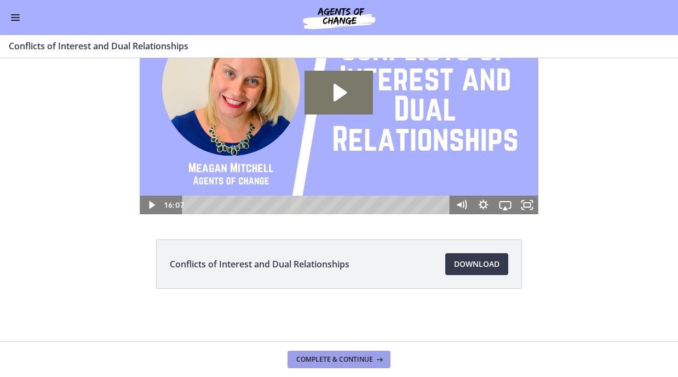
scroll to position [70, 0]
click at [366, 366] on button "Complete & continue" at bounding box center [338, 359] width 103 height 18
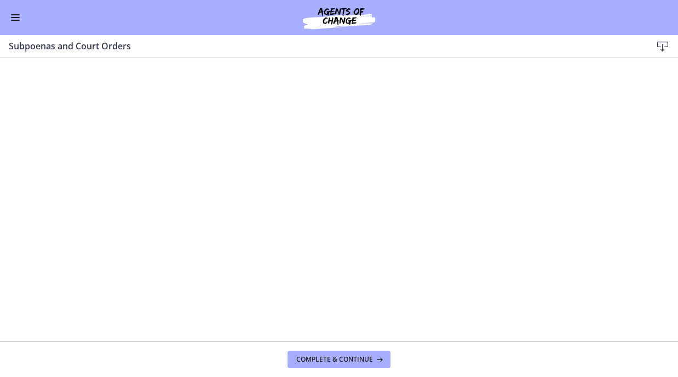
click at [666, 49] on icon at bounding box center [662, 46] width 13 height 13
click at [349, 362] on button "Complete & continue" at bounding box center [338, 359] width 103 height 18
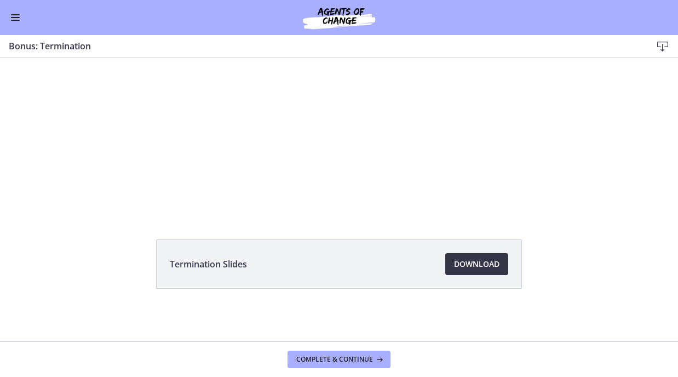
scroll to position [70, 0]
click at [485, 262] on span "Download Opens in a new window" at bounding box center [476, 263] width 45 height 13
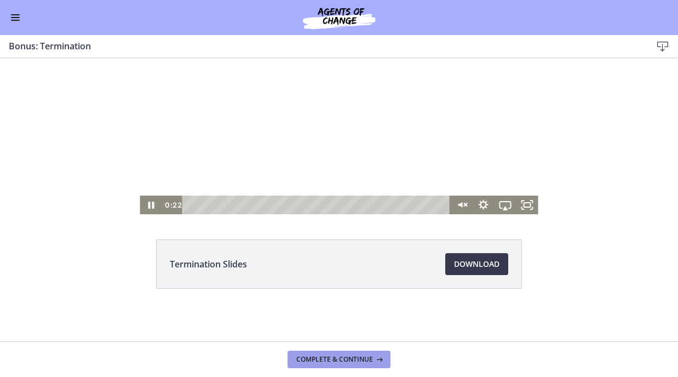
click at [368, 361] on span "Complete & continue" at bounding box center [334, 359] width 77 height 9
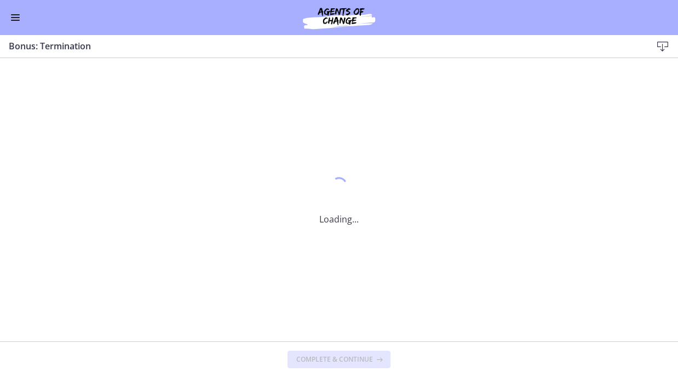
scroll to position [0, 0]
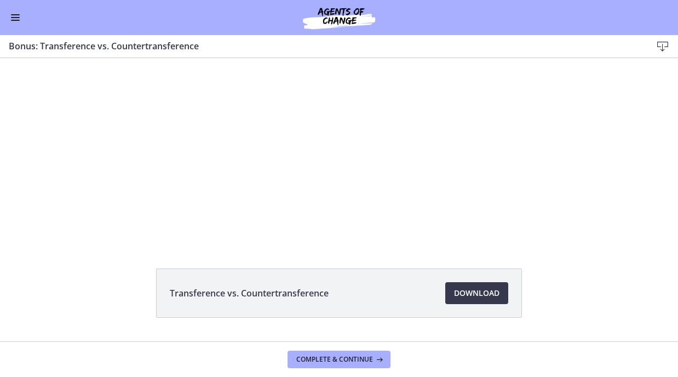
scroll to position [56, 0]
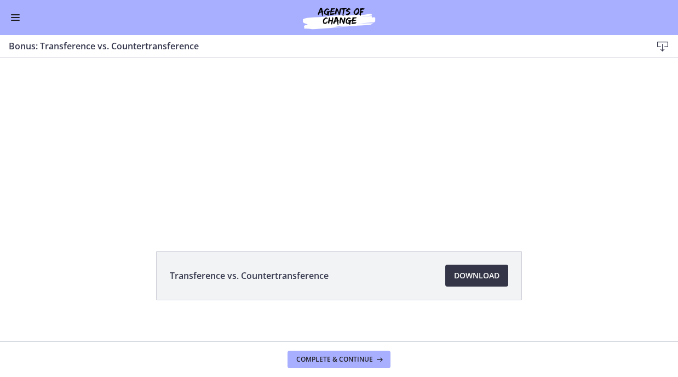
click at [480, 276] on span "Download Opens in a new window" at bounding box center [476, 275] width 45 height 13
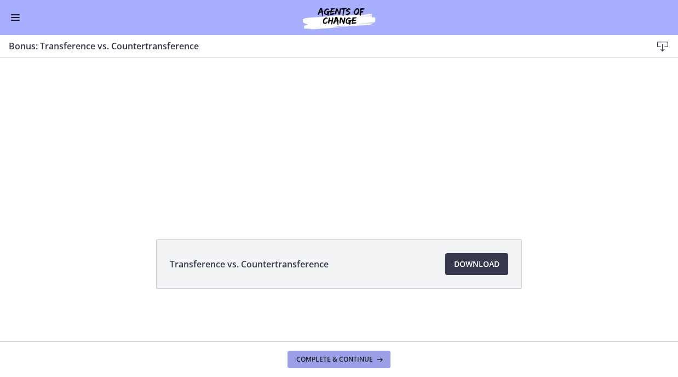
scroll to position [70, 0]
click at [348, 359] on span "Complete & continue" at bounding box center [334, 359] width 77 height 9
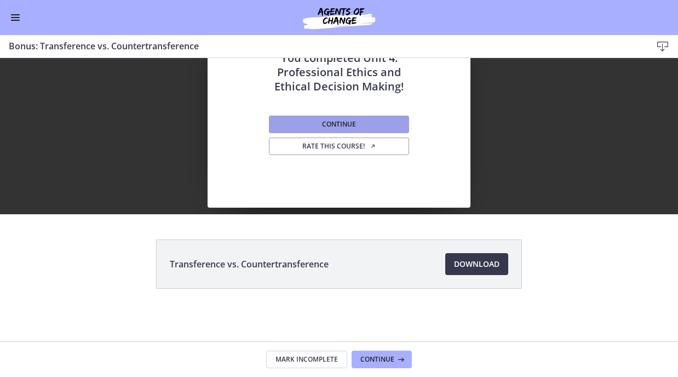
click at [345, 126] on span "Continue" at bounding box center [339, 124] width 34 height 9
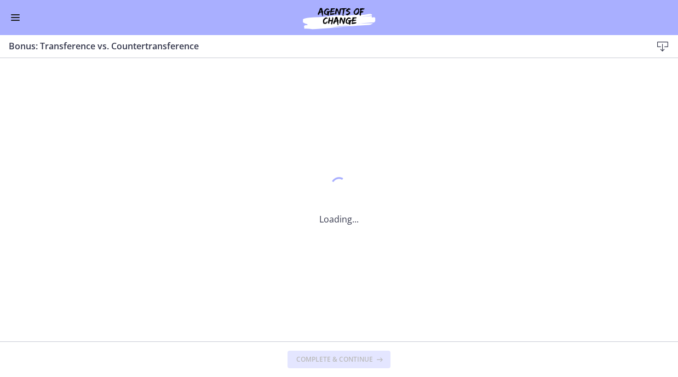
scroll to position [0, 0]
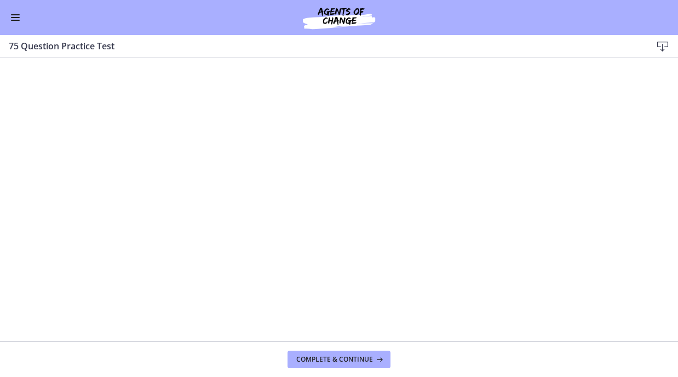
scroll to position [731, 0]
click at [315, 358] on span "Complete & continue" at bounding box center [334, 359] width 77 height 9
click at [330, 361] on span "Complete & continue" at bounding box center [334, 359] width 77 height 9
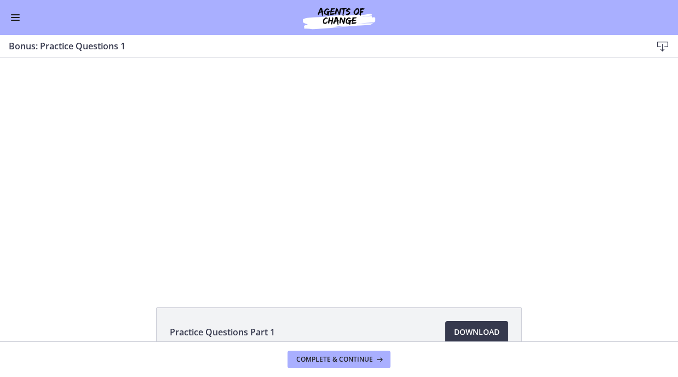
click at [13, 26] on div "Go to Dashboard" at bounding box center [339, 17] width 678 height 35
click at [17, 17] on span "Enable menu" at bounding box center [15, 17] width 9 height 1
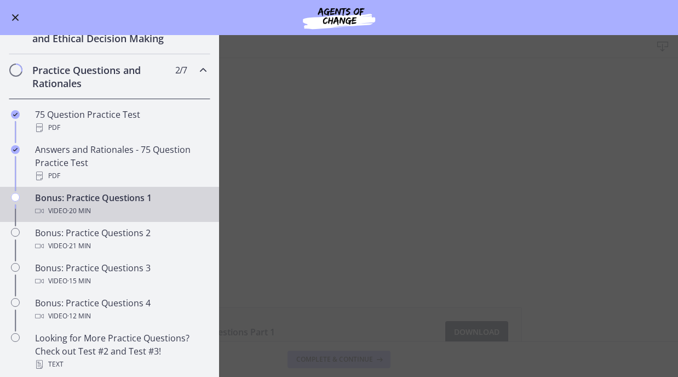
scroll to position [427, 0]
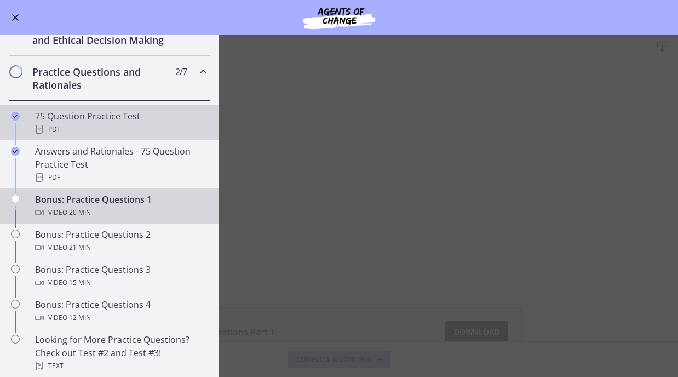
click at [97, 118] on div "75 Question Practice Test PDF" at bounding box center [120, 123] width 171 height 26
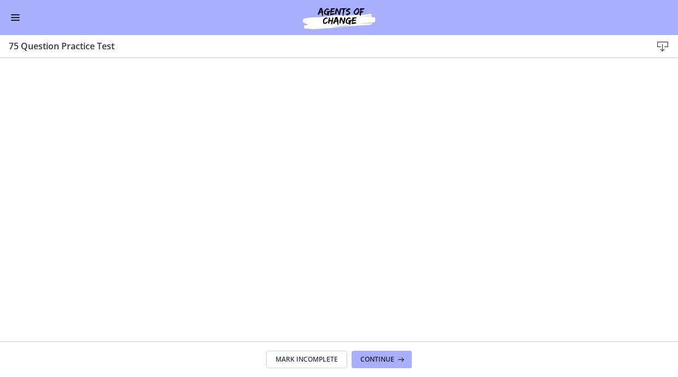
click at [18, 11] on button "Enable menu" at bounding box center [15, 17] width 13 height 13
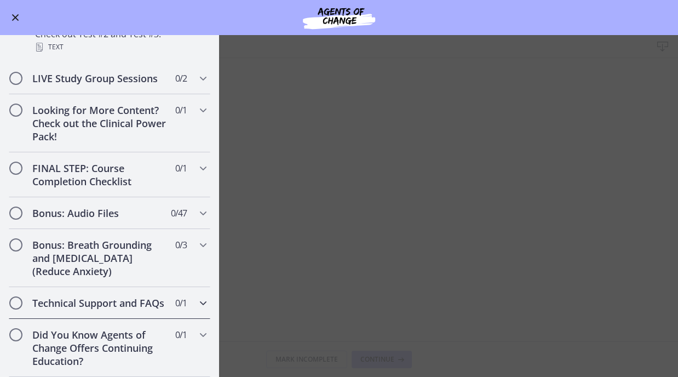
scroll to position [745, 0]
click at [93, 175] on h2 "FINAL STEP: Course Completion Checklist" at bounding box center [99, 175] width 134 height 26
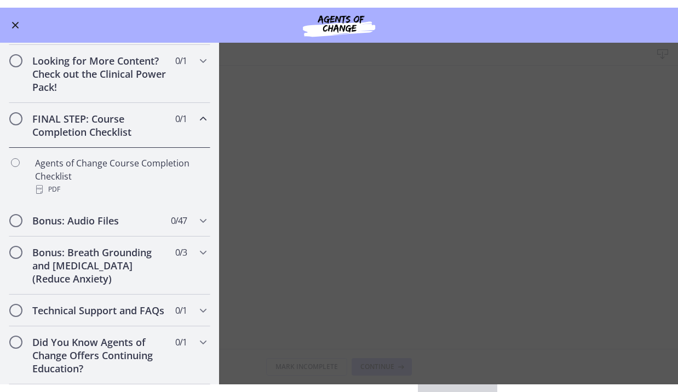
scroll to position [522, 0]
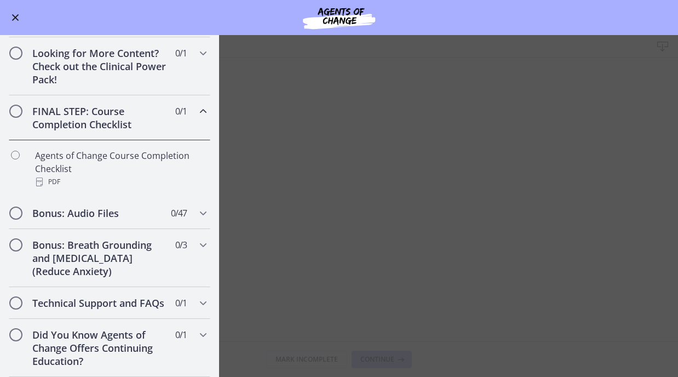
click at [361, 241] on main "75 Question Practice Test Download Enable fullscreen Mark Incomplete Continue" at bounding box center [339, 206] width 678 height 342
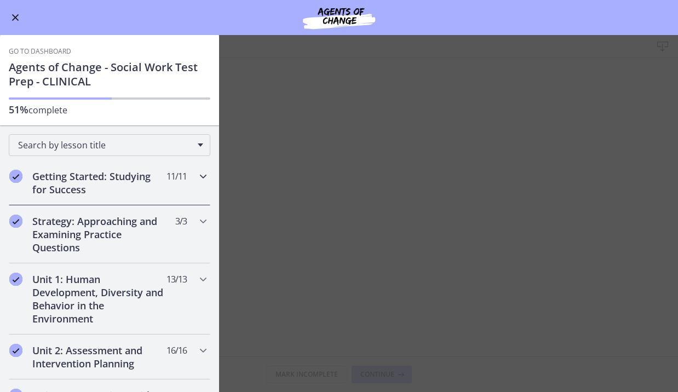
scroll to position [0, 0]
